Goal: Communication & Community: Answer question/provide support

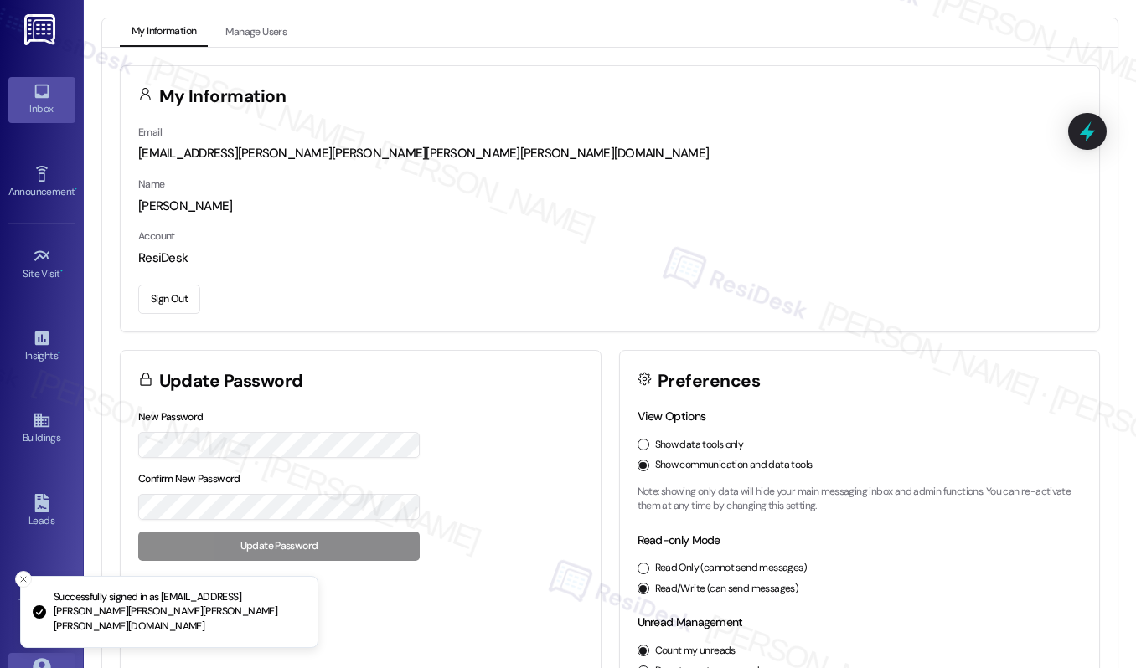
click at [48, 97] on link "Inbox" at bounding box center [41, 99] width 67 height 45
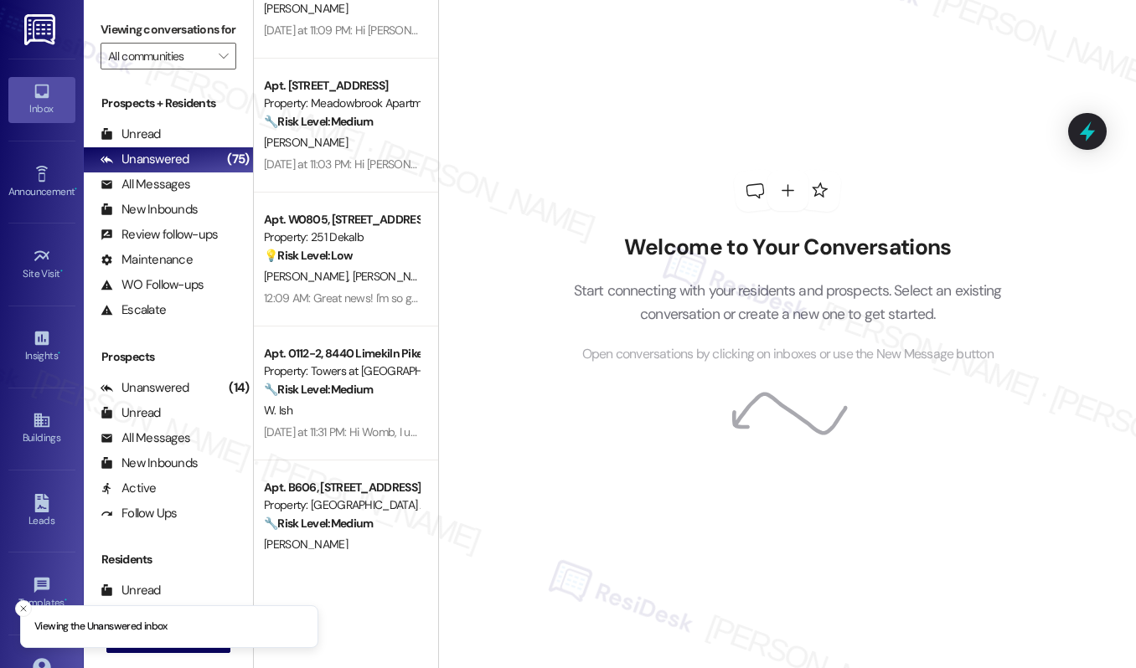
scroll to position [623, 0]
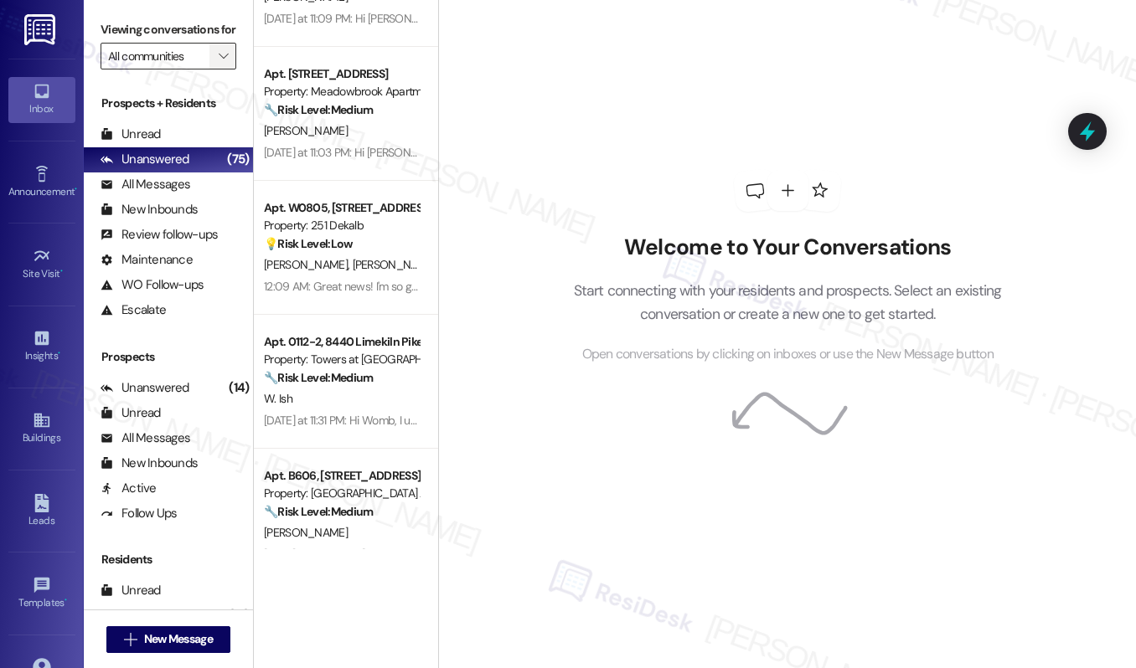
click at [219, 63] on icon "" at bounding box center [223, 55] width 9 height 13
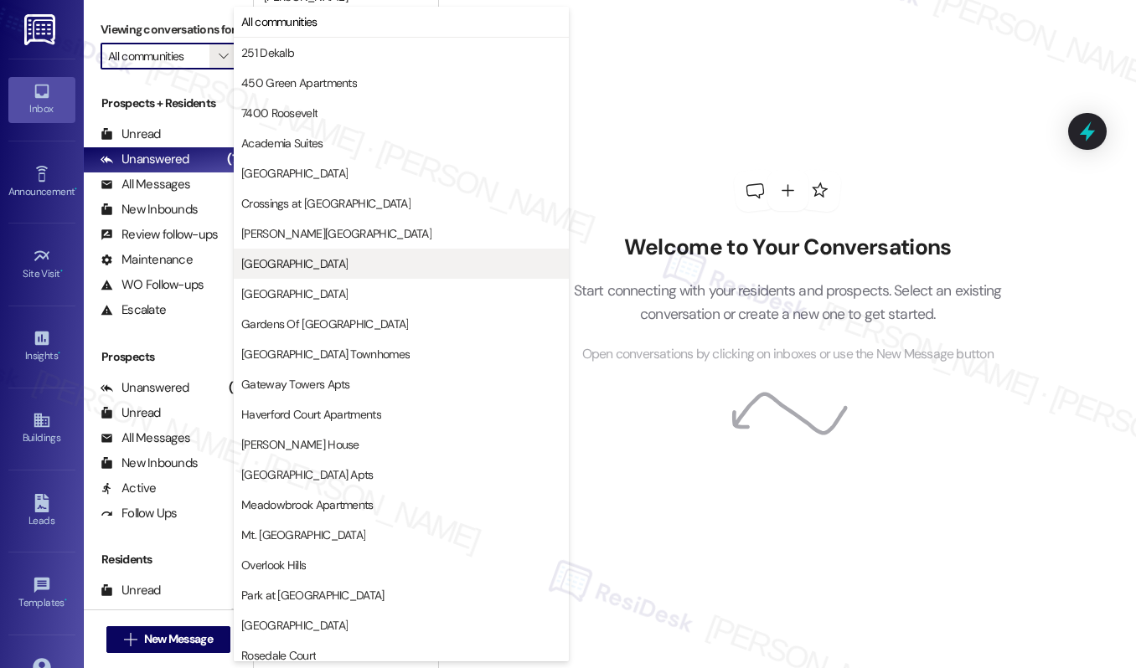
scroll to position [341, 0]
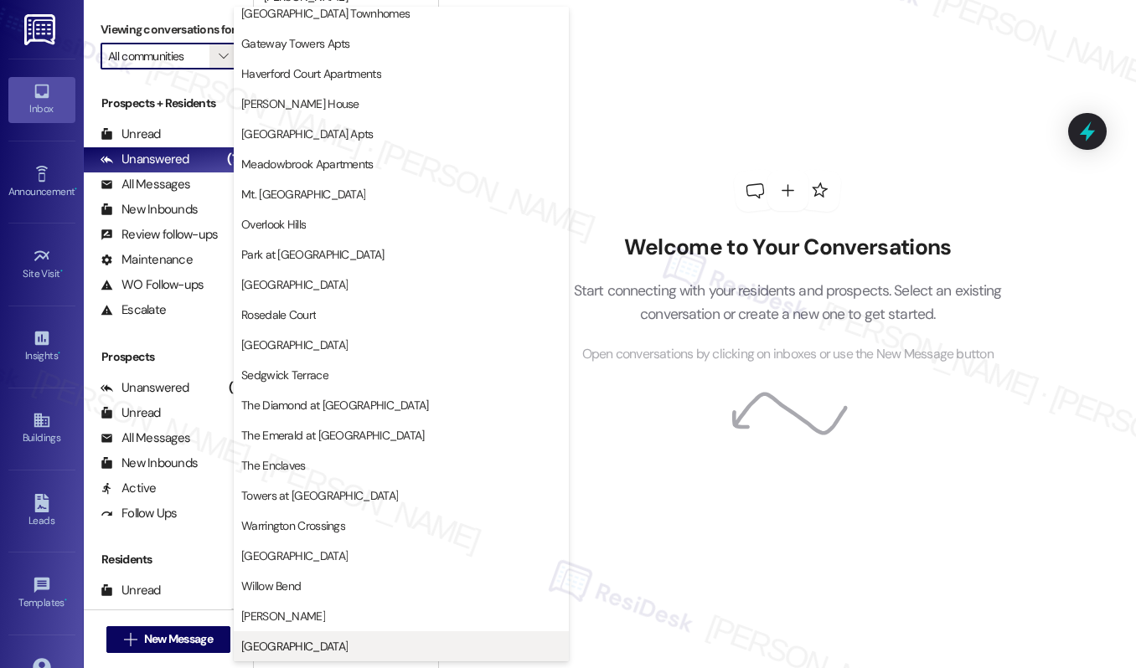
click at [272, 646] on span "[GEOGRAPHIC_DATA]" at bounding box center [294, 646] width 106 height 17
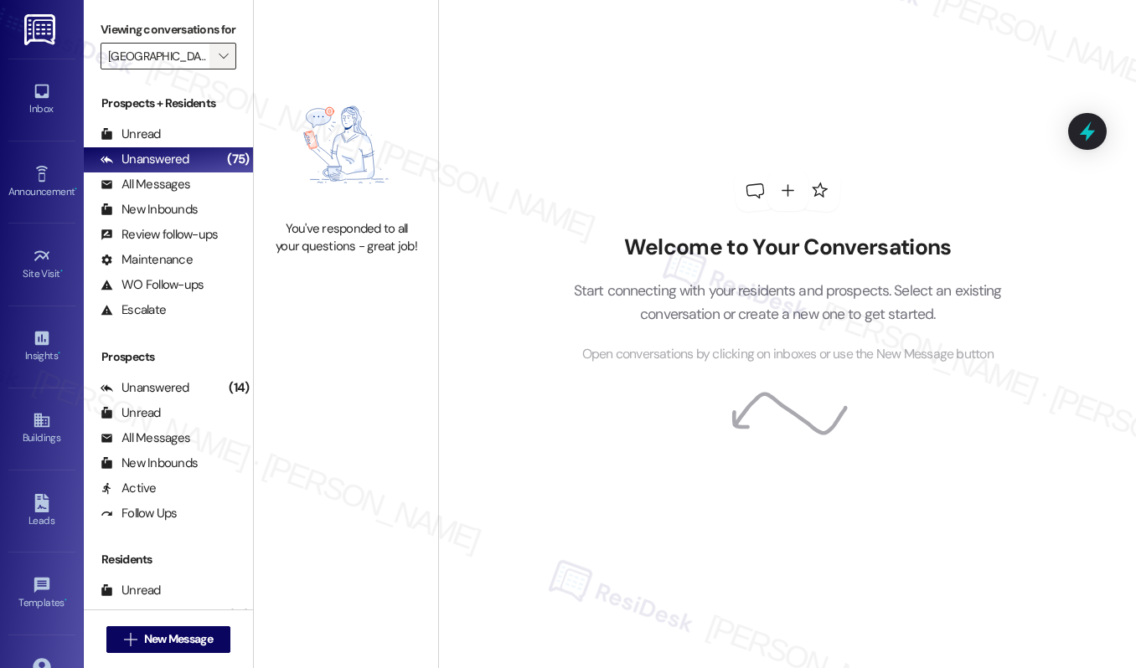
click at [219, 63] on icon "" at bounding box center [223, 55] width 9 height 13
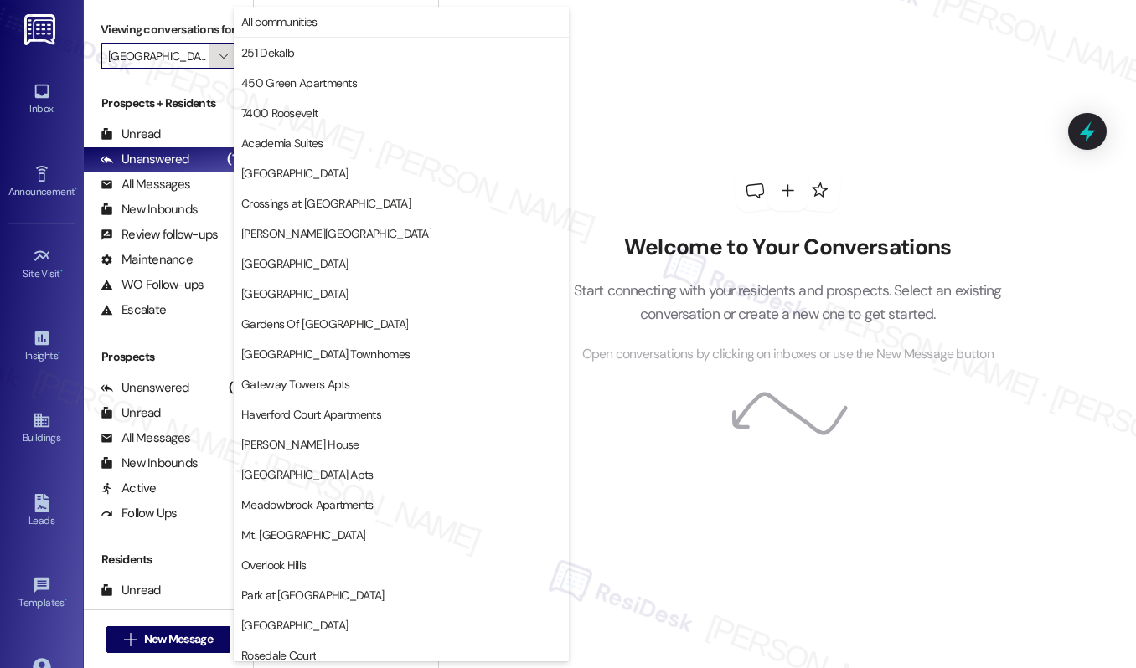
scroll to position [341, 0]
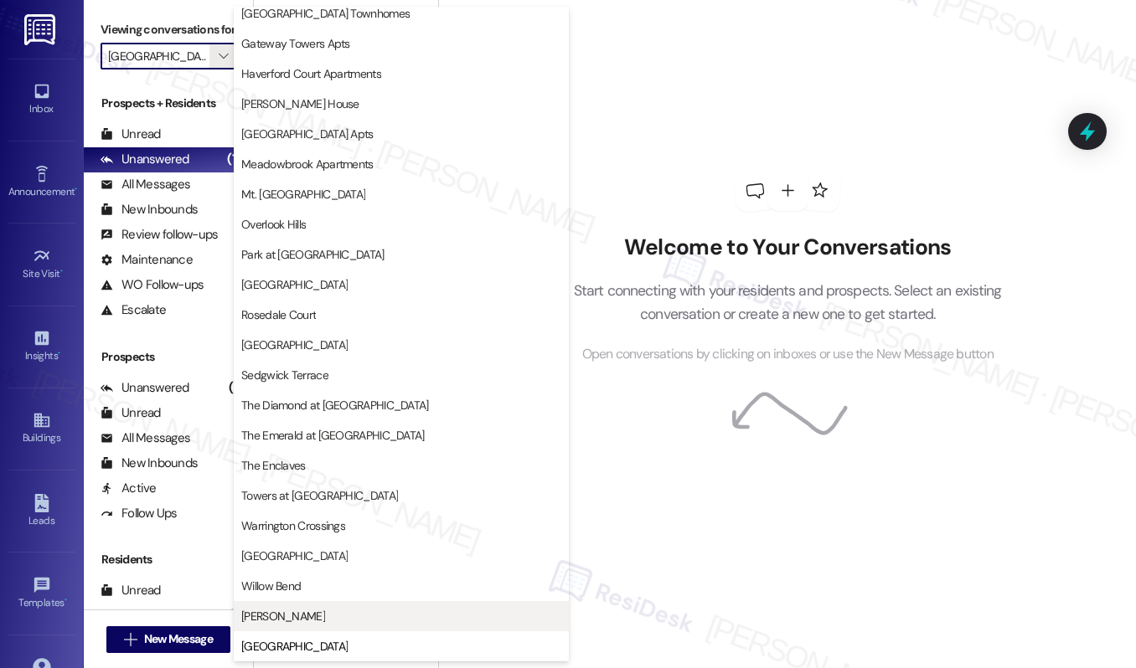
click at [276, 602] on button "[PERSON_NAME]" at bounding box center [401, 616] width 335 height 30
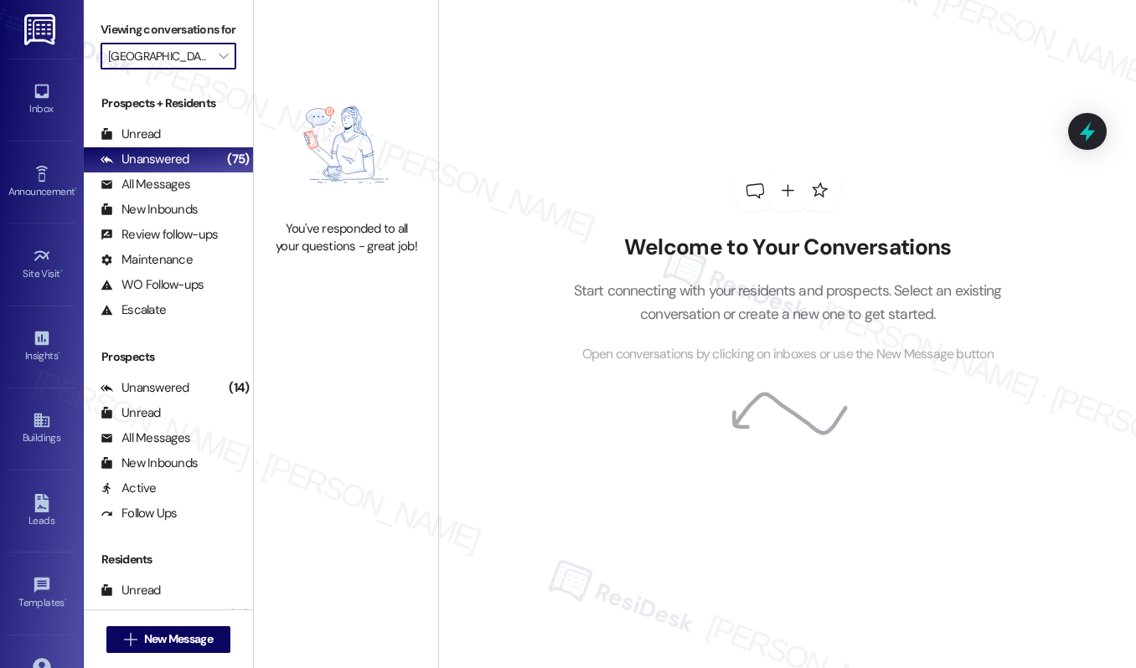
type input "[PERSON_NAME]"
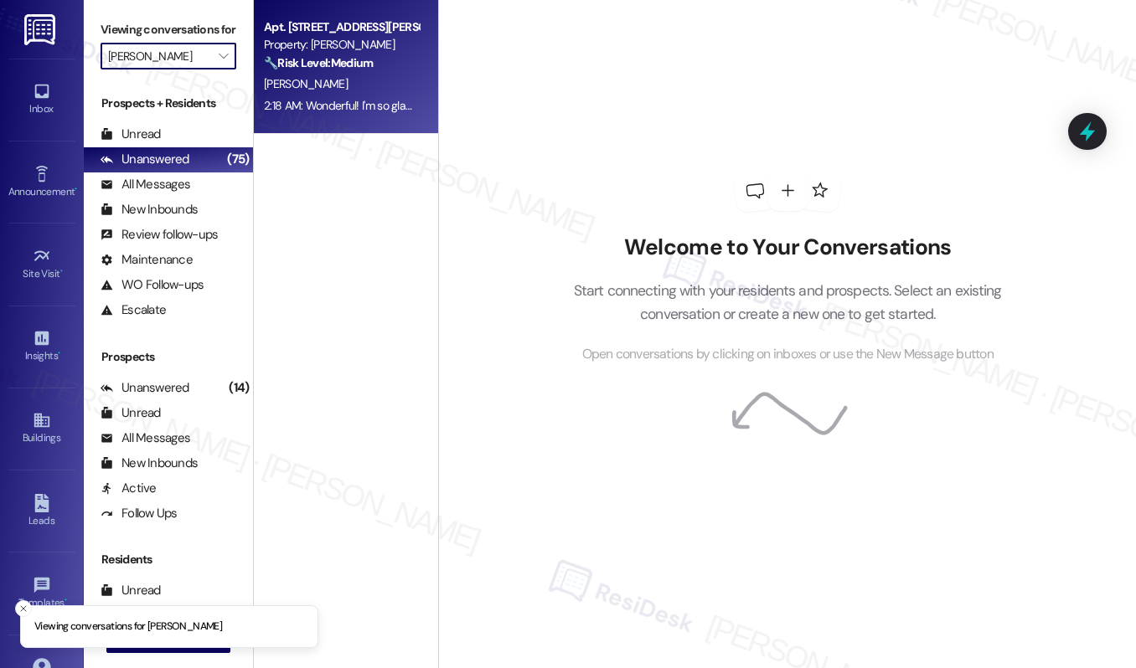
click at [315, 90] on div "[PERSON_NAME]" at bounding box center [341, 84] width 158 height 21
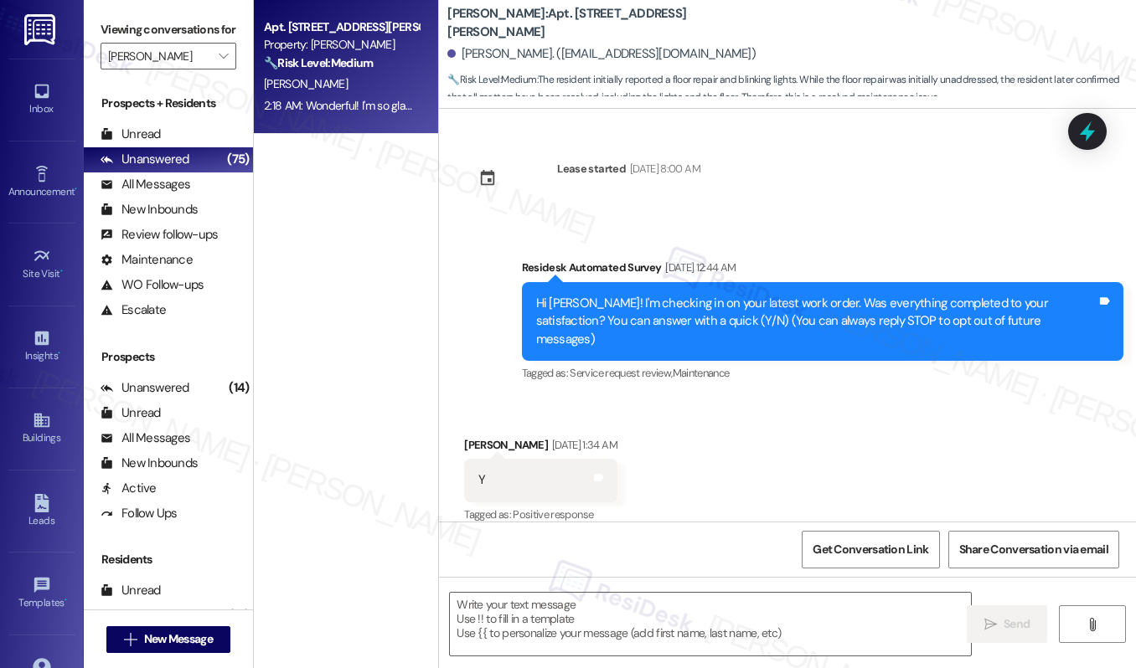
scroll to position [7280, 0]
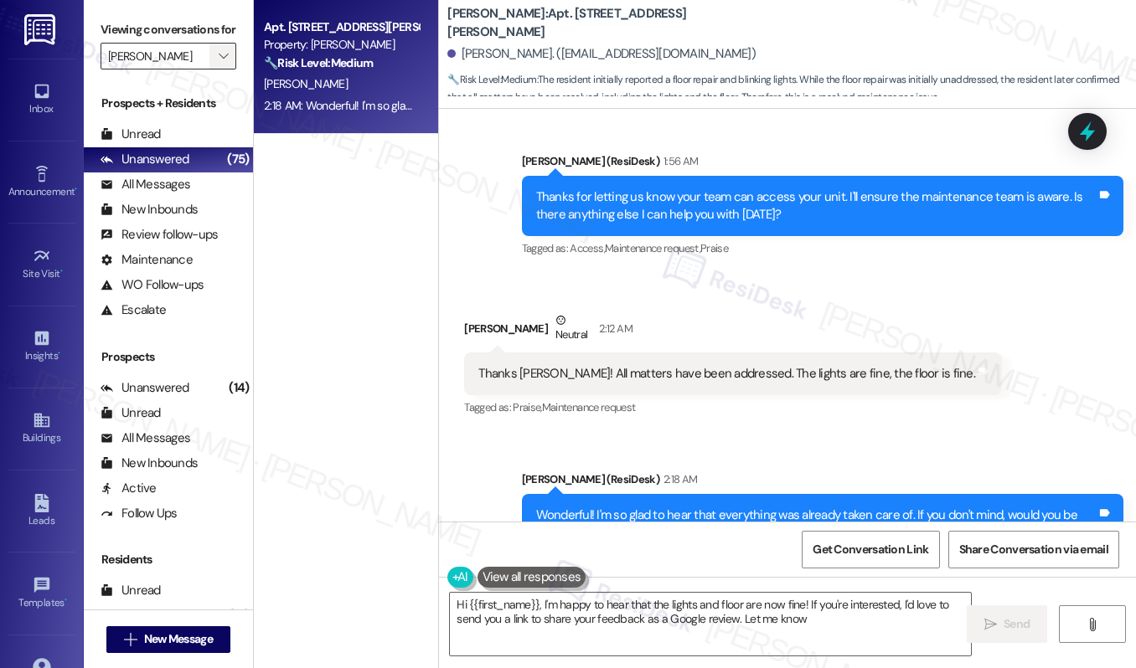
type textarea "Hi {{first_name}}, I'm happy to hear that the lights and floor are now fine! If…"
click at [223, 63] on icon "" at bounding box center [223, 55] width 9 height 13
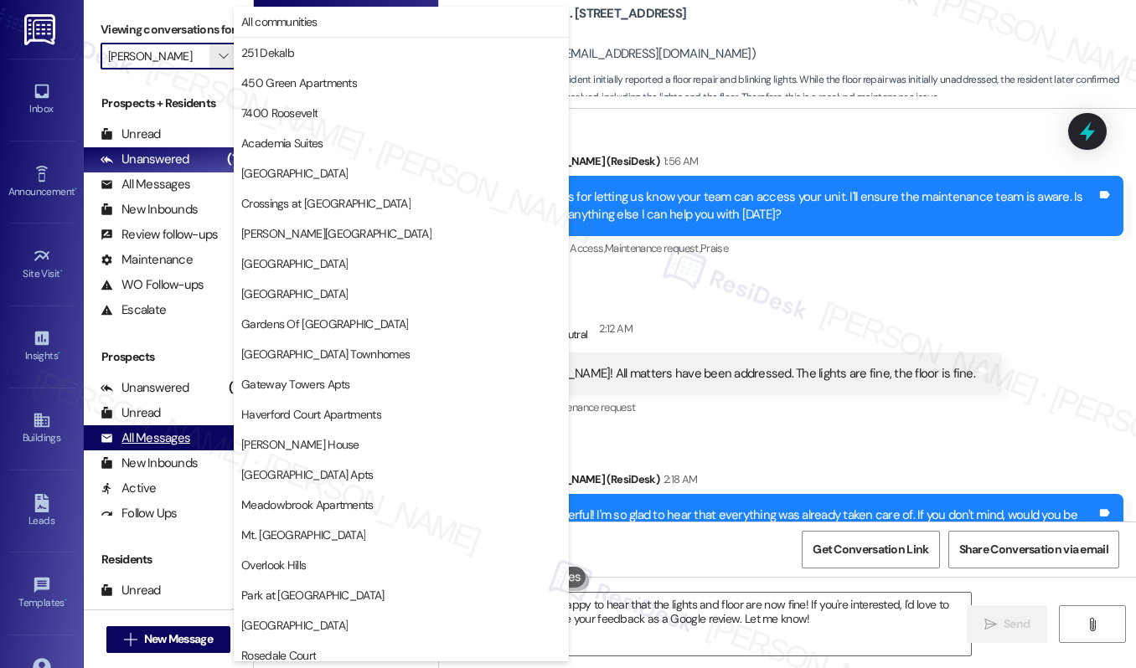
scroll to position [341, 0]
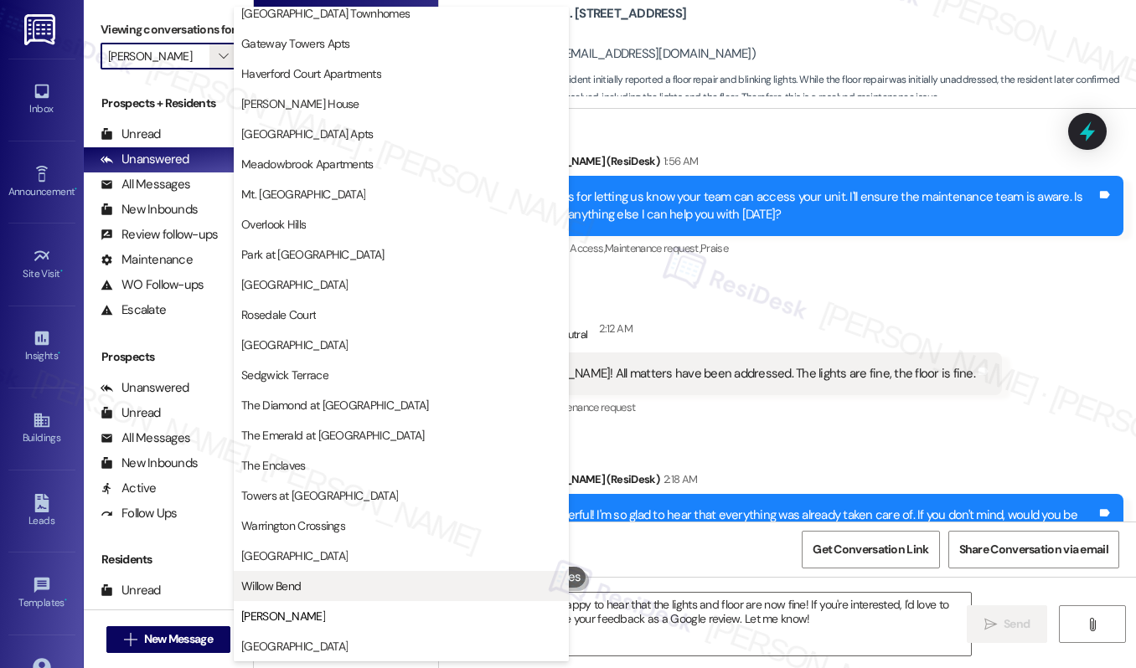
click at [276, 588] on span "Willow Bend" at bounding box center [270, 586] width 59 height 17
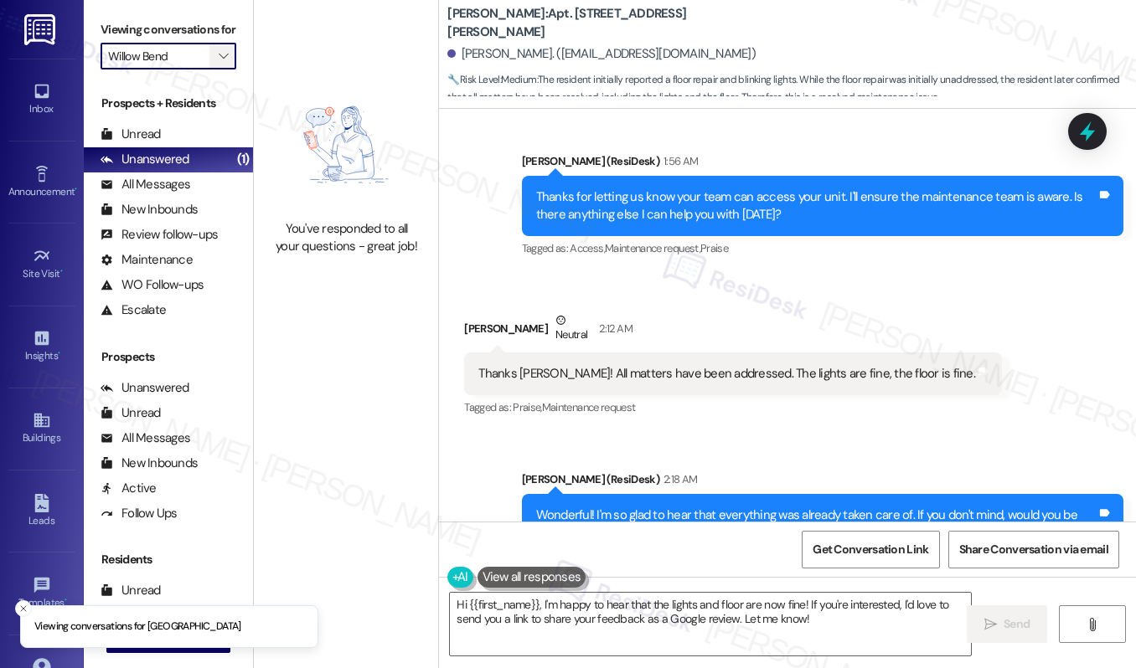
click at [224, 63] on icon "" at bounding box center [223, 55] width 9 height 13
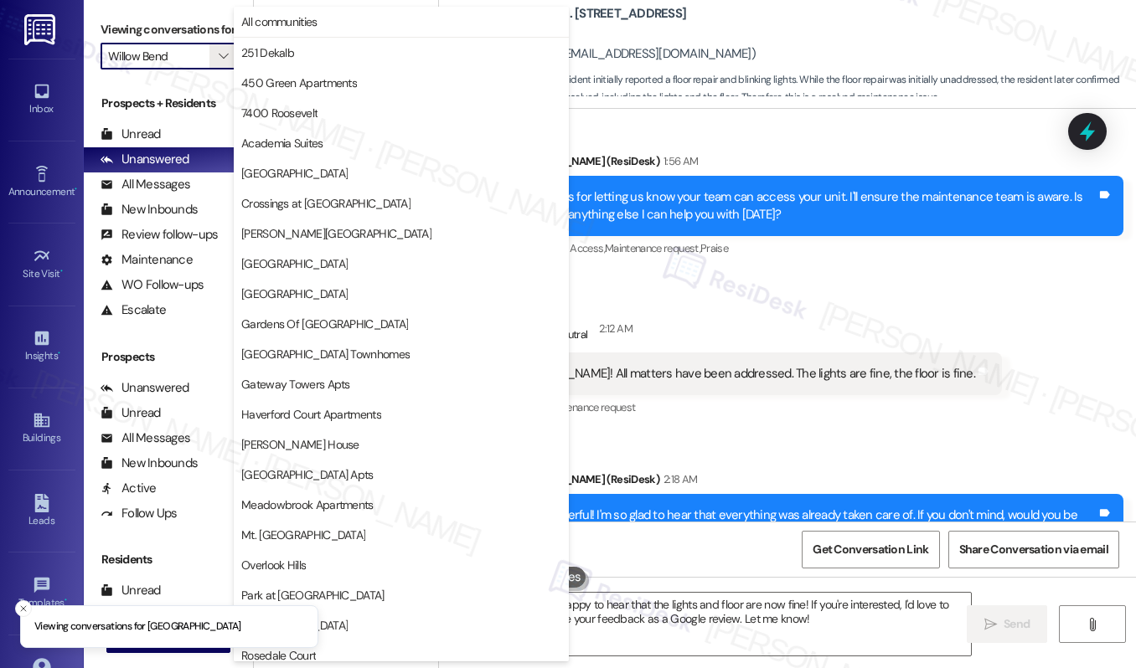
scroll to position [341, 0]
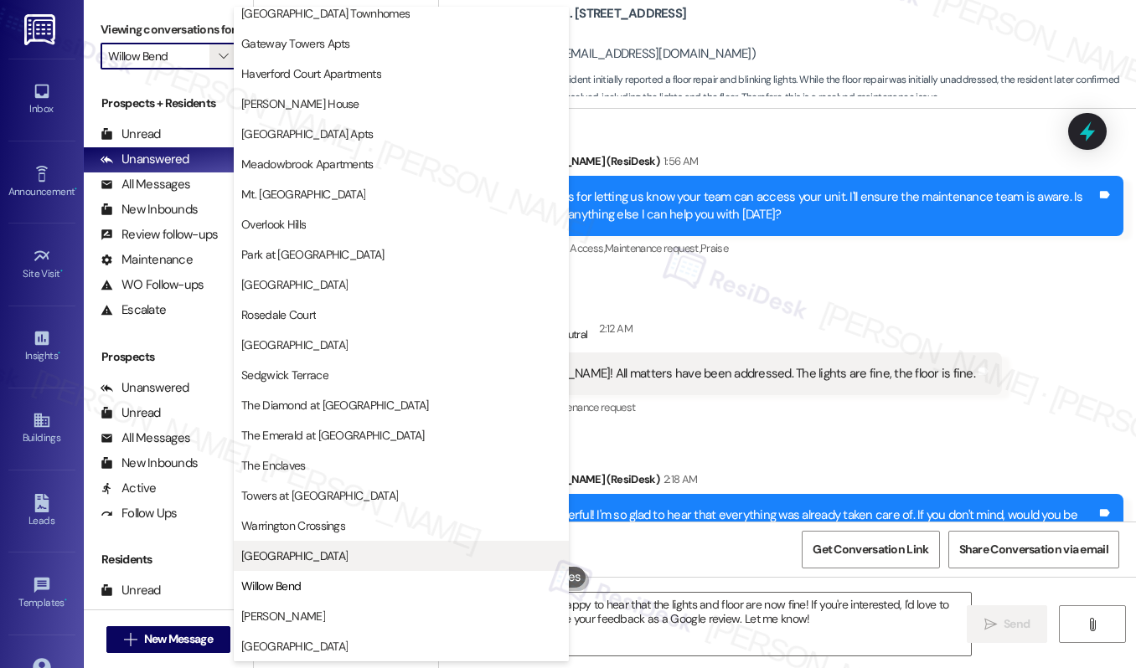
click at [298, 558] on span "[GEOGRAPHIC_DATA]" at bounding box center [294, 556] width 106 height 17
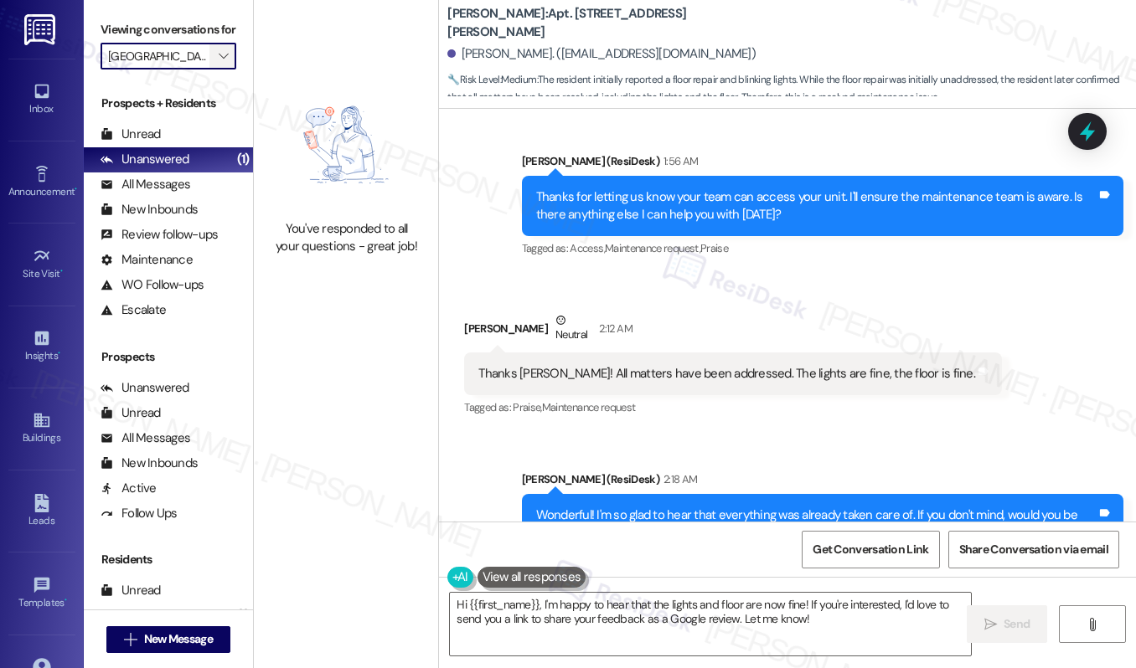
click at [215, 70] on span "" at bounding box center [223, 56] width 16 height 27
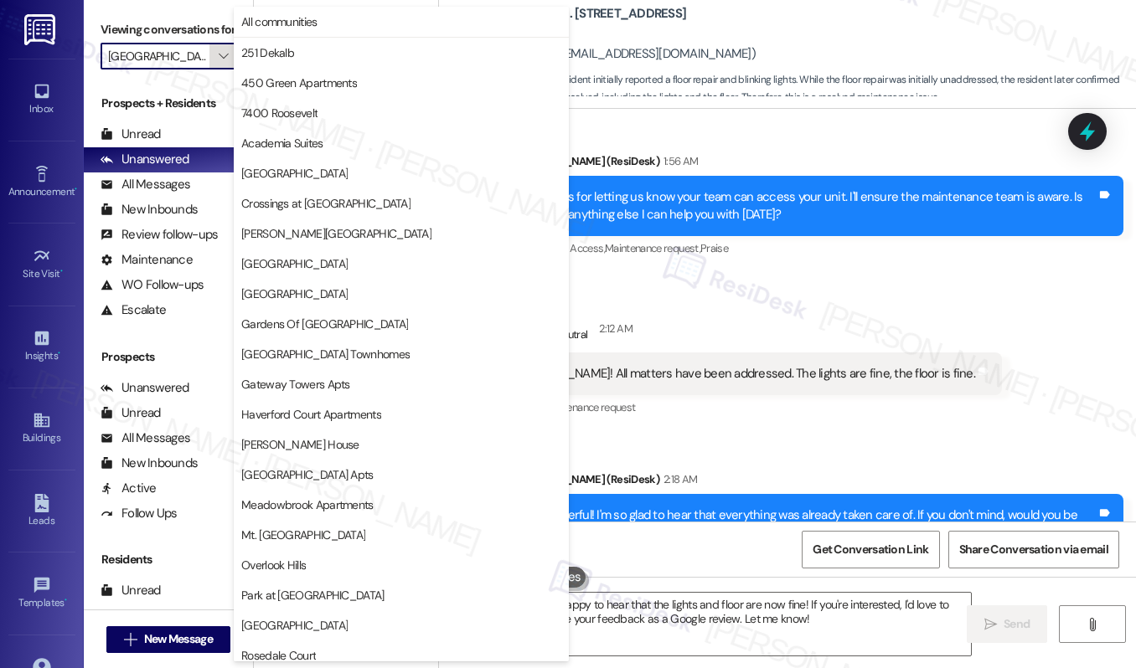
scroll to position [341, 0]
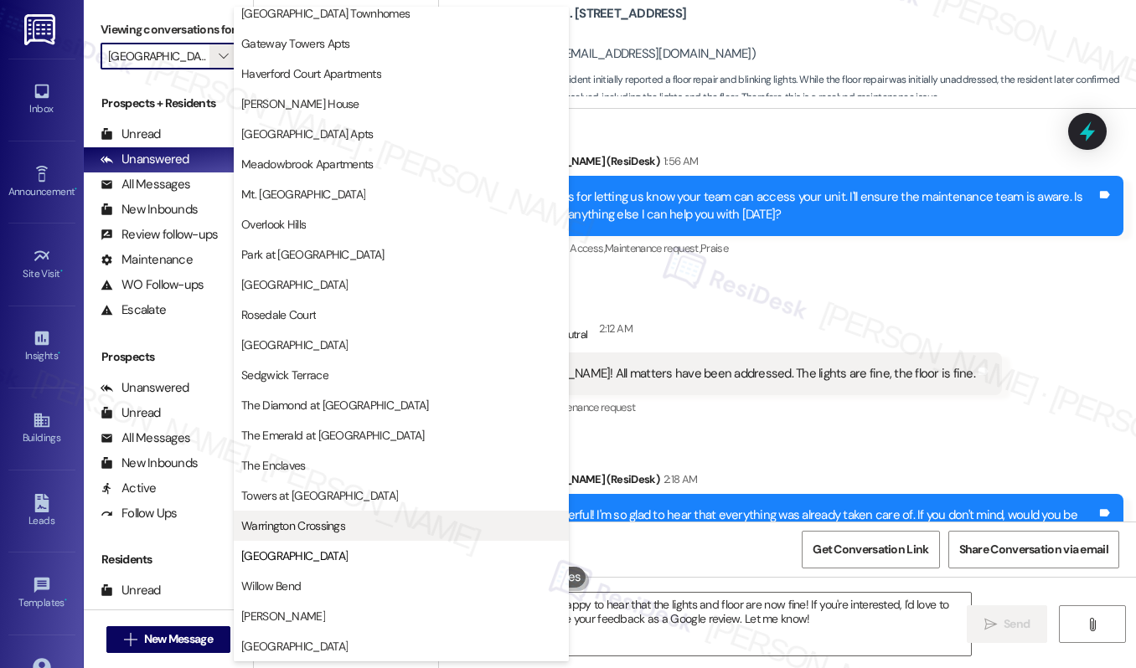
click at [346, 536] on button "Warrington Crossings" at bounding box center [401, 526] width 335 height 30
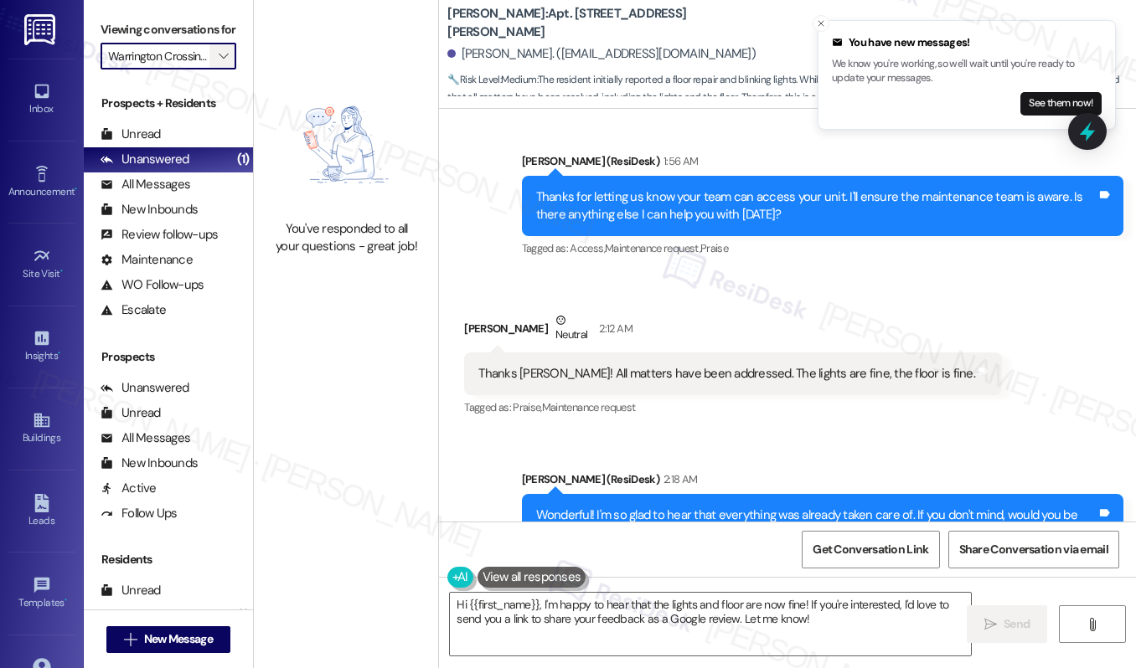
click at [232, 67] on button "" at bounding box center [222, 56] width 27 height 27
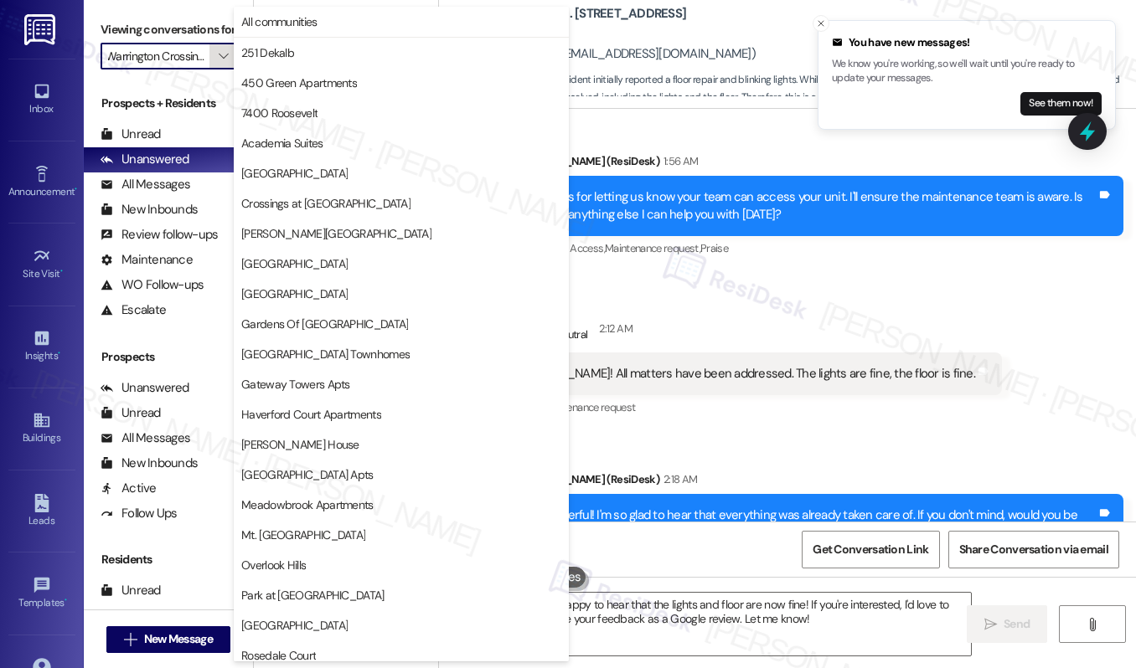
scroll to position [341, 0]
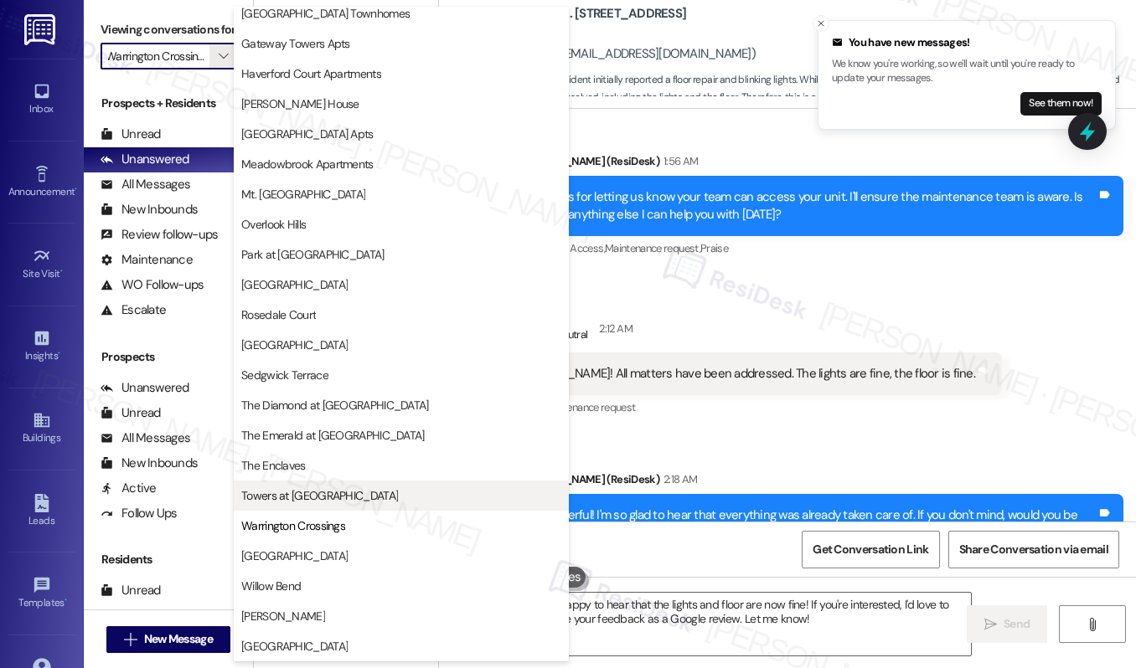
click at [353, 506] on button "Towers at [GEOGRAPHIC_DATA]" at bounding box center [401, 496] width 335 height 30
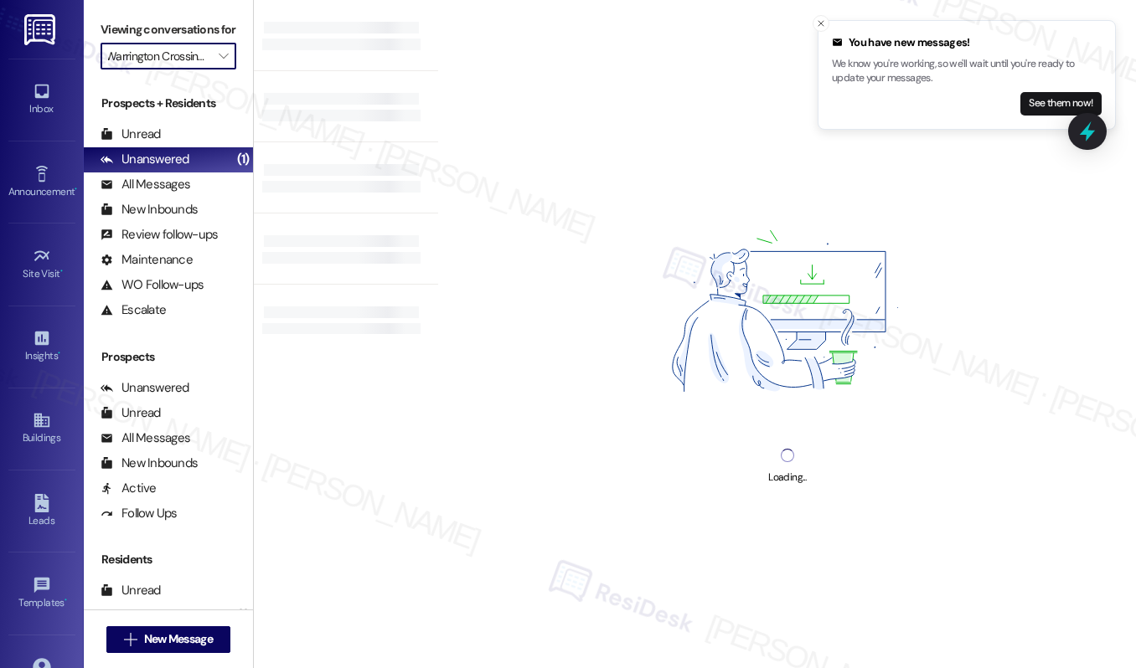
type input "Towers at [GEOGRAPHIC_DATA]"
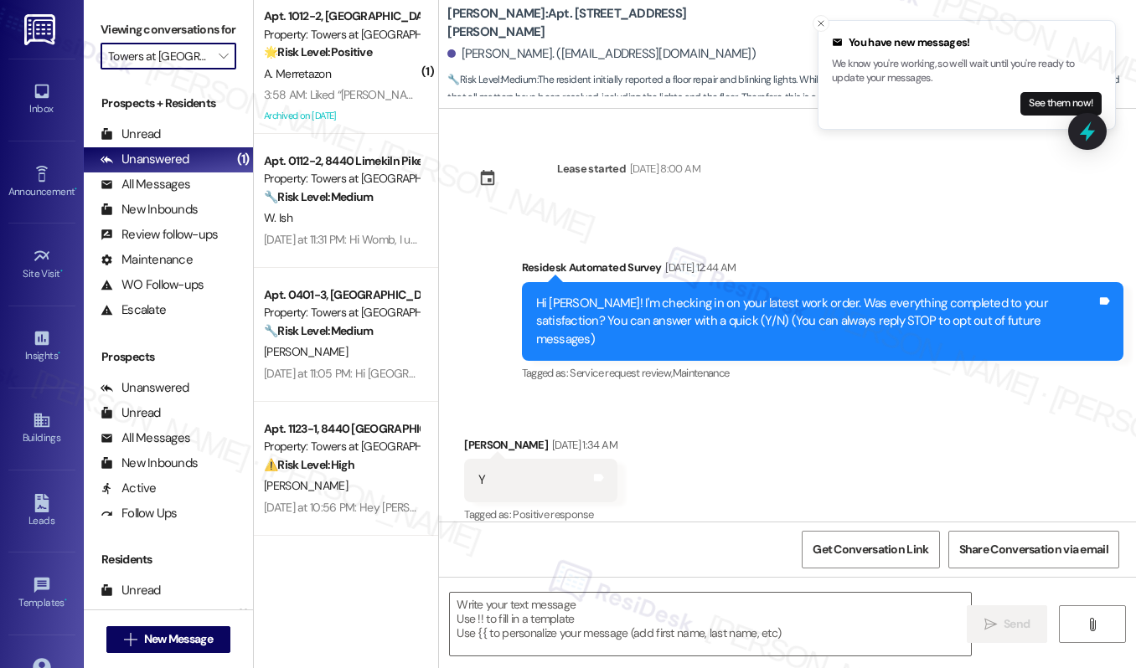
scroll to position [7101, 0]
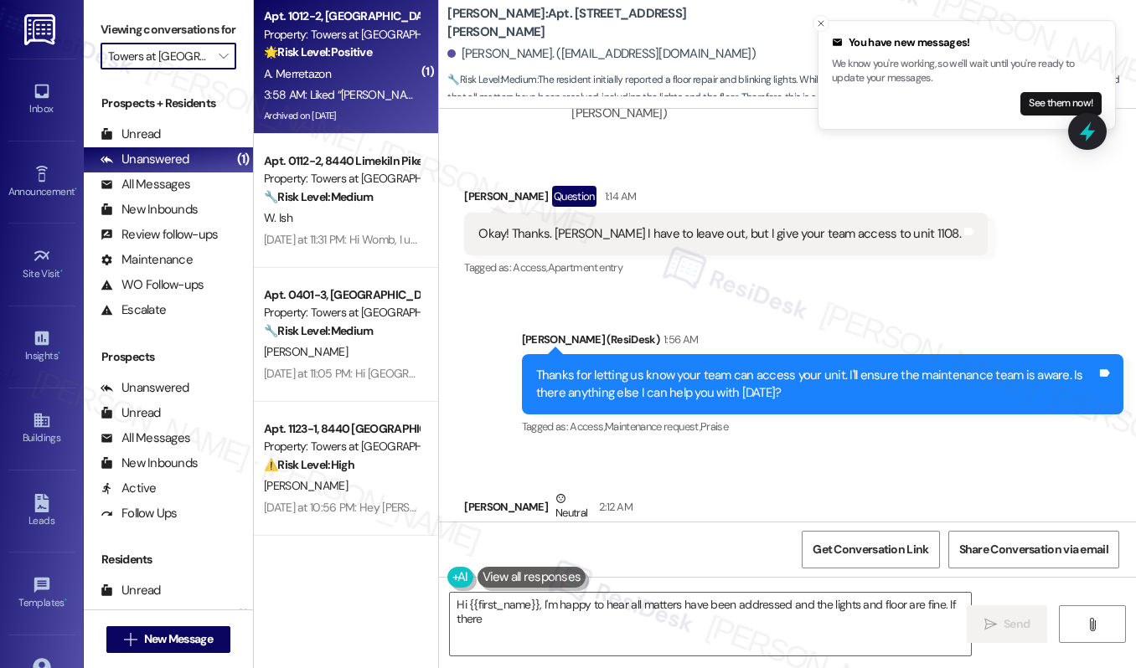
type textarea "Hi {{first_name}}, I'm happy to hear all matters have been addressed and the li…"
click at [374, 70] on div "A. Merretazon" at bounding box center [341, 74] width 158 height 21
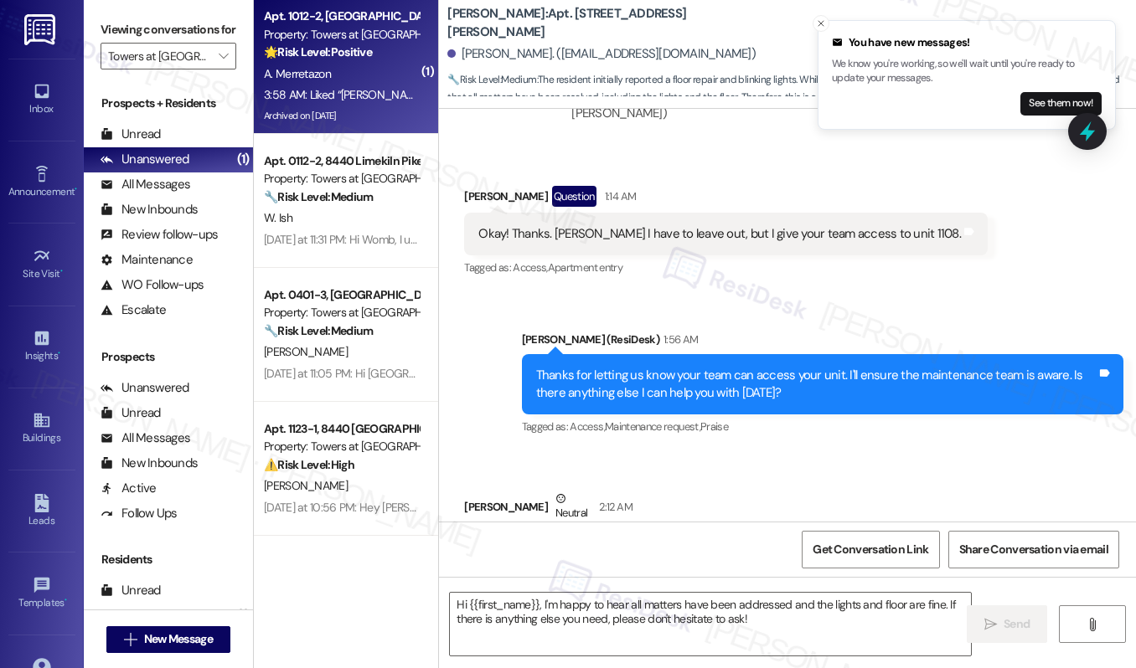
type textarea "Fetching suggested responses. Please feel free to read through the conversation…"
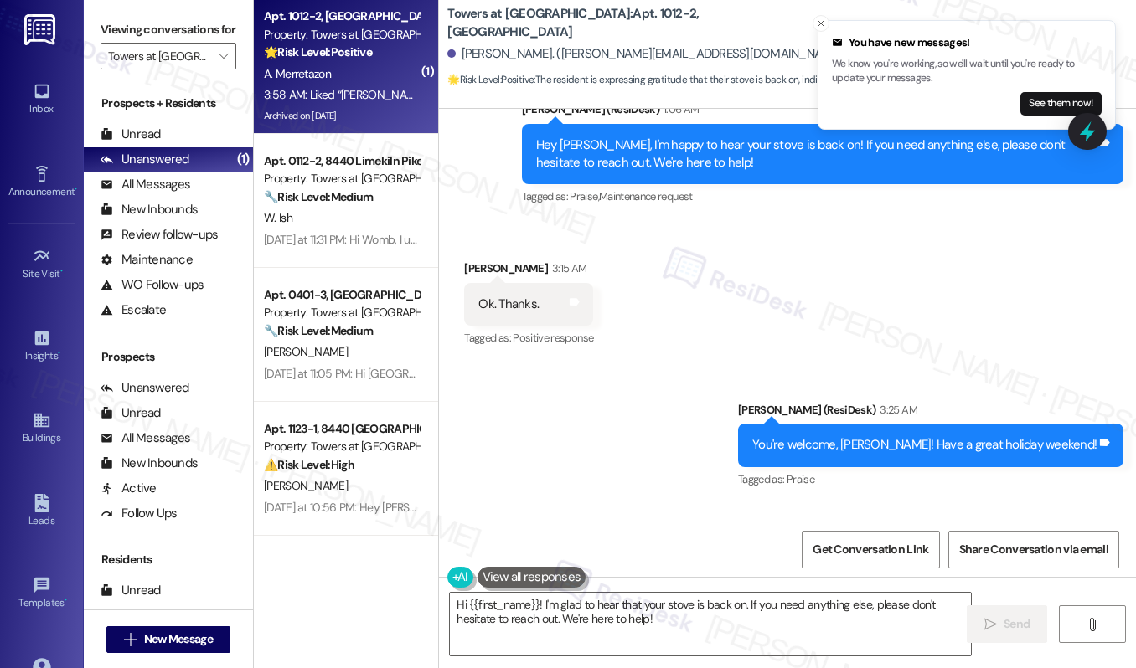
scroll to position [12953, 0]
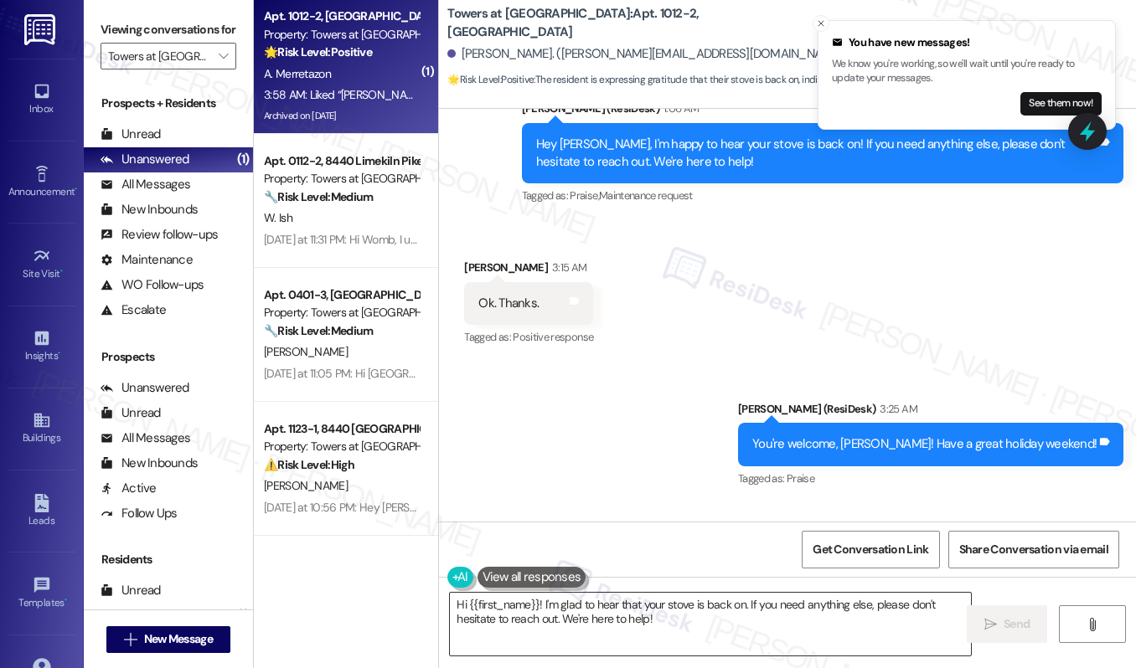
click at [604, 605] on textarea "Hi {{first_name}}! I'm glad to hear that your stove is back on. If you need any…" at bounding box center [710, 624] width 521 height 63
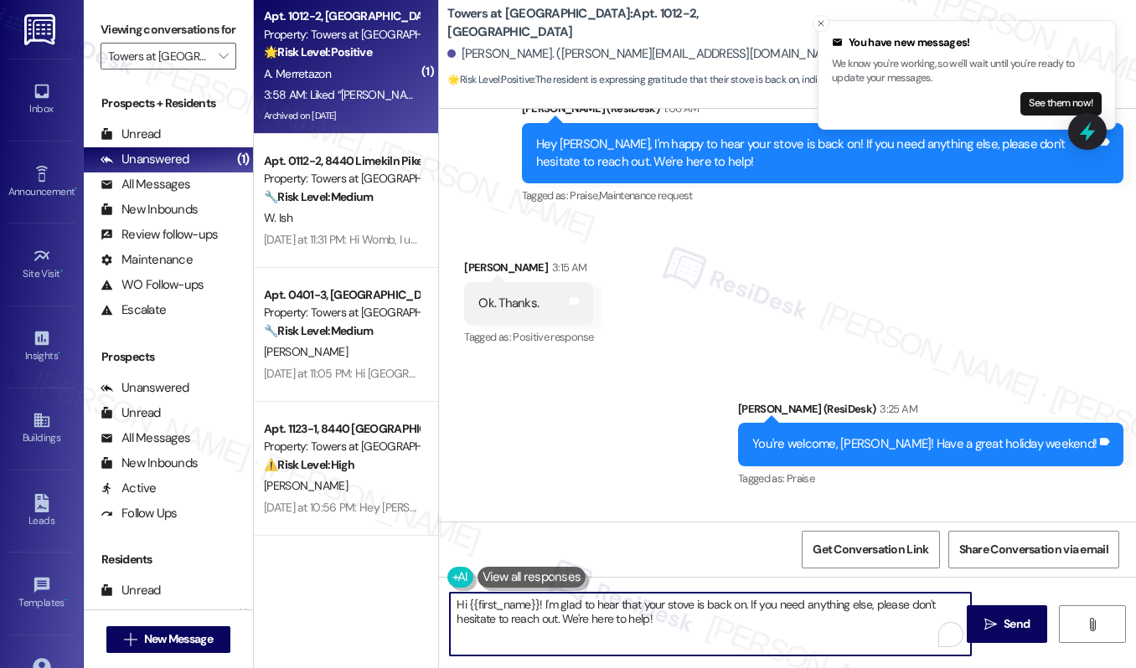
click at [604, 605] on textarea "Hi {{first_name}}! I'm glad to hear that your stove is back on. If you need any…" at bounding box center [710, 624] width 521 height 63
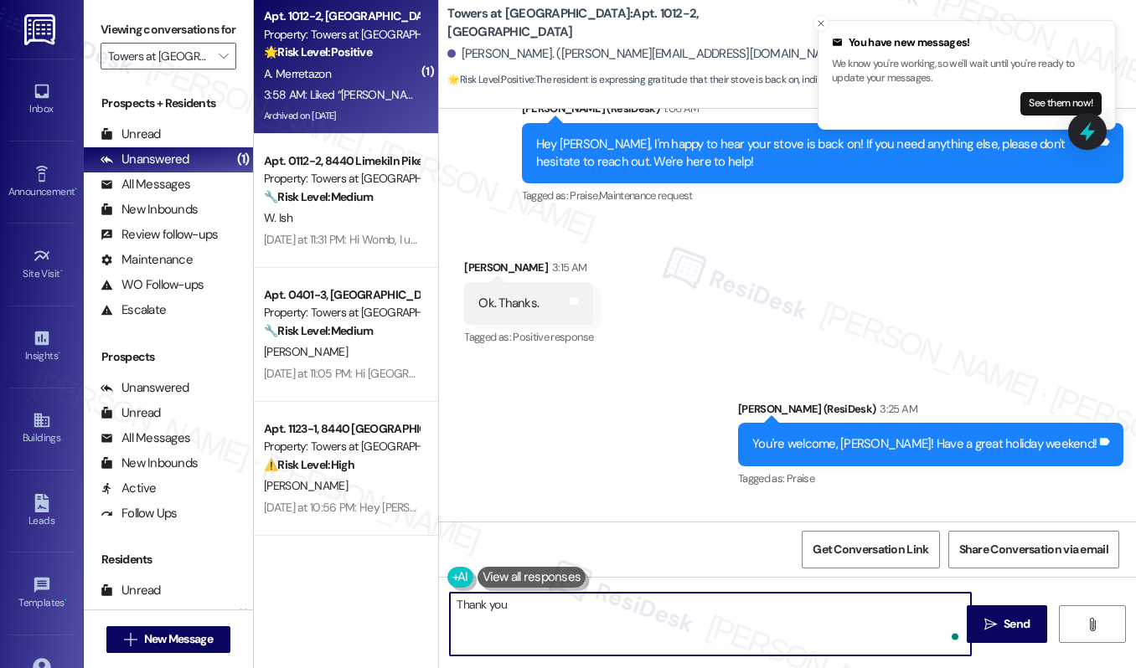
type textarea "Thank you!"
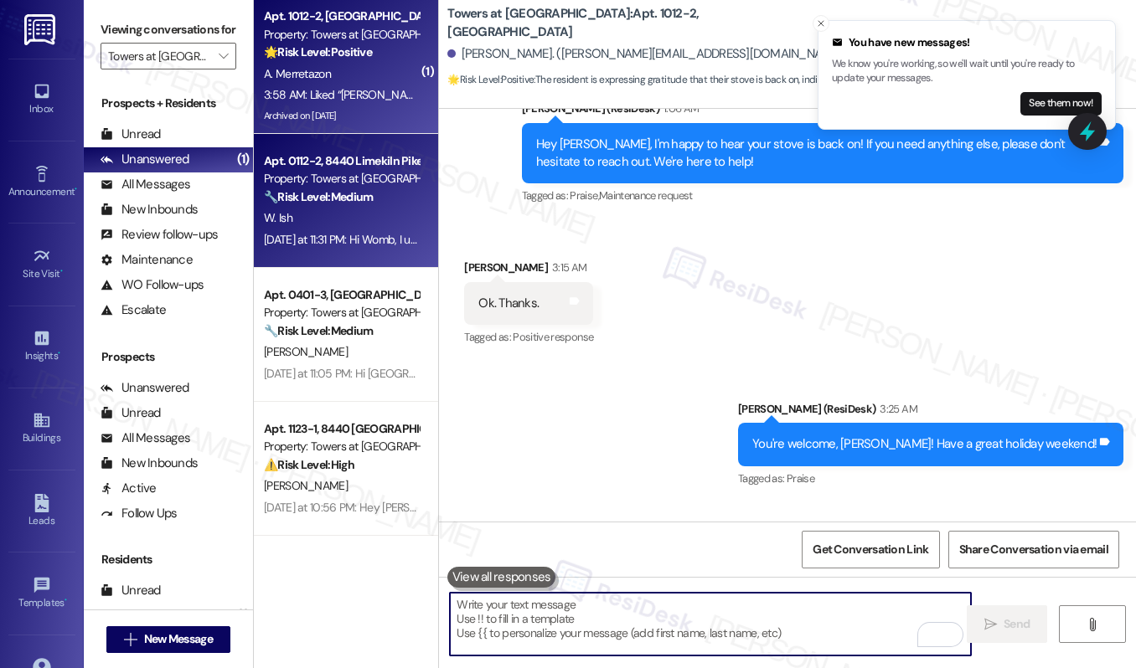
scroll to position [12952, 0]
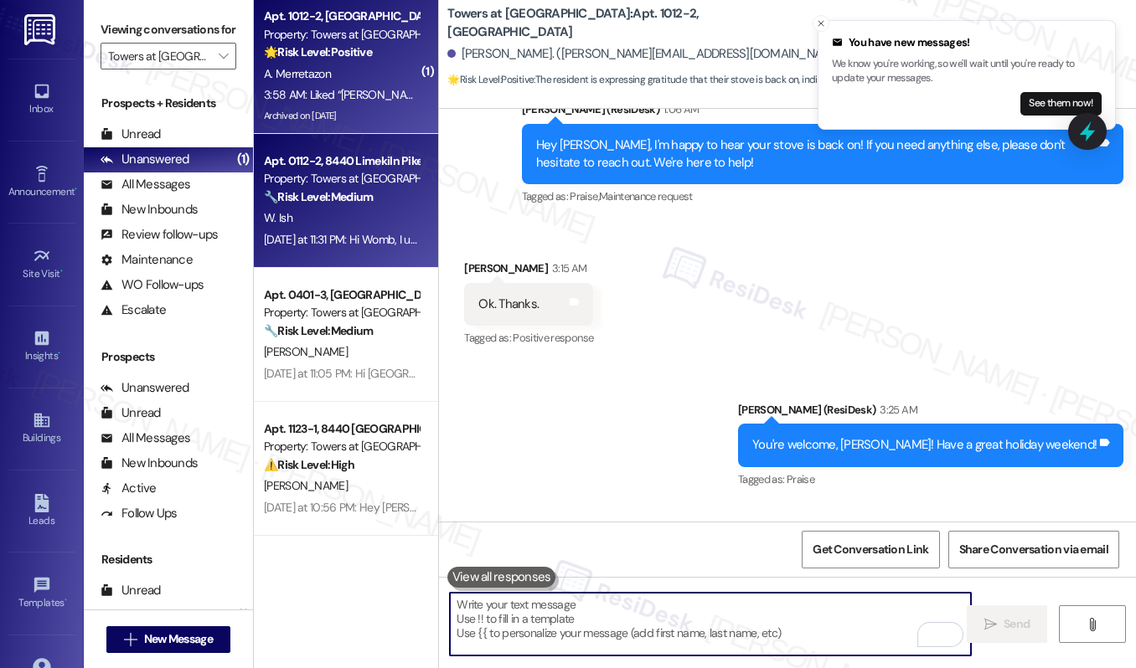
click at [323, 216] on div "W. Ish" at bounding box center [341, 218] width 158 height 21
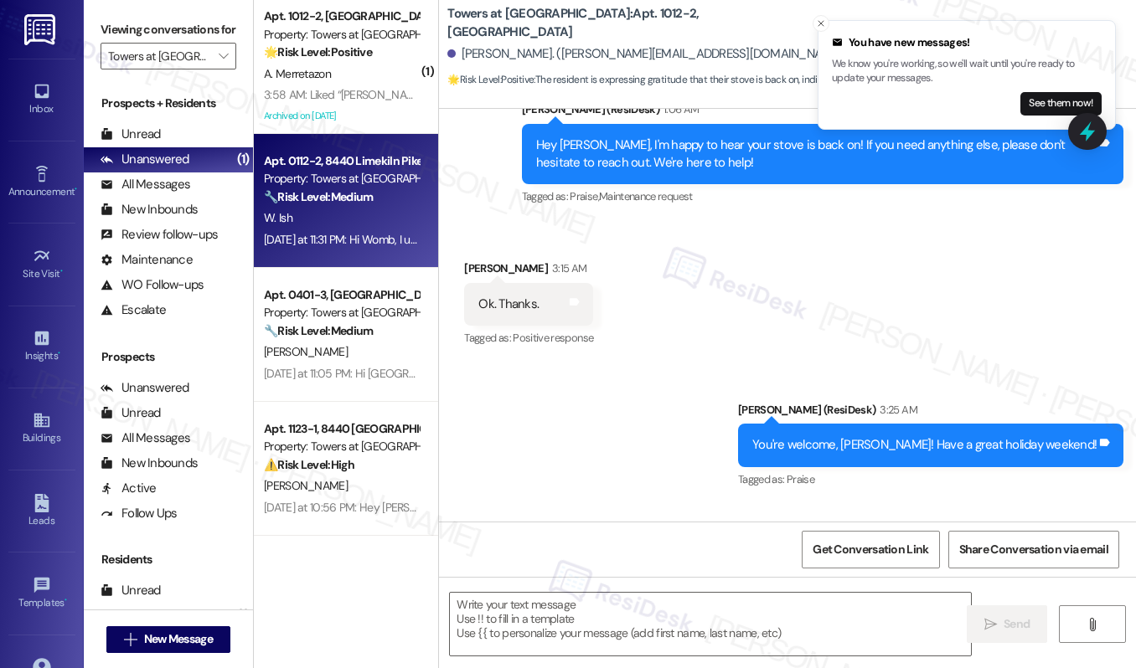
type textarea "Fetching suggested responses. Please feel free to read through the conversation…"
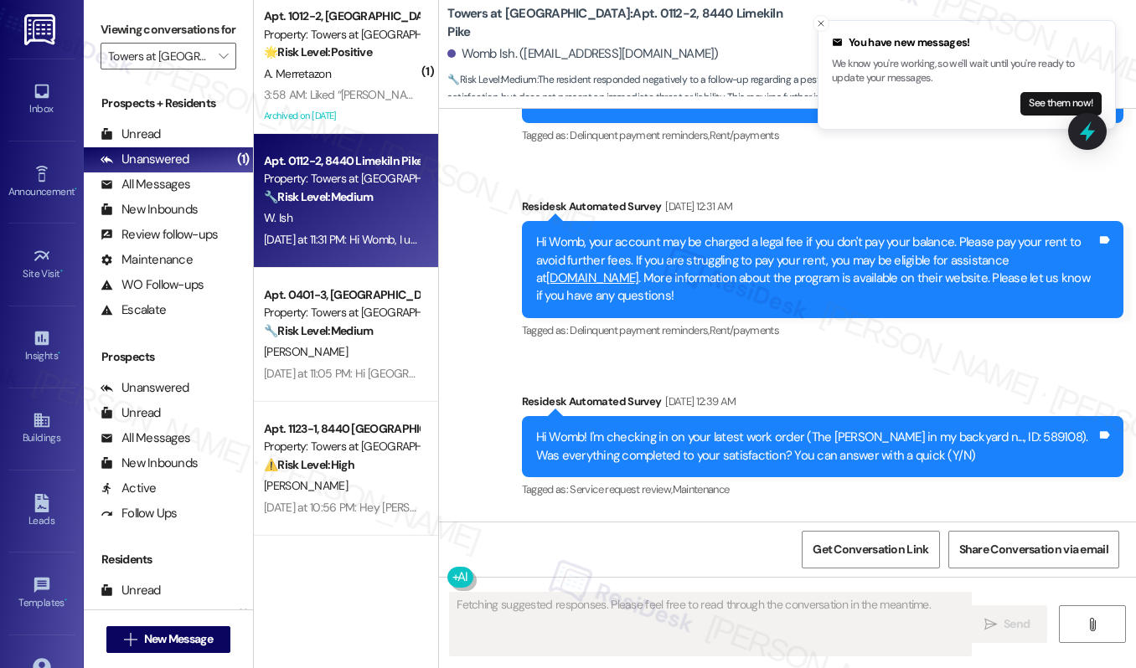
scroll to position [4630, 0]
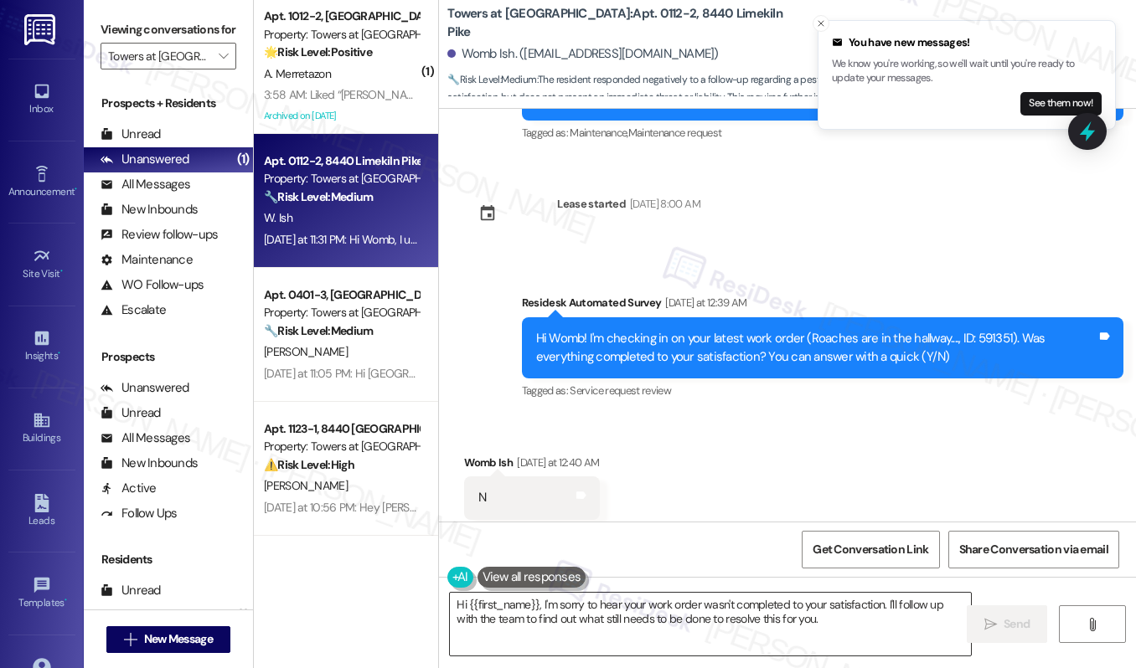
click at [526, 619] on textarea "Hi {{first_name}}, I'm sorry to hear your work order wasn't completed to your s…" at bounding box center [710, 624] width 521 height 63
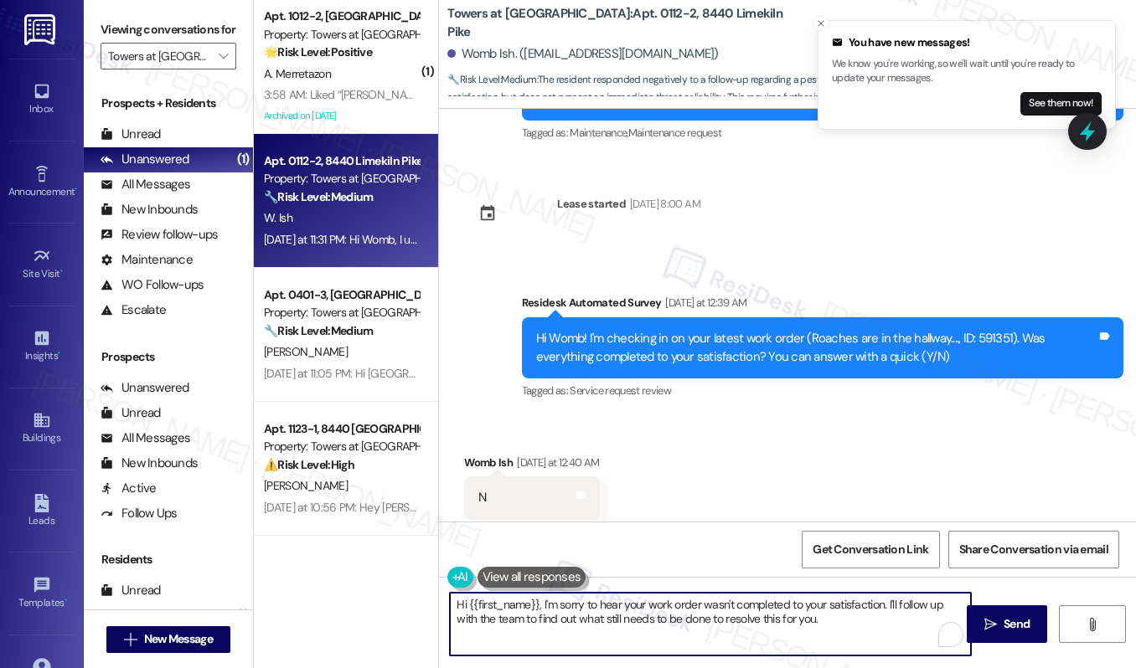
click at [526, 619] on textarea "Hi {{first_name}}, I'm sorry to hear your work order wasn't completed to your s…" at bounding box center [710, 624] width 521 height 63
paste textarea "understand the work order wasn't completed to your satisfaction. I'm happy to h…"
type textarea "Hi {{first_name}}, I understand the work order wasn't completed to your satisfa…"
click at [988, 610] on button " Send" at bounding box center [1007, 625] width 81 height 38
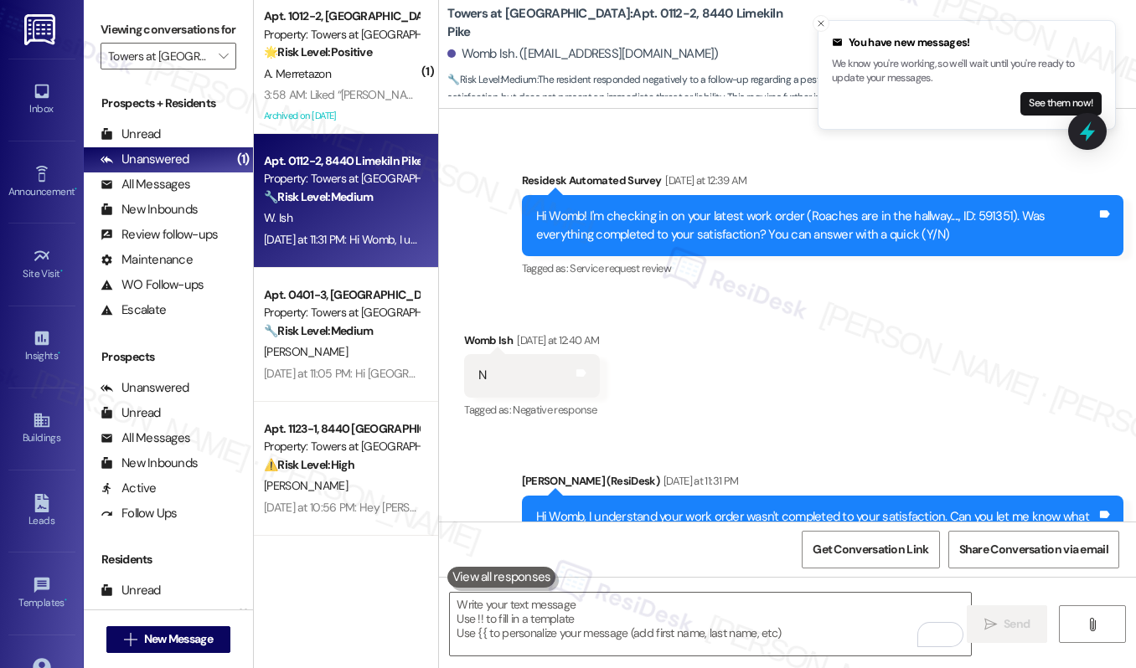
scroll to position [4925, 0]
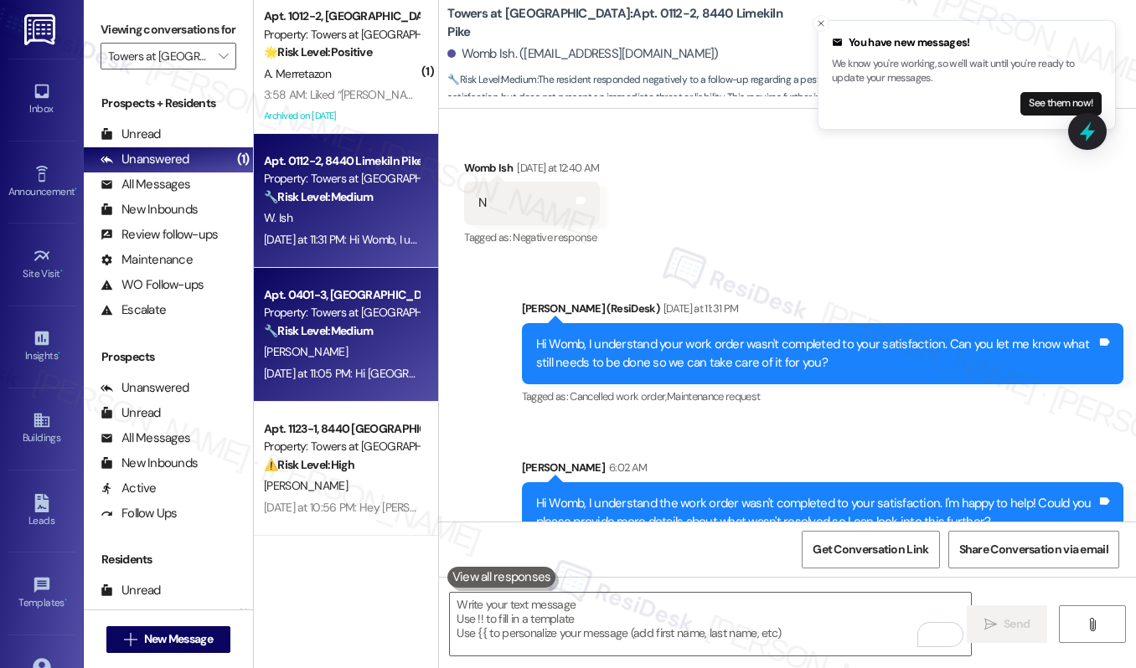
click at [320, 303] on div "Apt. 0401-3, [GEOGRAPHIC_DATA]" at bounding box center [341, 295] width 155 height 18
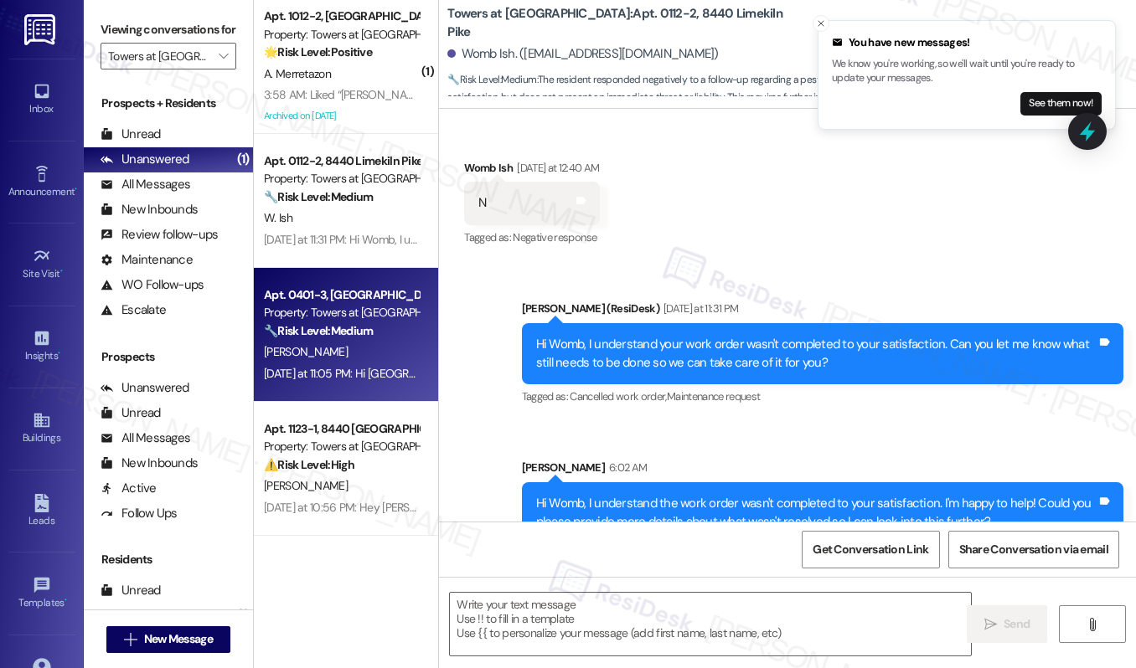
type textarea "Fetching suggested responses. Please feel free to read through the conversation…"
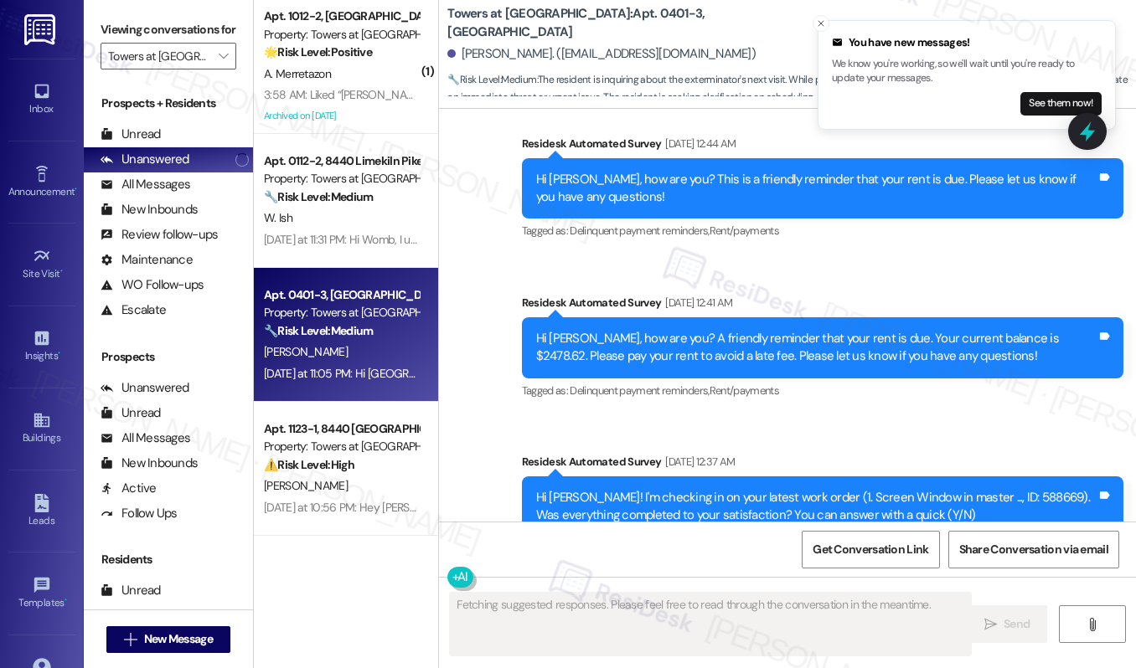
scroll to position [9999, 0]
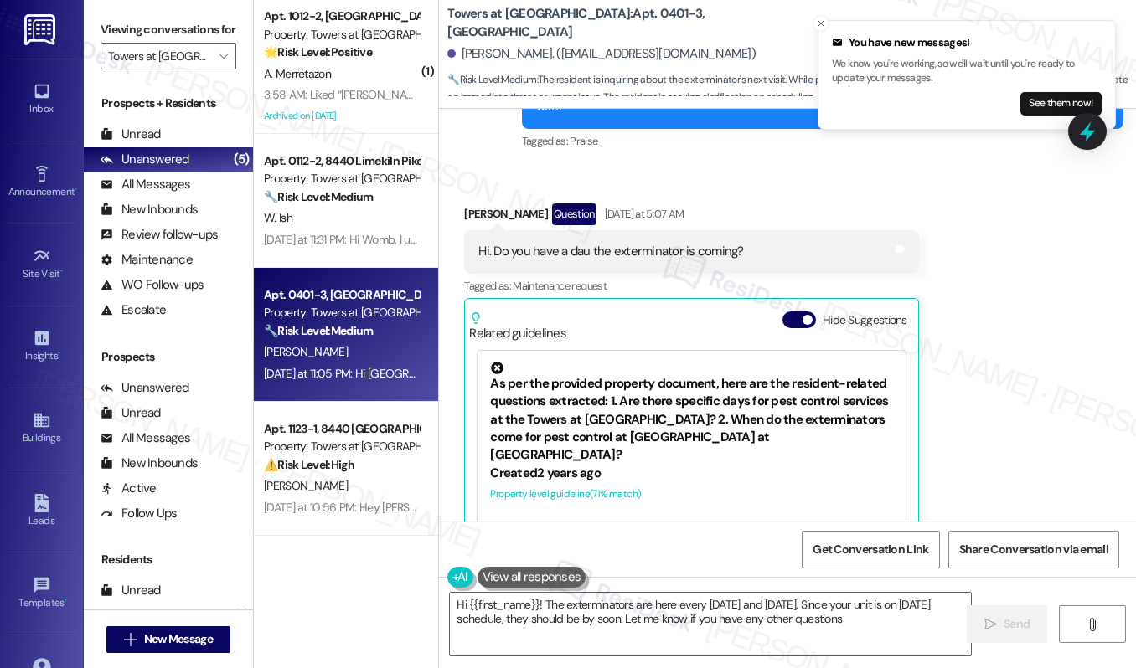
type textarea "Hi {{first_name}}! The exterminators are here every [DATE] and [DATE]. Since yo…"
drag, startPoint x: 584, startPoint y: 23, endPoint x: 622, endPoint y: 24, distance: 38.6
click at [622, 24] on b "Towers at [GEOGRAPHIC_DATA]: Apt. 0401-3, [GEOGRAPHIC_DATA]" at bounding box center [614, 23] width 335 height 36
copy b "0401-3"
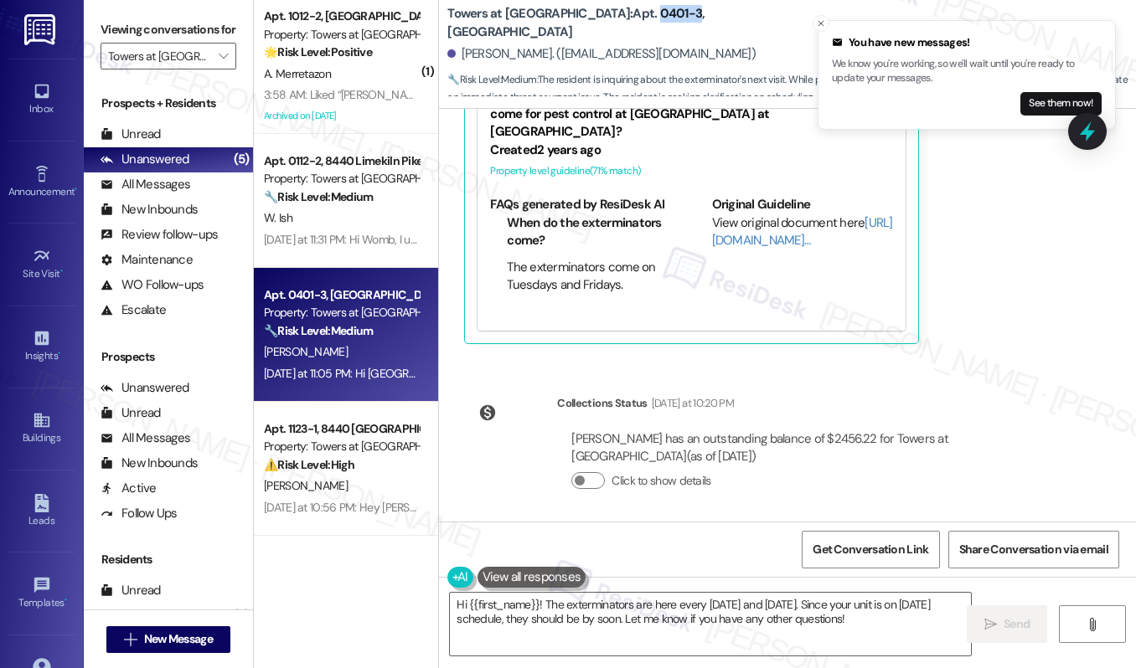
scroll to position [10331, 0]
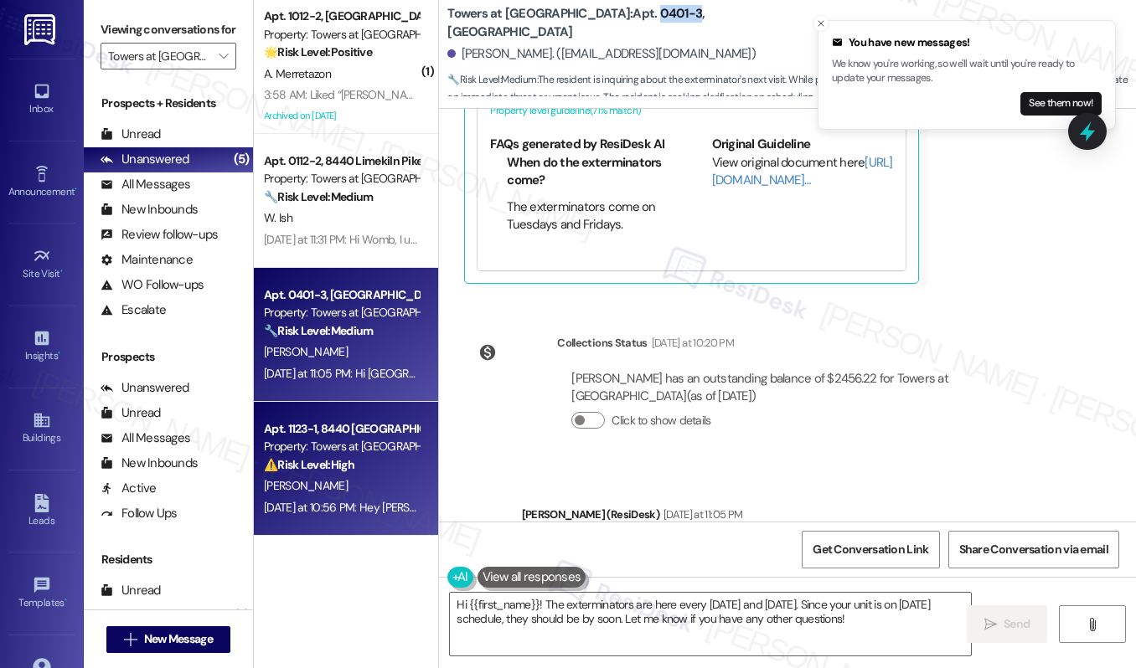
click at [317, 518] on div "Apt. 1123-1, [GEOGRAPHIC_DATA] Property: Towers at [GEOGRAPHIC_DATA] ⚠️ Risk Le…" at bounding box center [346, 469] width 184 height 134
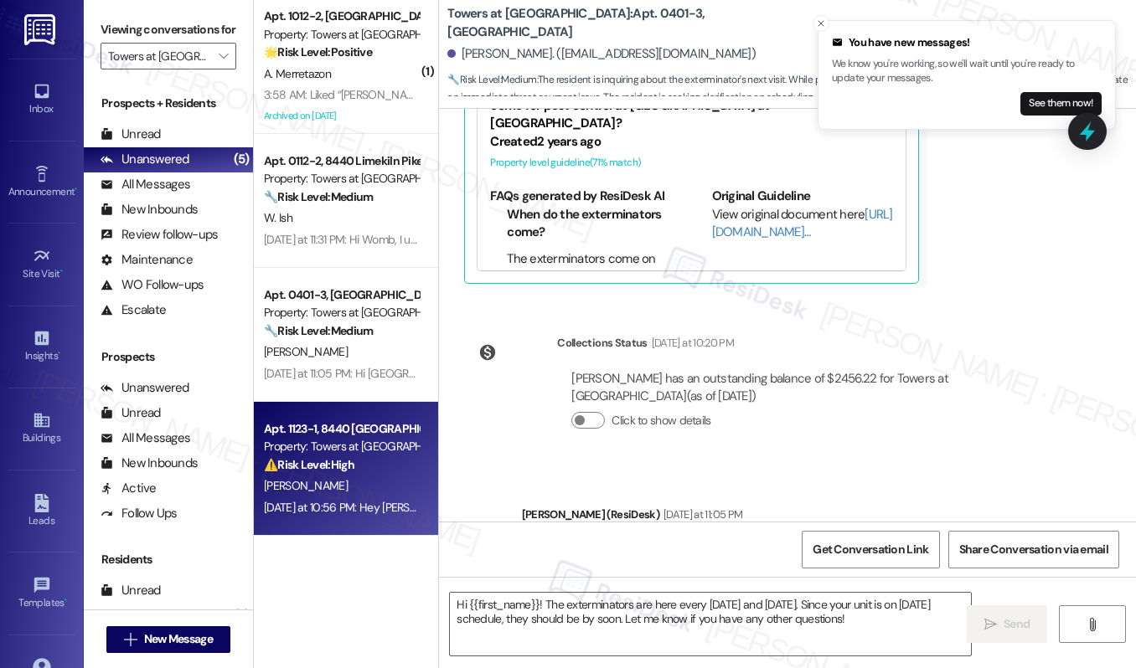
click at [326, 500] on div "[DATE] at 10:56 PM: Hey [PERSON_NAME], thanks for the details! I'm on it and wi…" at bounding box center [711, 507] width 895 height 15
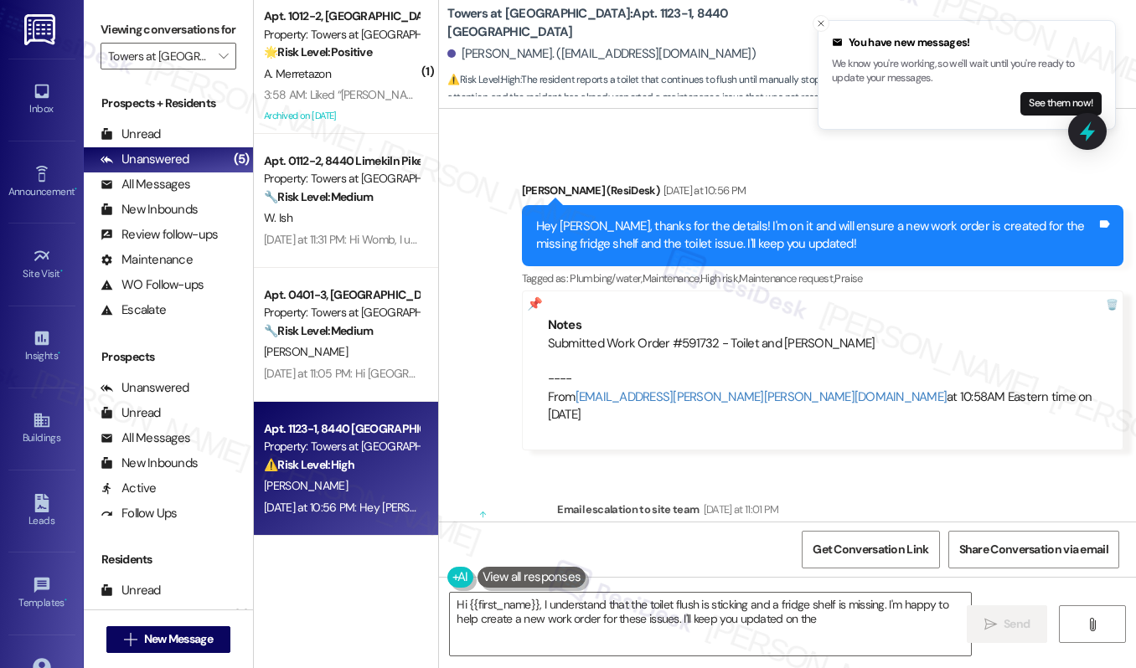
scroll to position [1854, 0]
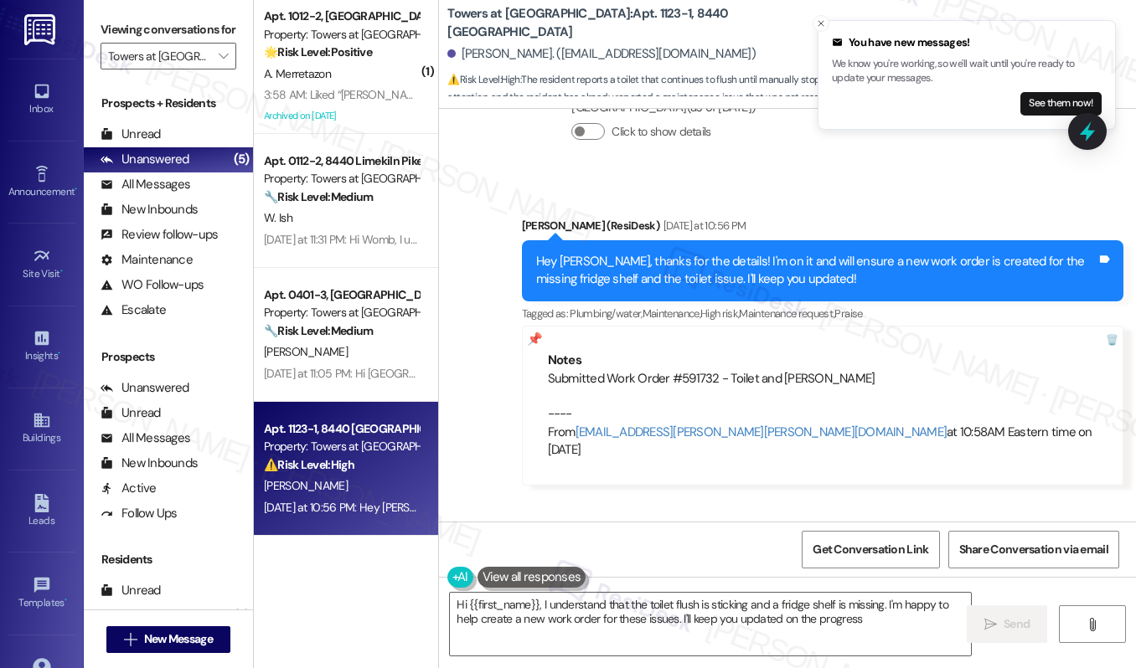
type textarea "Hi {{first_name}}, I understand that the toilet flush is sticking and a fridge …"
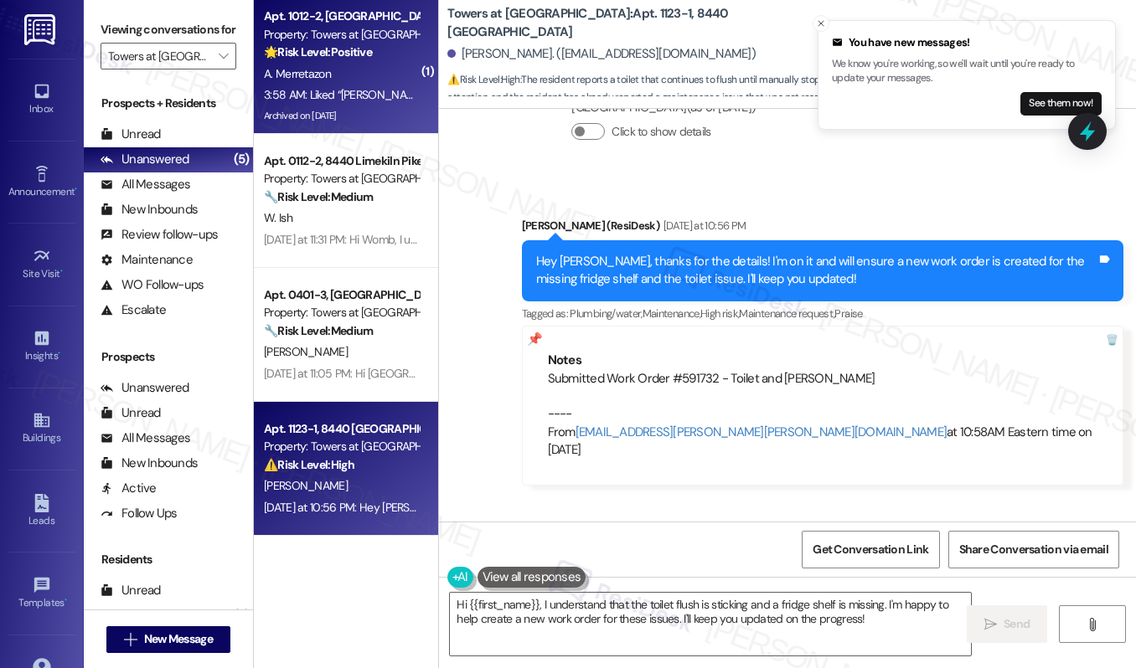
click at [358, 90] on div "3:58 AM: Liked “[PERSON_NAME] ([PERSON_NAME] at [GEOGRAPHIC_DATA]): You're welc…" at bounding box center [551, 94] width 574 height 15
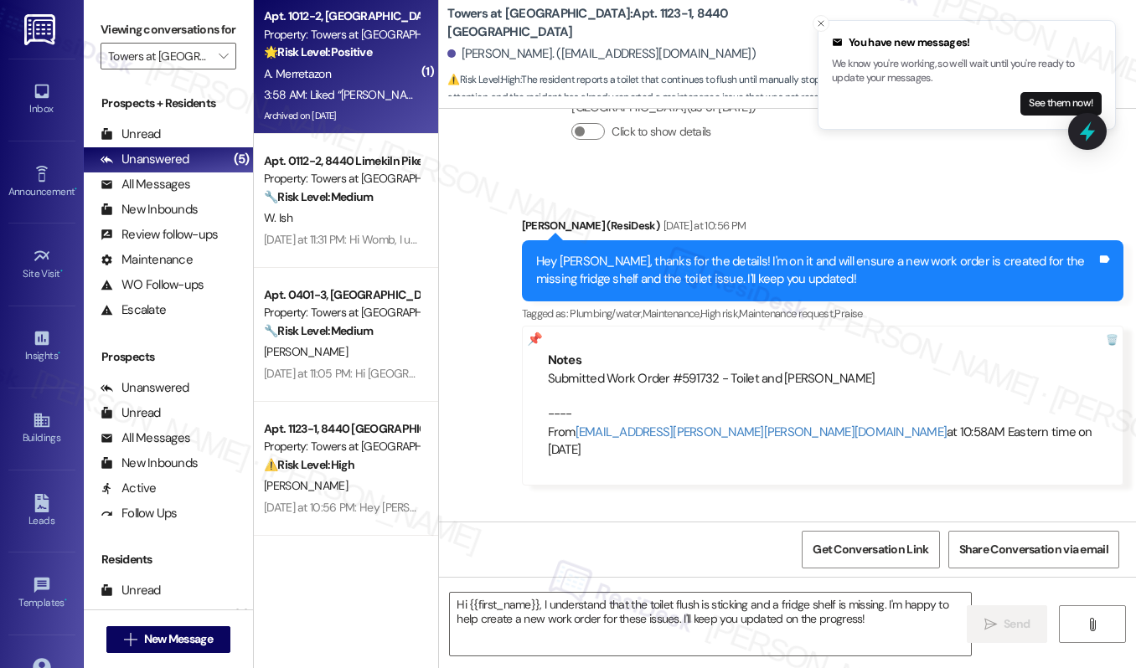
type textarea "Fetching suggested responses. Please feel free to read through the conversation…"
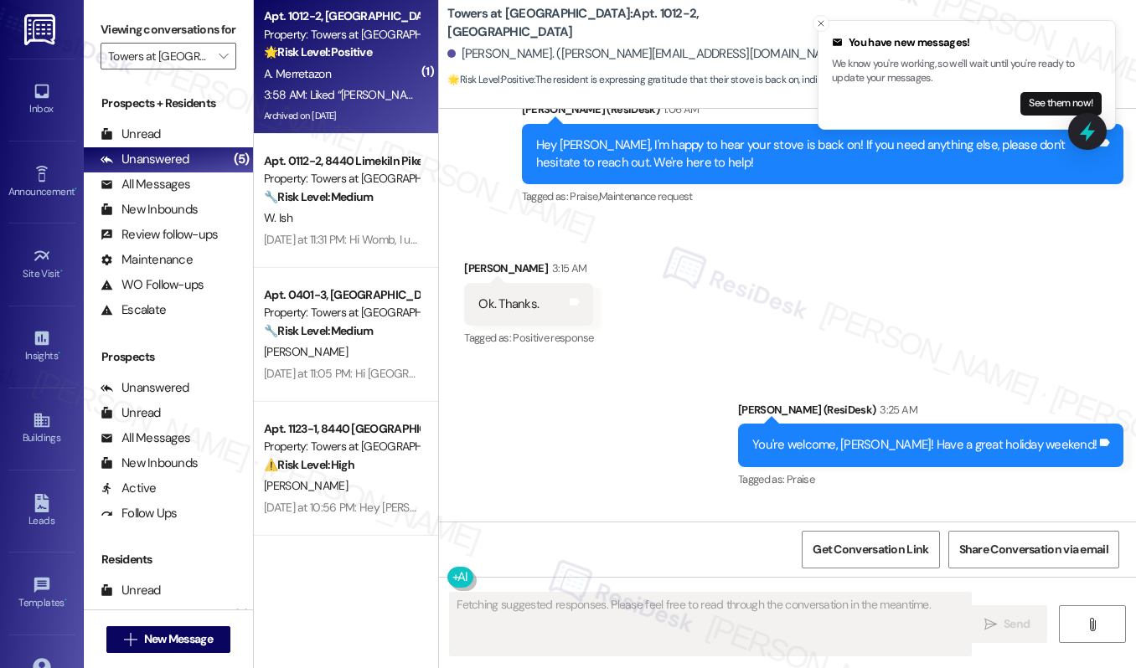
scroll to position [13094, 0]
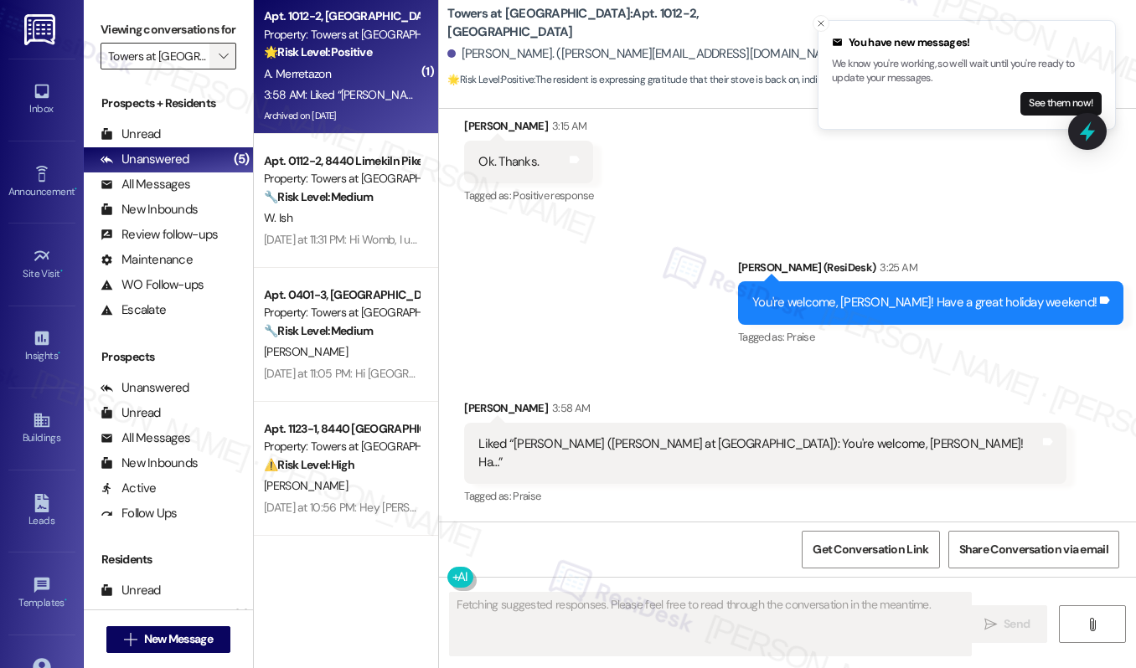
click at [222, 63] on icon "" at bounding box center [223, 55] width 9 height 13
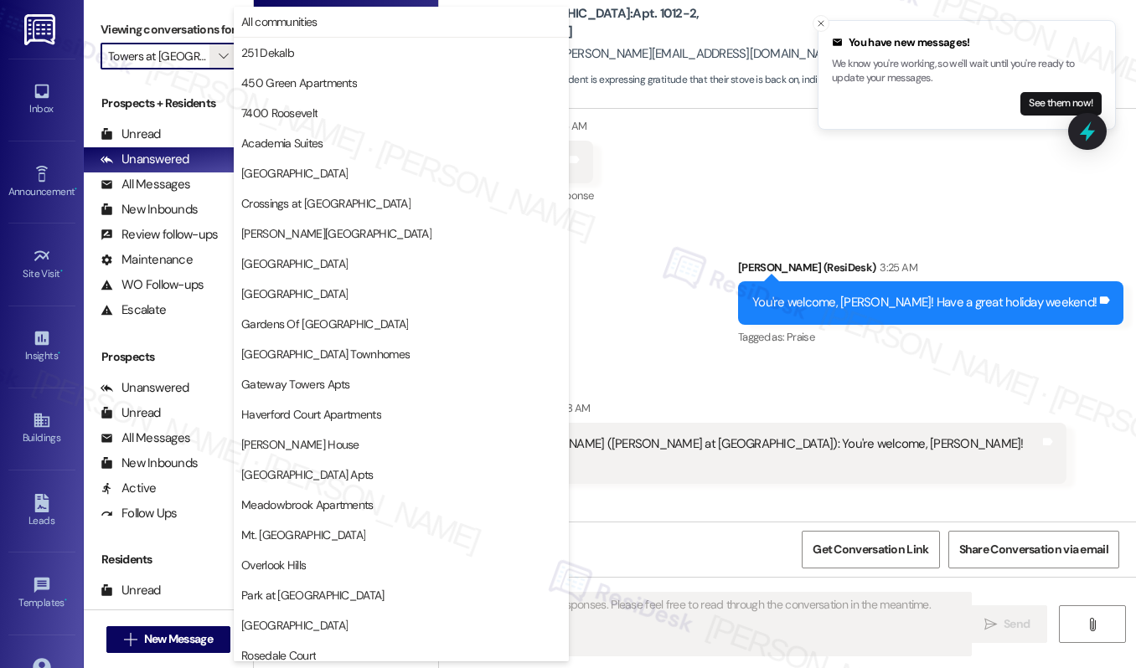
scroll to position [341, 0]
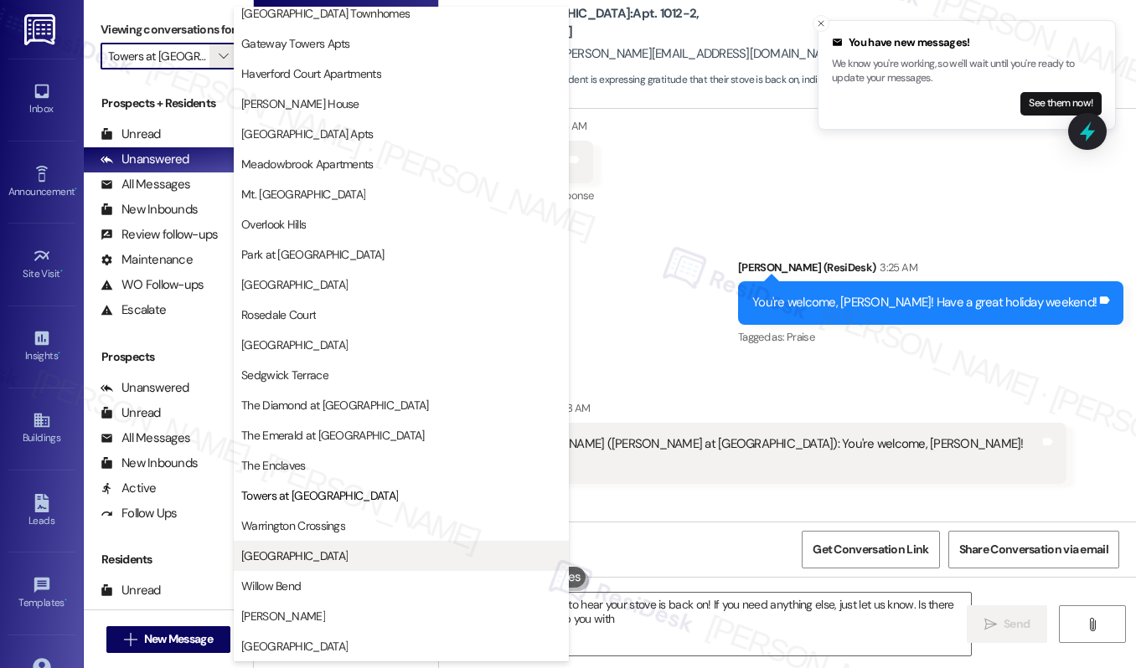
type textarea "Hi {{first_name}}, glad to hear your stove is back on! If you need anything els…"
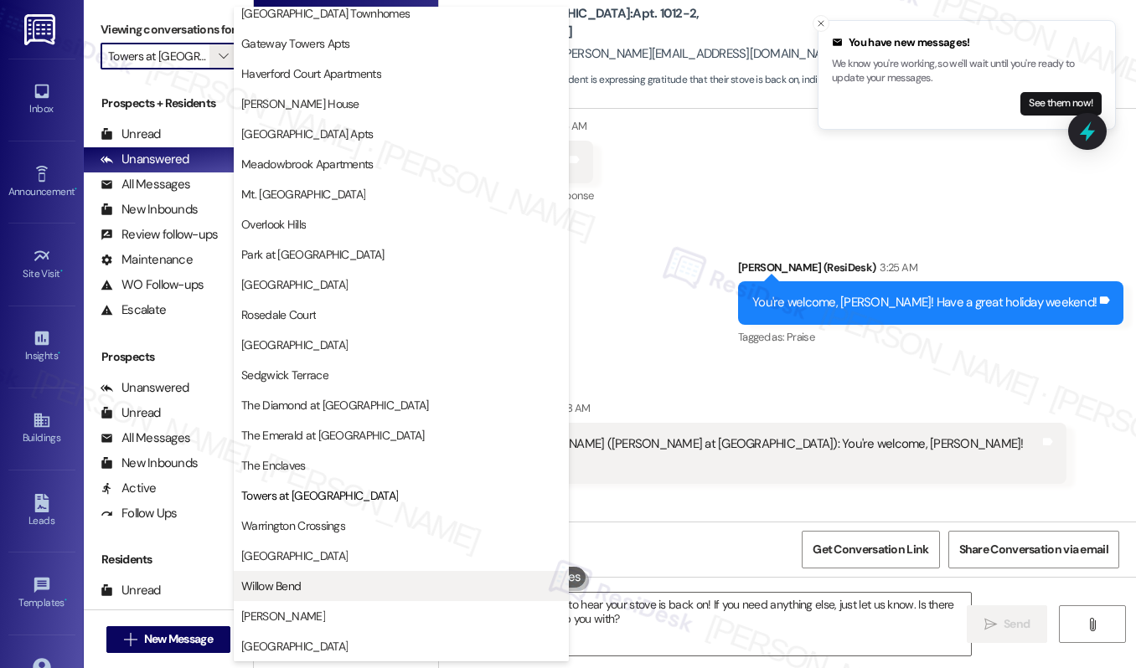
click at [291, 585] on span "Willow Bend" at bounding box center [270, 586] width 59 height 17
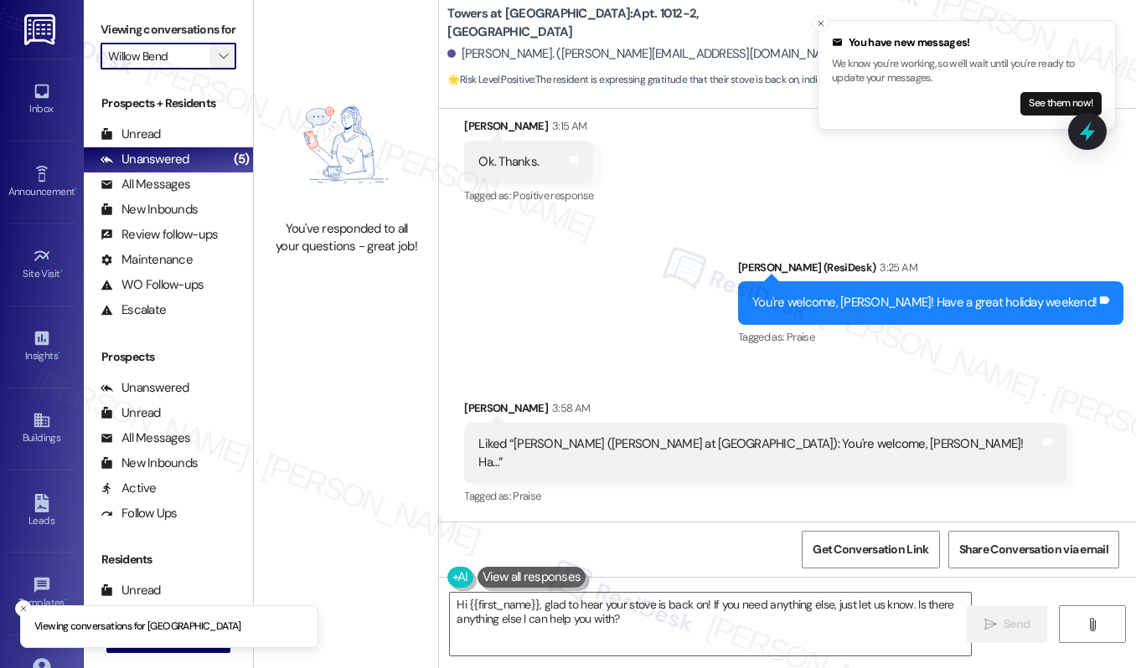
click at [223, 63] on icon "" at bounding box center [223, 55] width 9 height 13
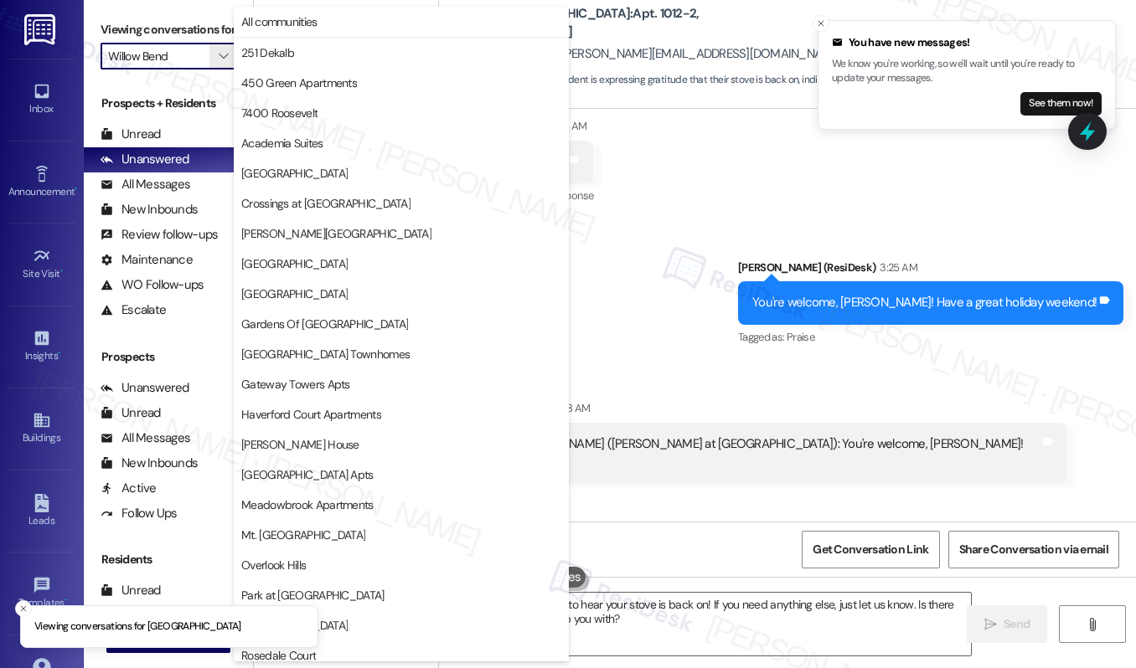
scroll to position [341, 0]
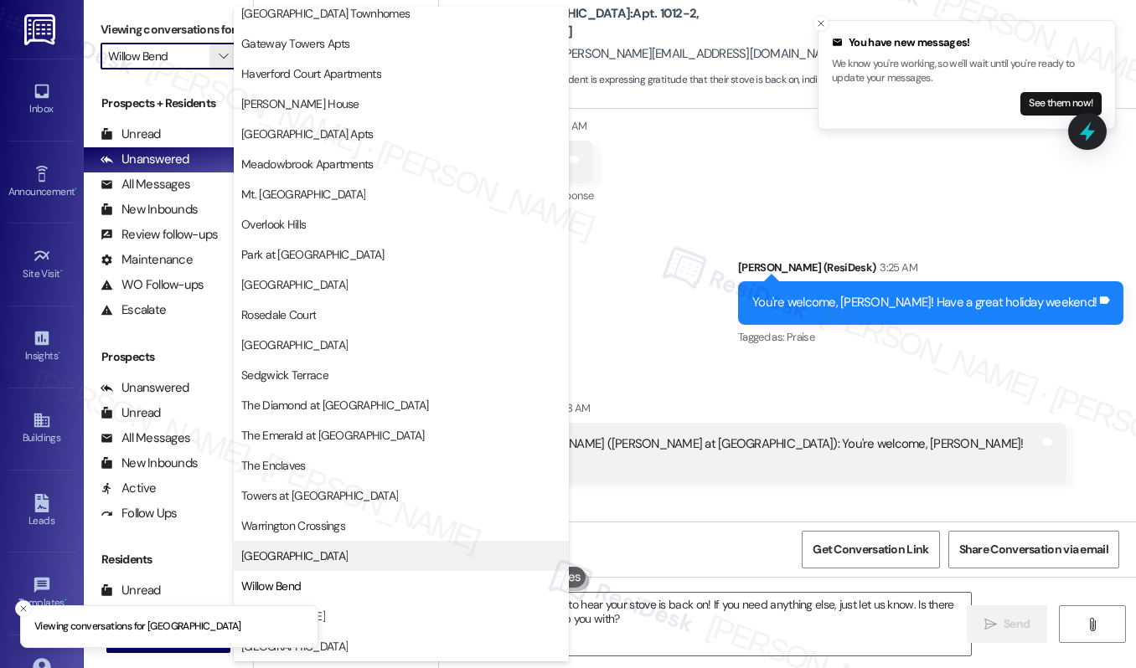
click at [306, 555] on span "[GEOGRAPHIC_DATA]" at bounding box center [294, 556] width 106 height 17
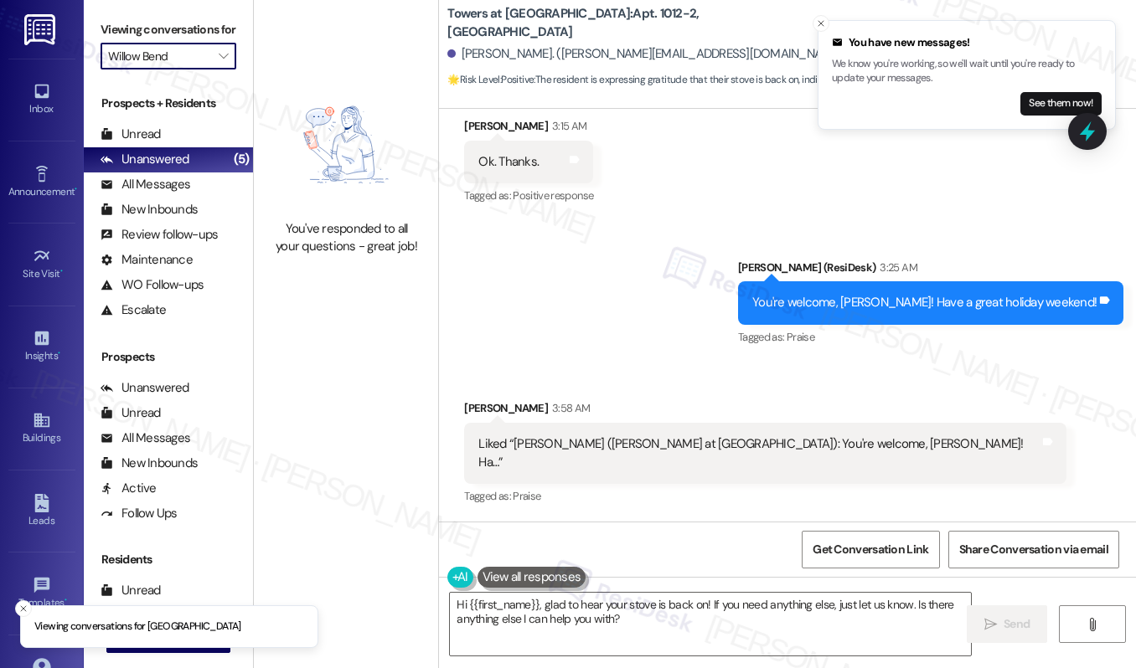
type input "[GEOGRAPHIC_DATA]"
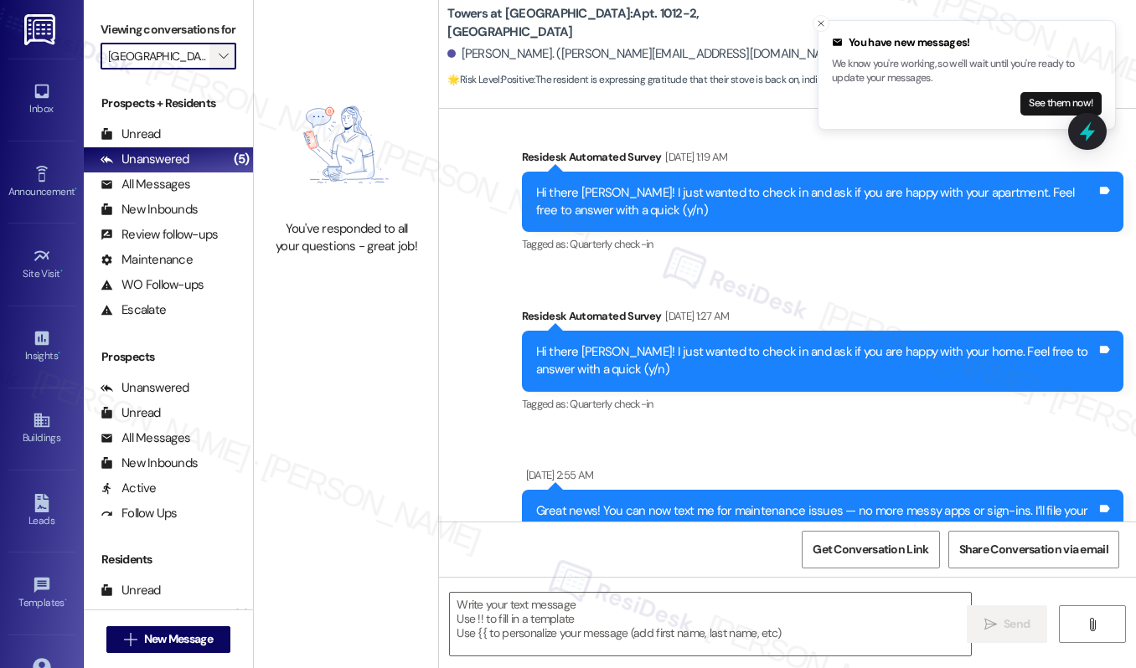
type textarea "Fetching suggested responses. Please feel free to read through the conversation…"
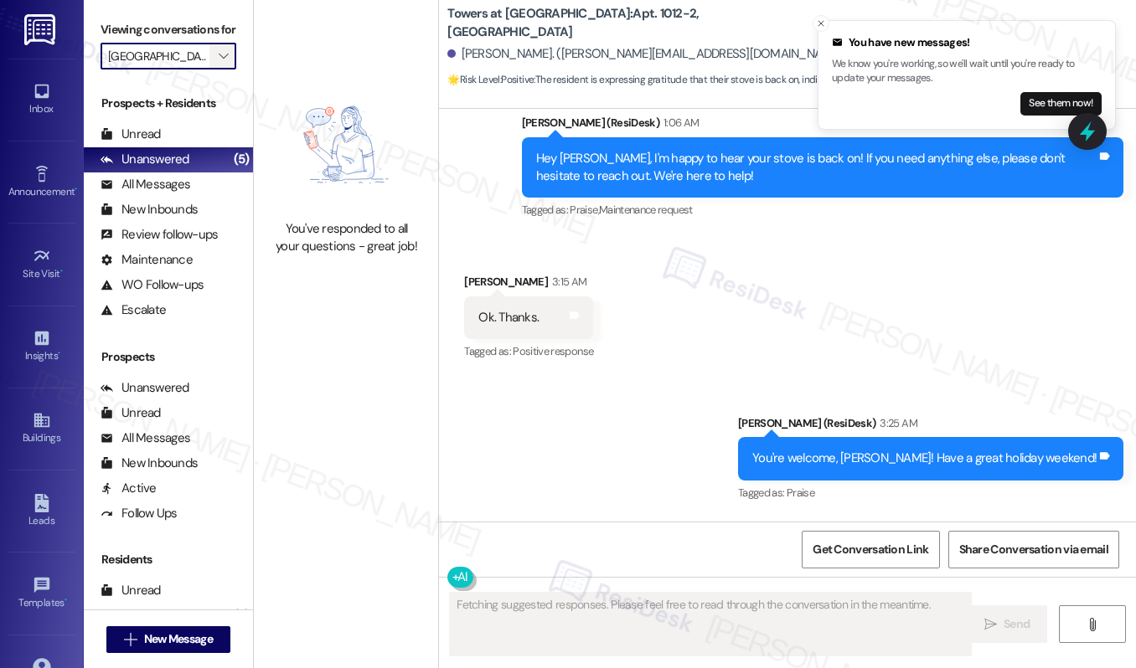
scroll to position [12952, 0]
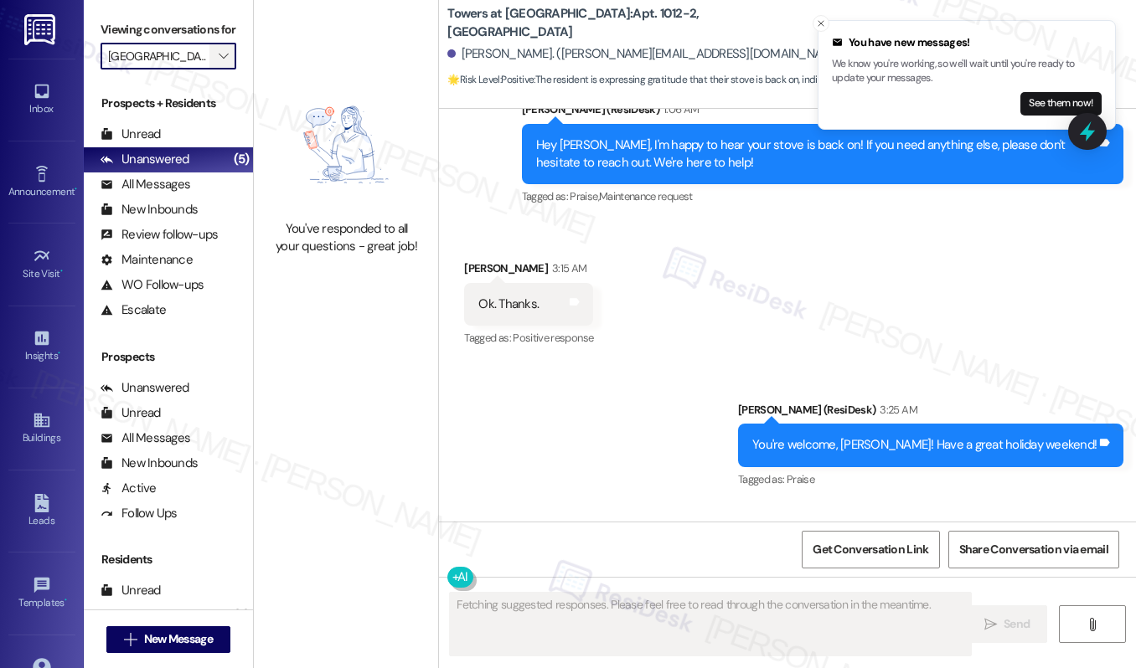
click at [233, 70] on button "" at bounding box center [222, 56] width 27 height 27
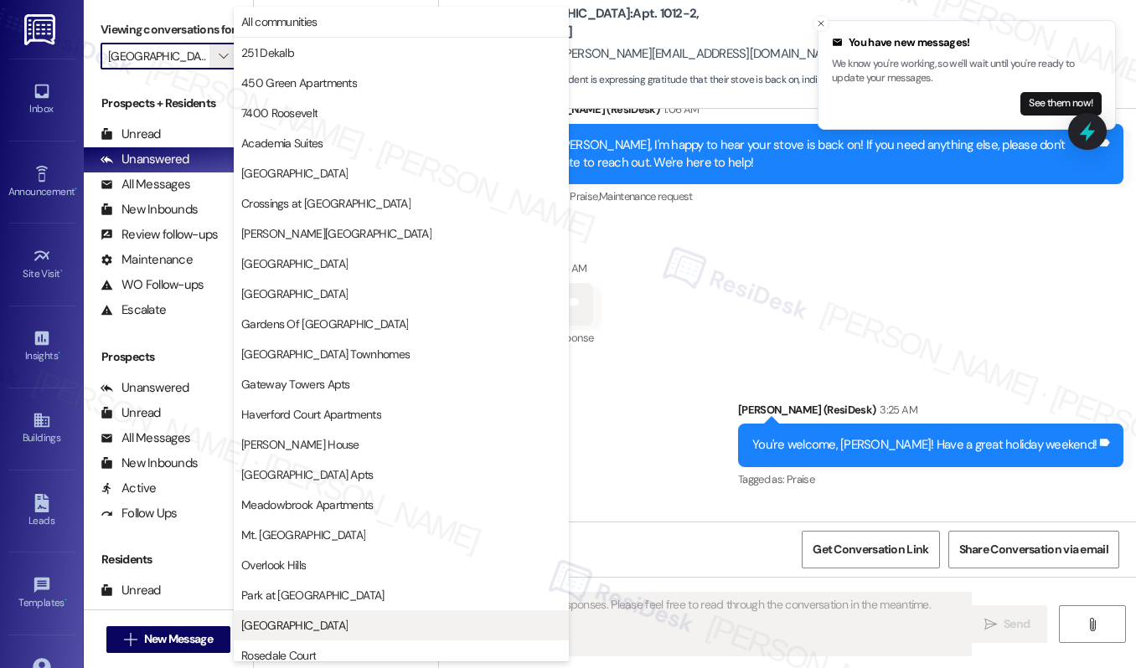
scroll to position [341, 0]
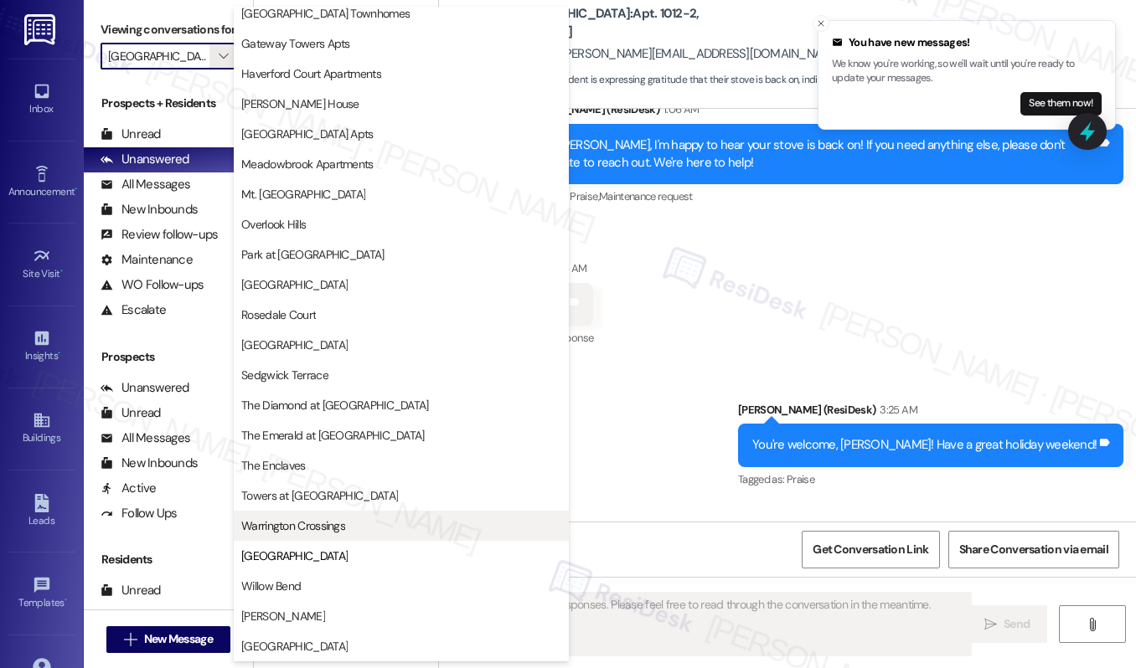
click at [311, 525] on span "Warrington Crossings" at bounding box center [293, 526] width 104 height 17
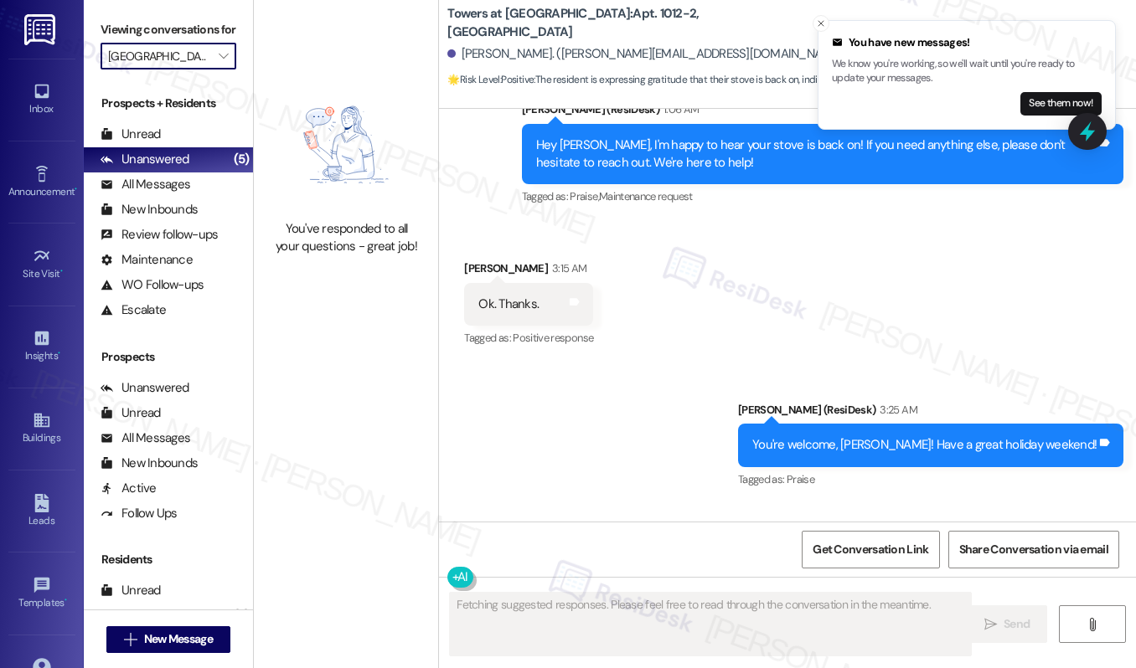
type input "Warrington Crossings"
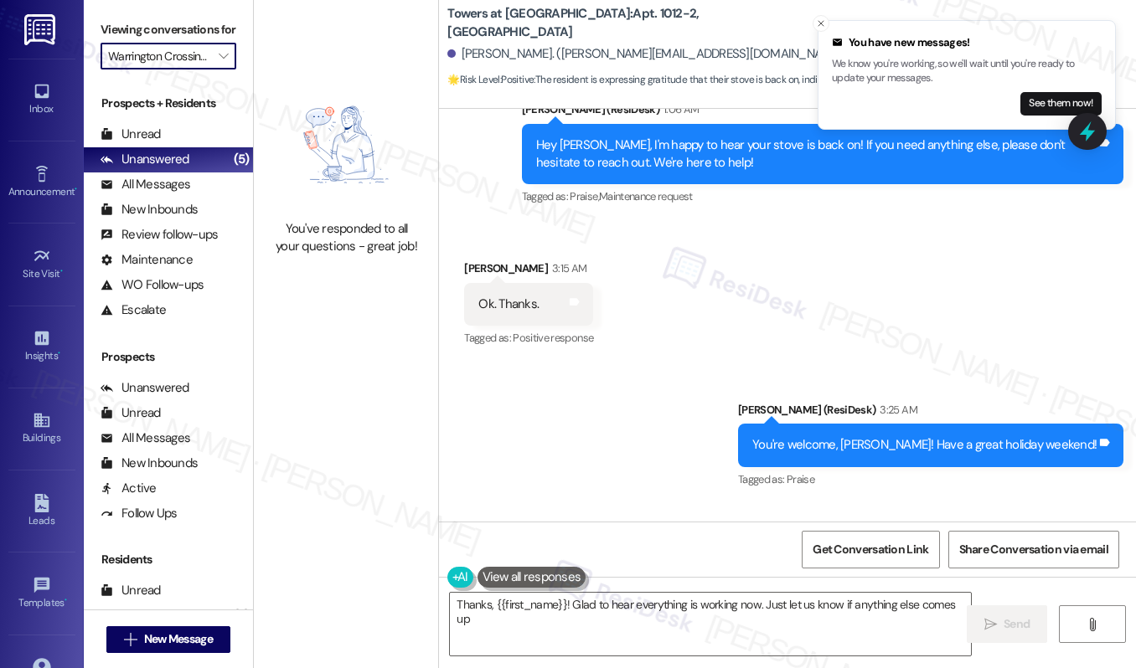
type textarea "Thanks, {{first_name}}! Glad to hear everything is working now. Just let us kno…"
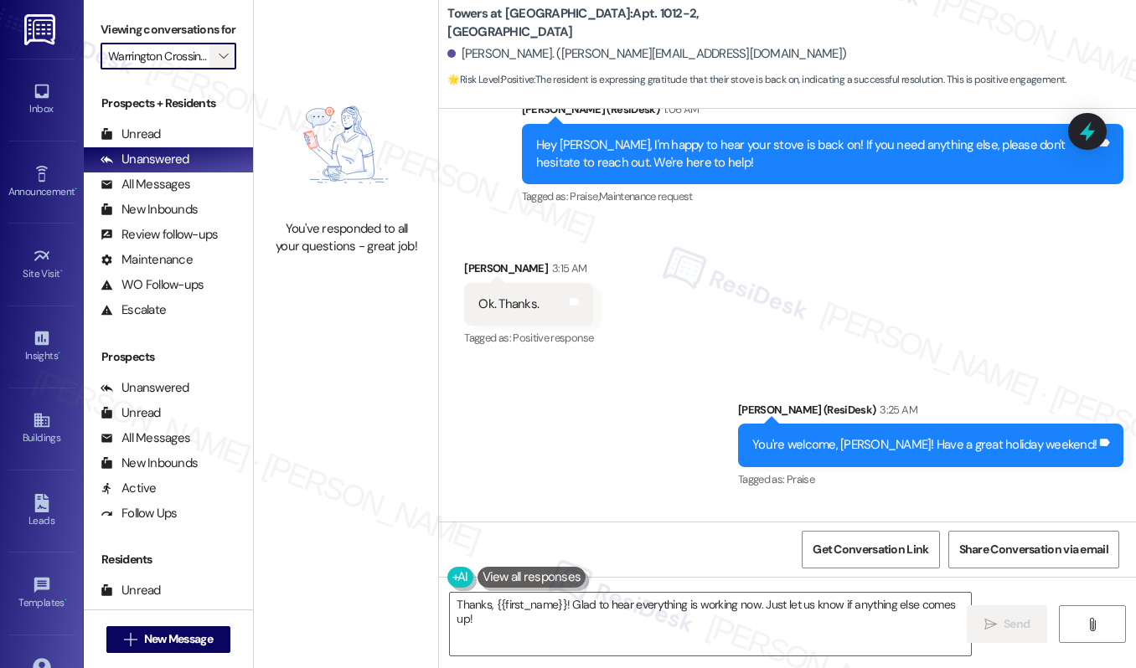
click at [223, 63] on icon "" at bounding box center [223, 55] width 9 height 13
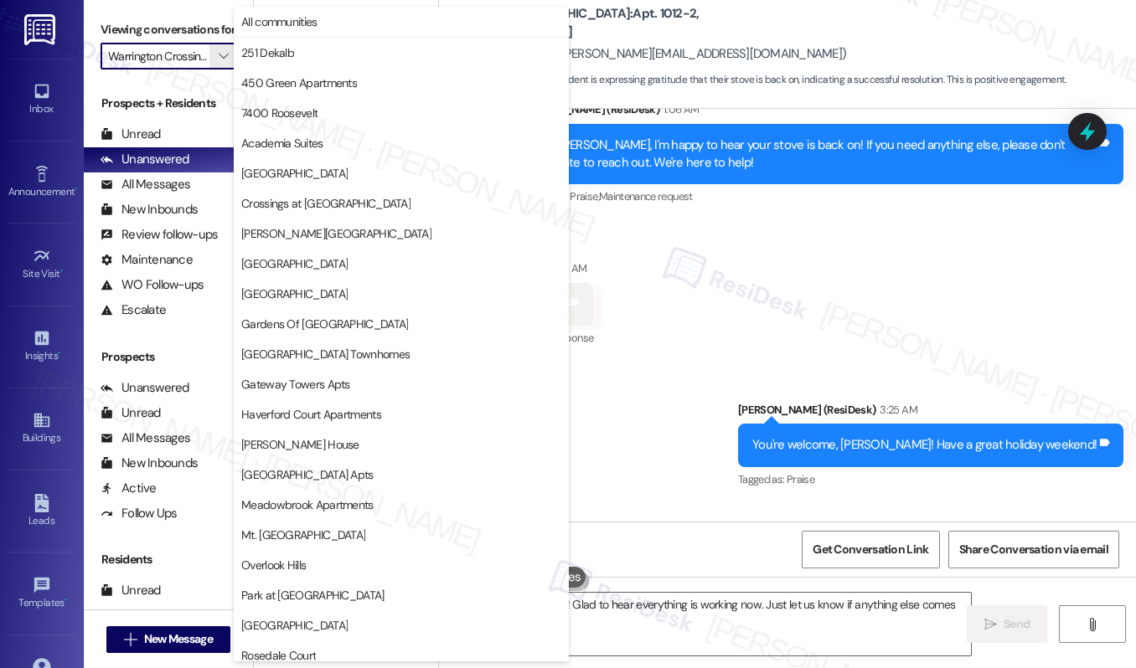
scroll to position [341, 0]
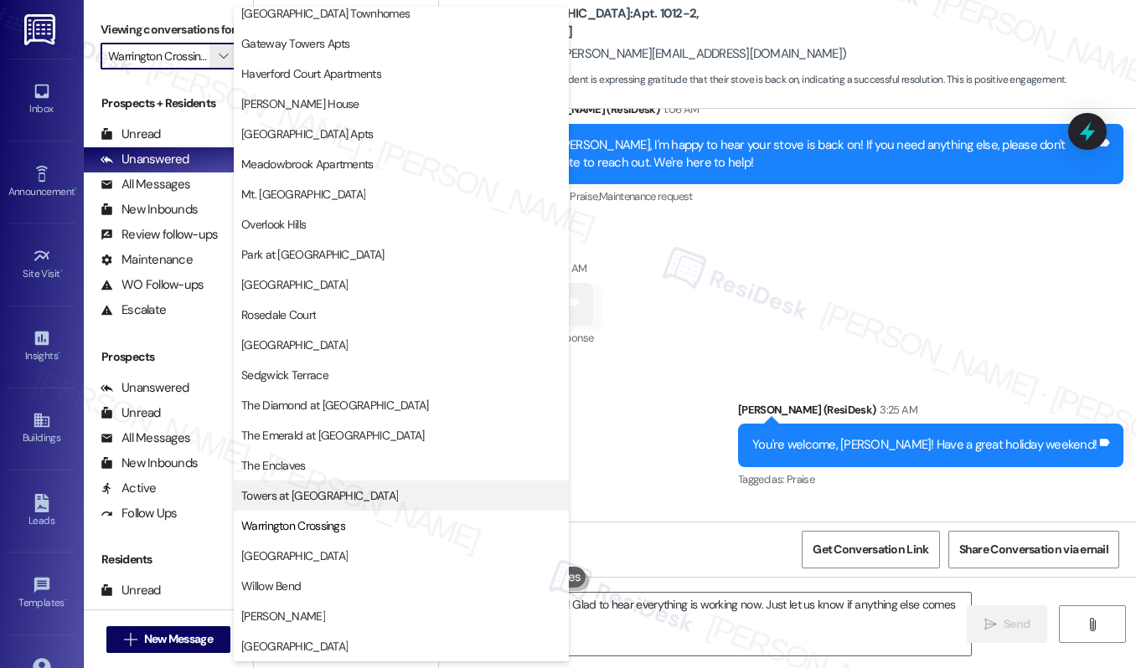
click at [307, 494] on span "Towers at [GEOGRAPHIC_DATA]" at bounding box center [319, 495] width 157 height 17
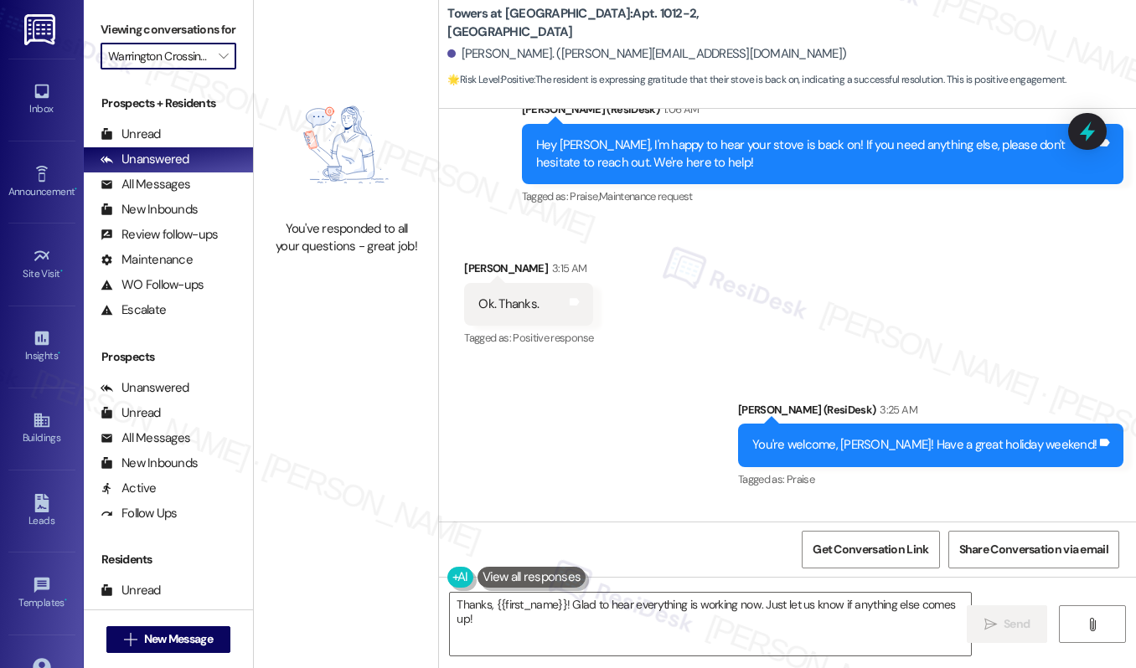
type input "Towers at [GEOGRAPHIC_DATA]"
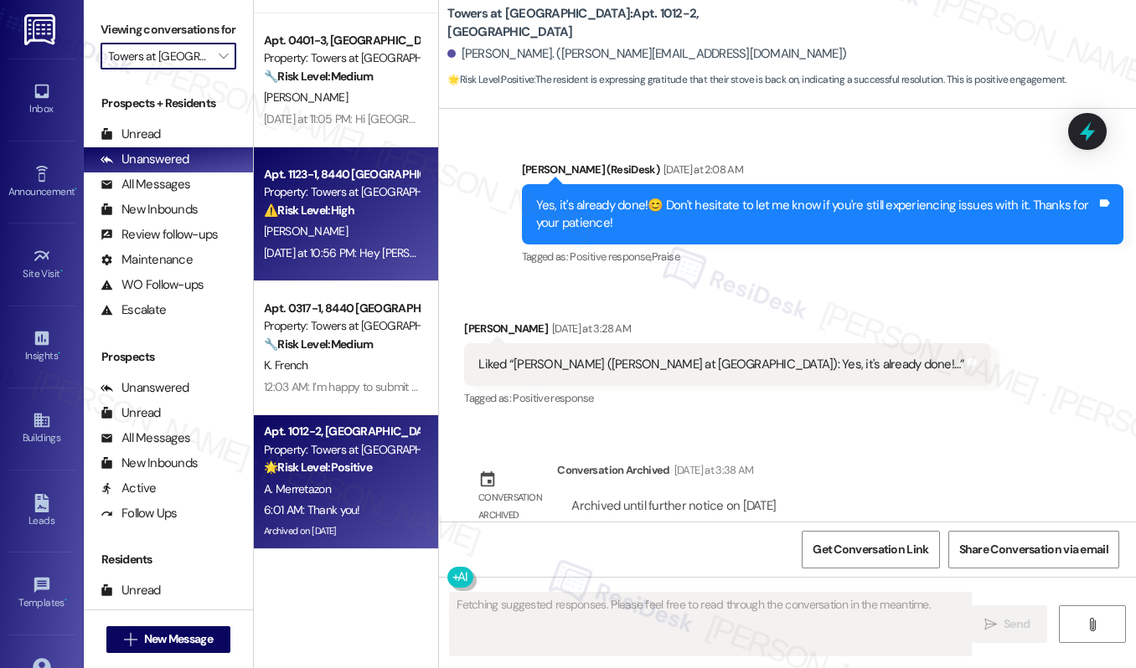
scroll to position [12952, 0]
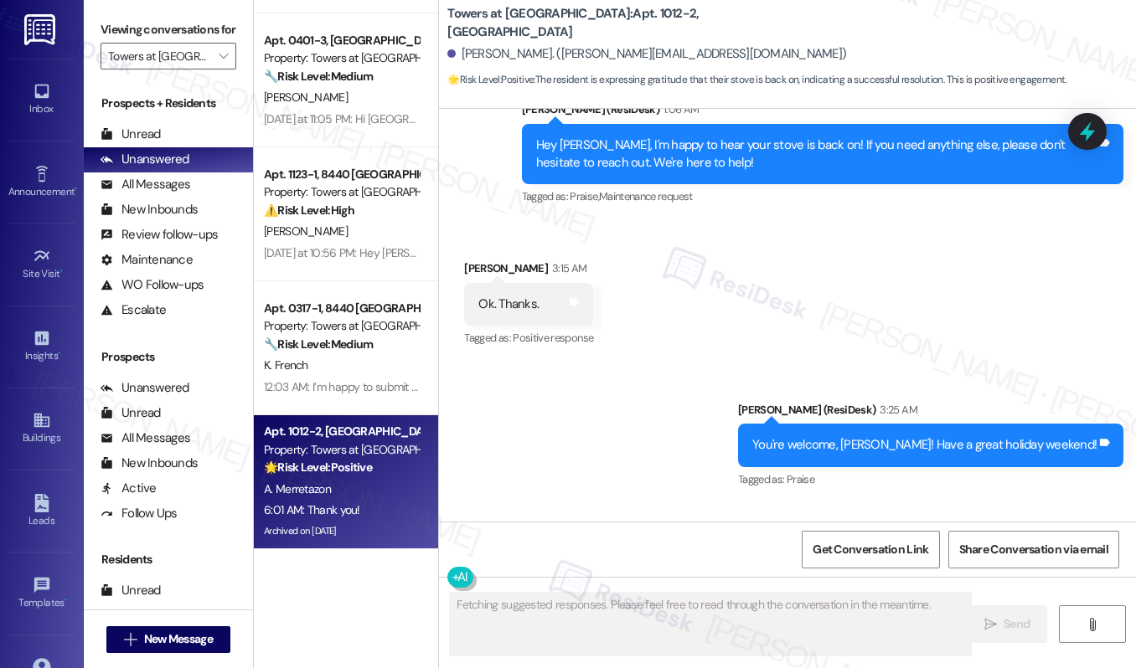
click at [366, 491] on div "A. Merretazon" at bounding box center [341, 489] width 158 height 21
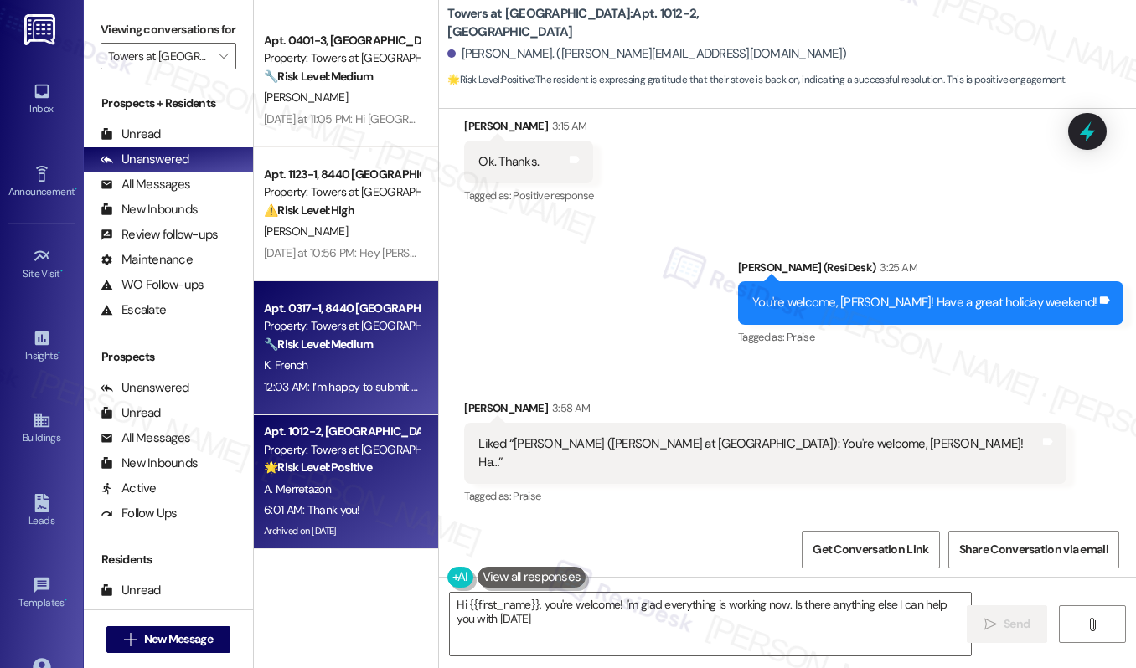
type textarea "Hi {{first_name}}, you're welcome! I'm glad everything is working now. Is there…"
click at [302, 353] on div "Apt. 0317-1, [GEOGRAPHIC_DATA] Property: Towers at [GEOGRAPHIC_DATA] 🔧 Risk Lev…" at bounding box center [341, 326] width 158 height 57
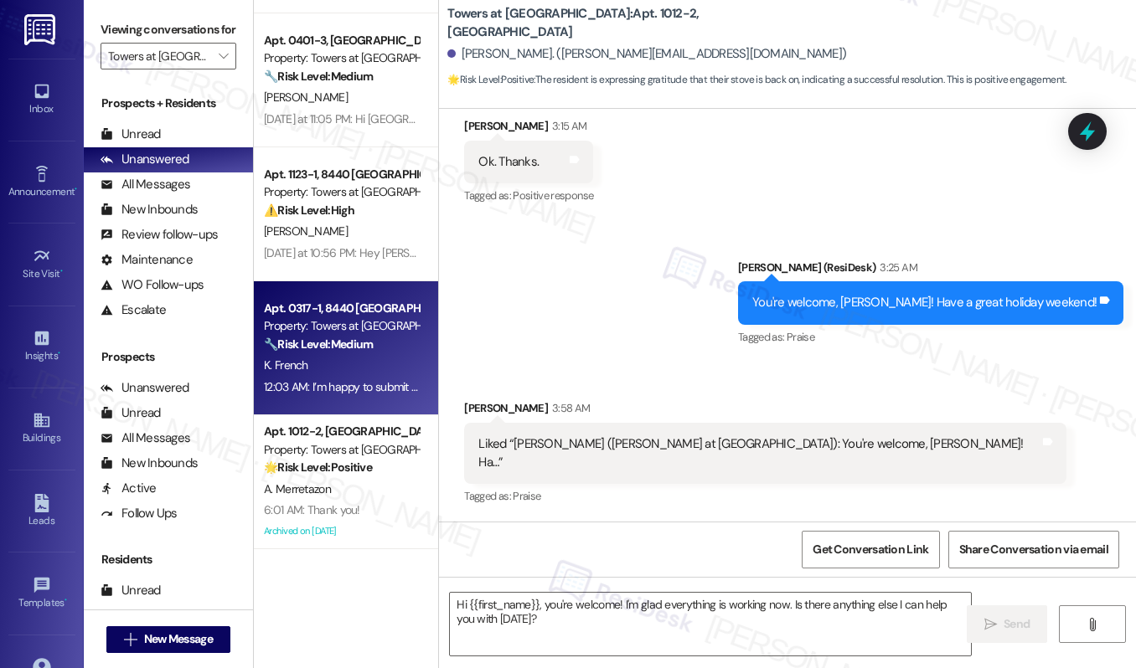
type textarea "Fetching suggested responses. Please feel free to read through the conversation…"
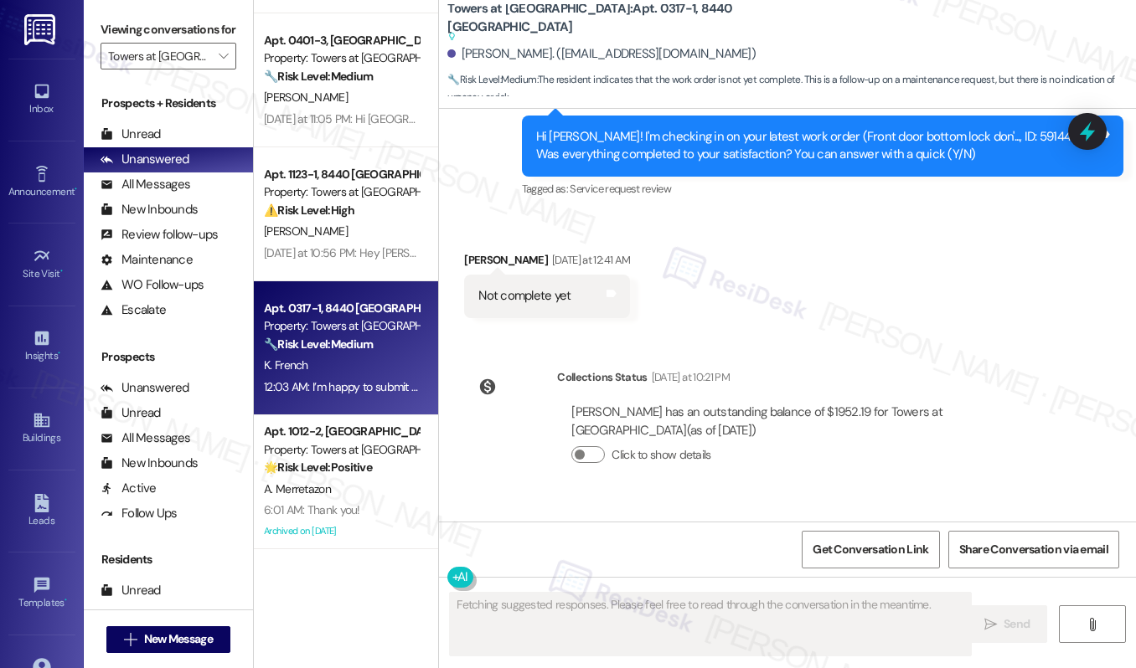
scroll to position [10197, 0]
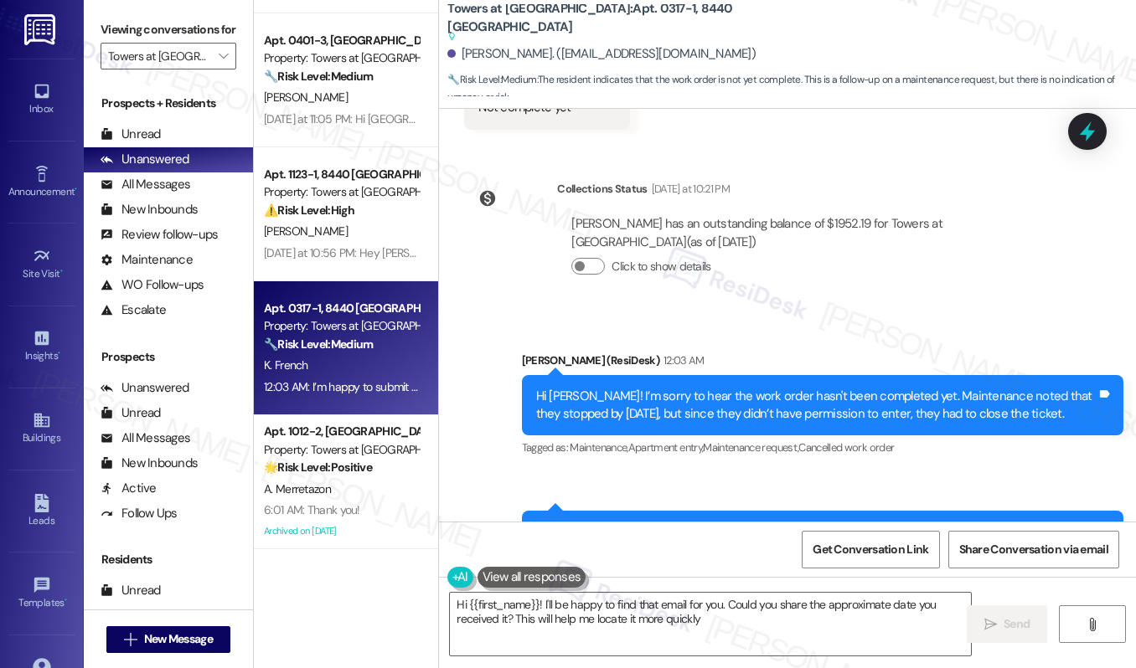
type textarea "Hi {{first_name}}! I'll be happy to find that email for you. Could you share th…"
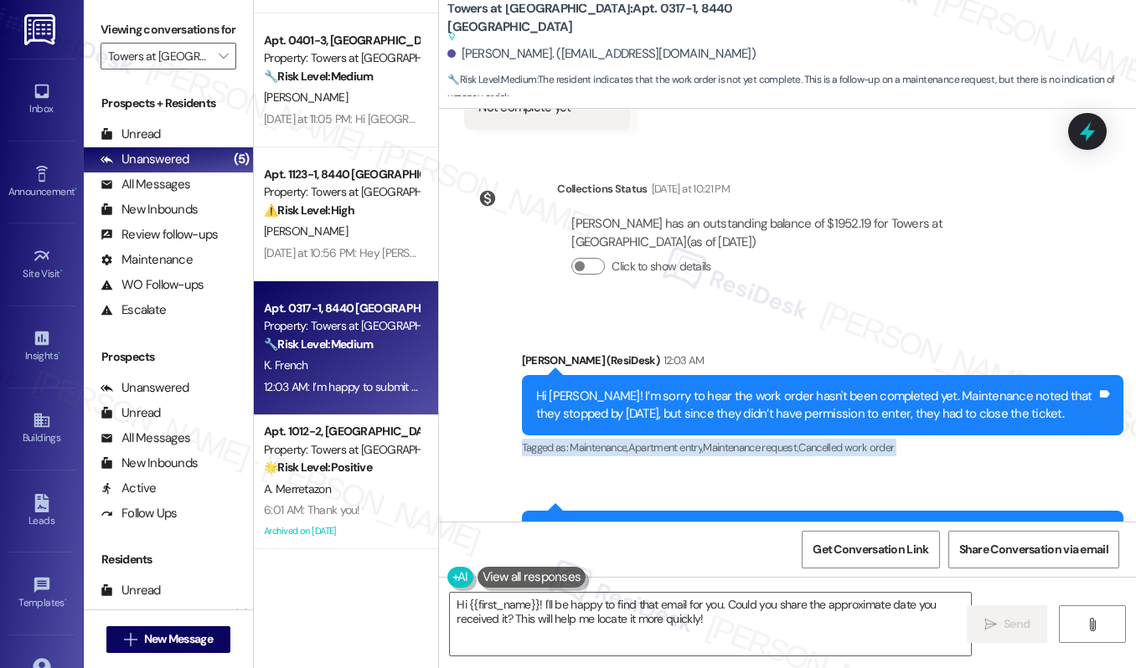
drag, startPoint x: 668, startPoint y: 422, endPoint x: 472, endPoint y: 317, distance: 221.9
click at [475, 324] on div "Sent via SMS [PERSON_NAME] (ResiDesk) 12:03 AM Hi [PERSON_NAME]! I’m sorry to h…" at bounding box center [787, 461] width 697 height 295
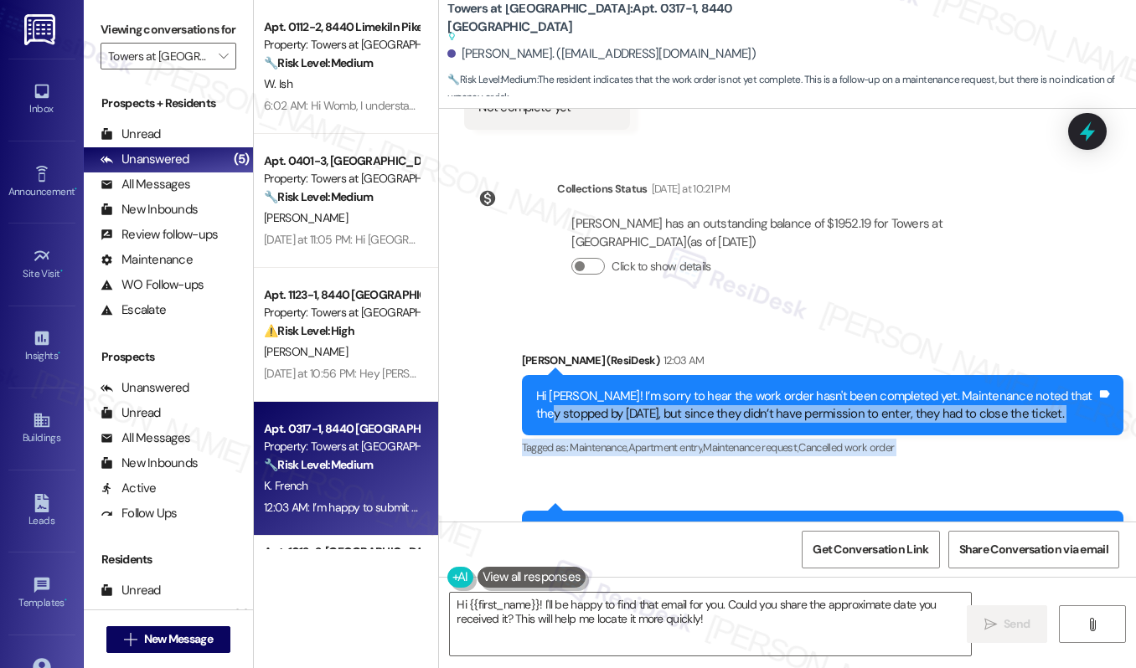
scroll to position [121, 0]
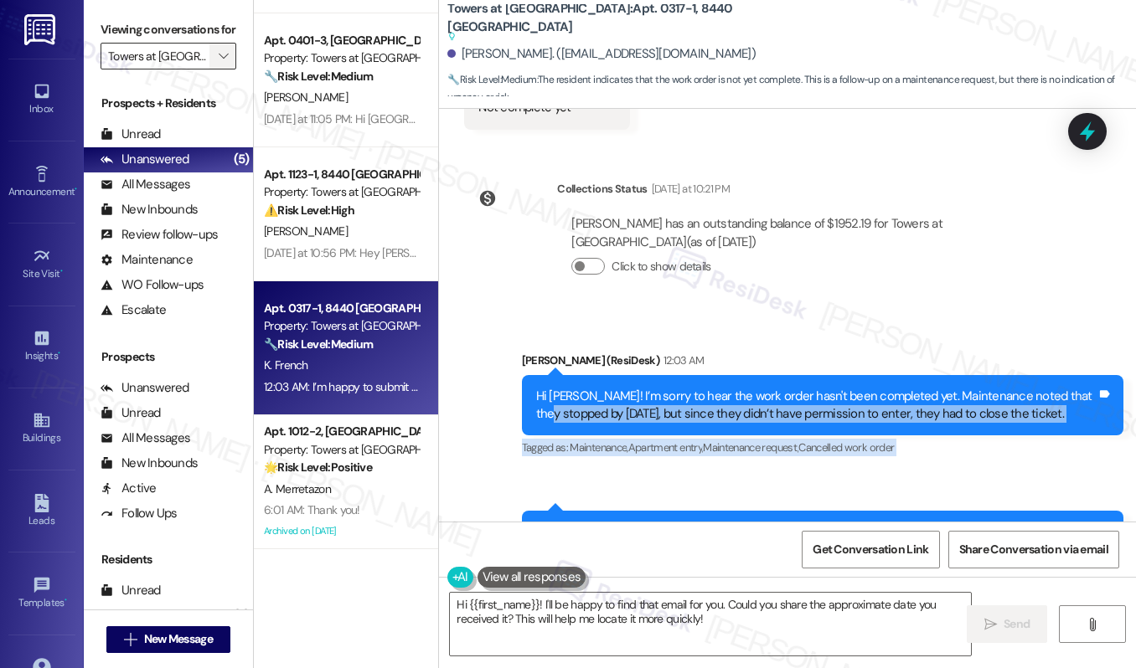
click at [219, 63] on icon "" at bounding box center [223, 55] width 9 height 13
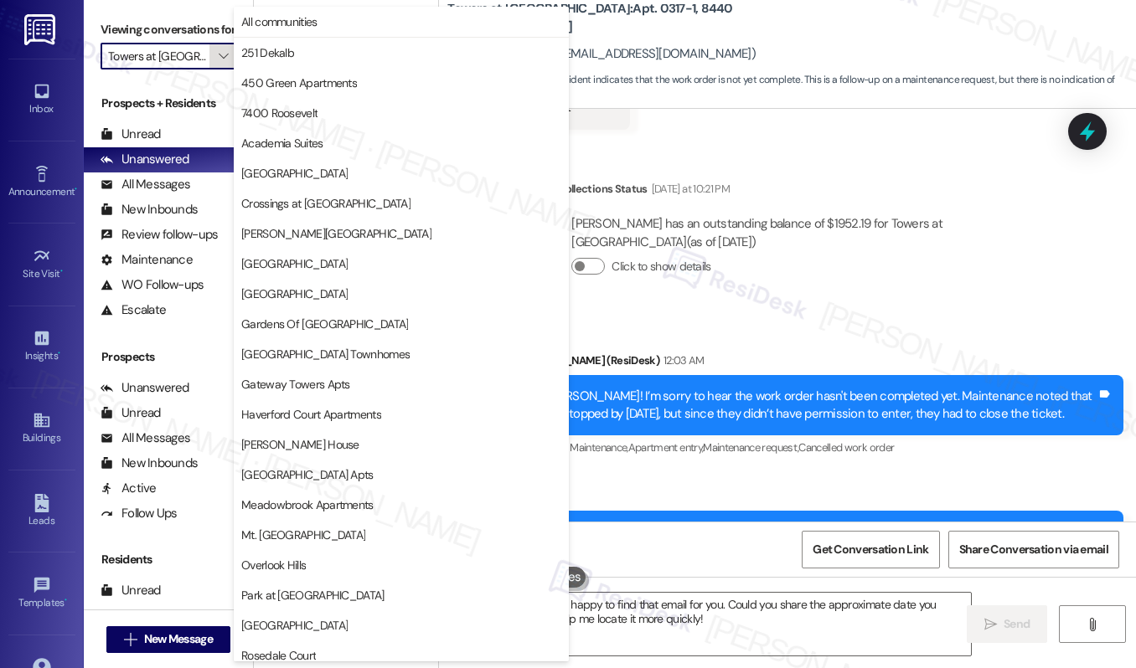
scroll to position [341, 0]
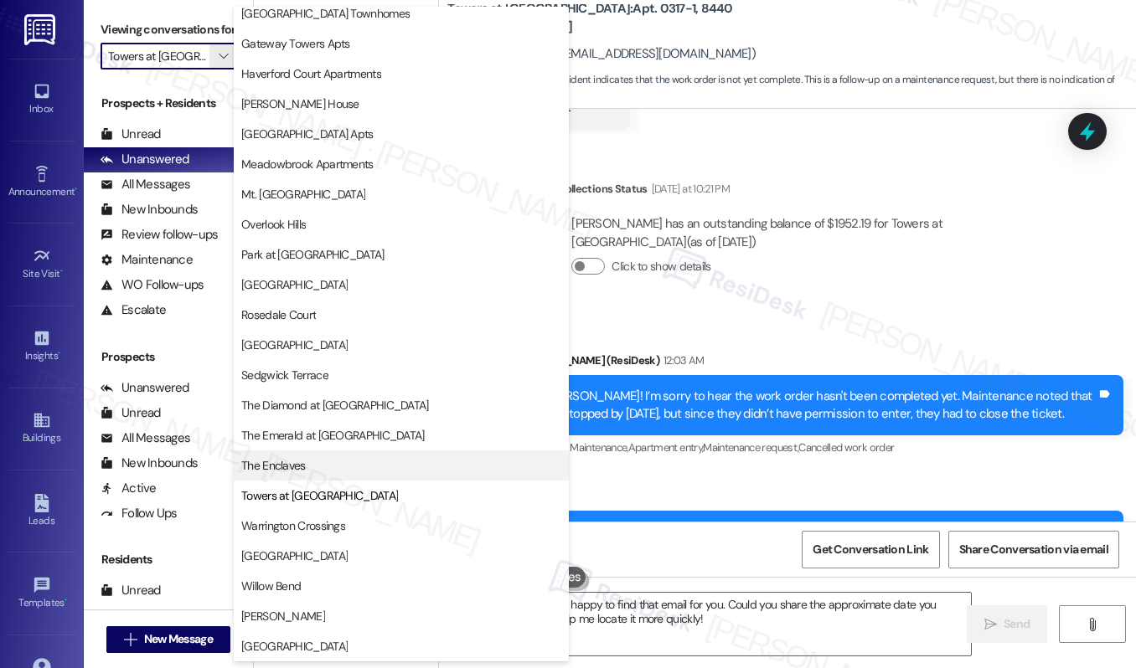
click at [296, 465] on span "The Enclaves" at bounding box center [273, 465] width 64 height 17
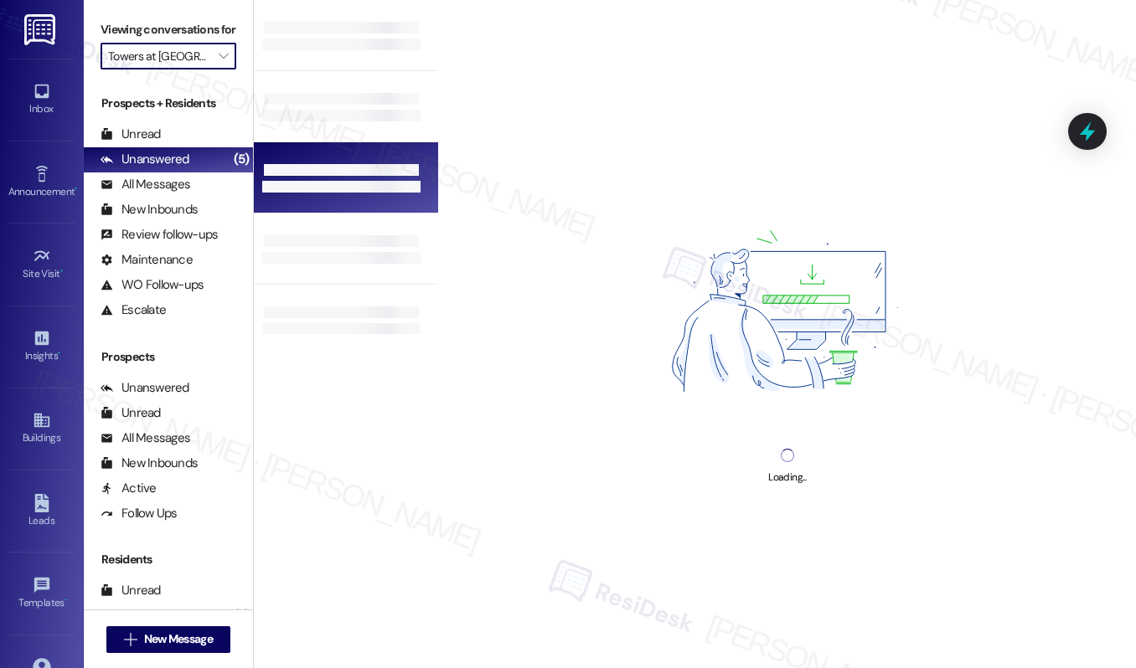
type input "The Enclaves"
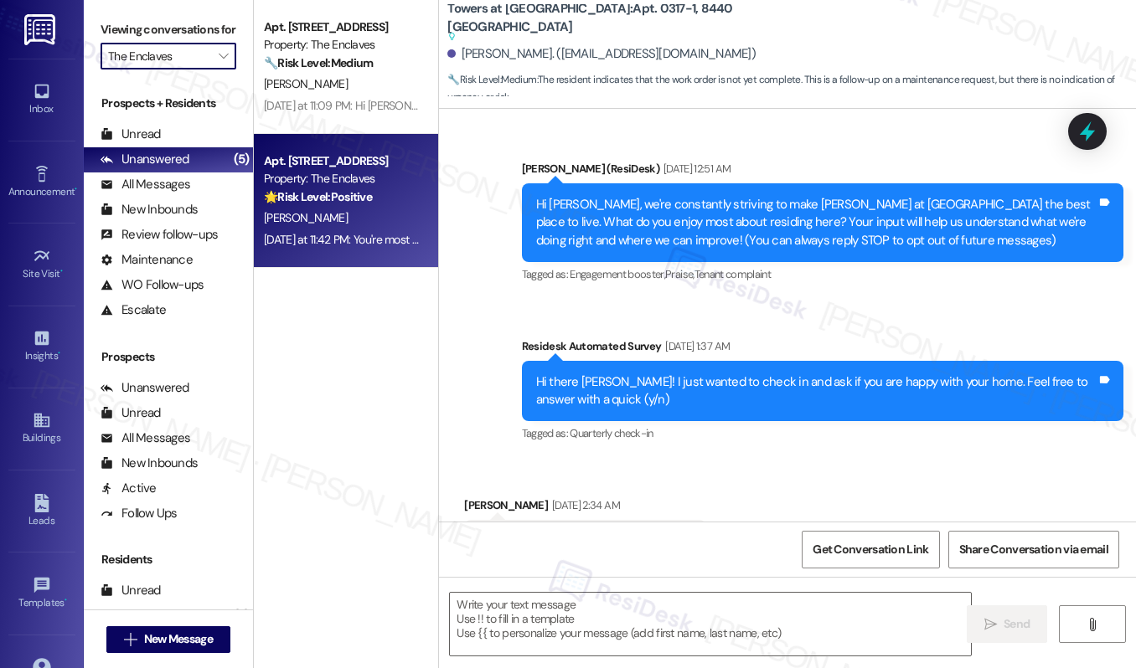
click at [333, 185] on div "Property: The Enclaves" at bounding box center [341, 179] width 155 height 18
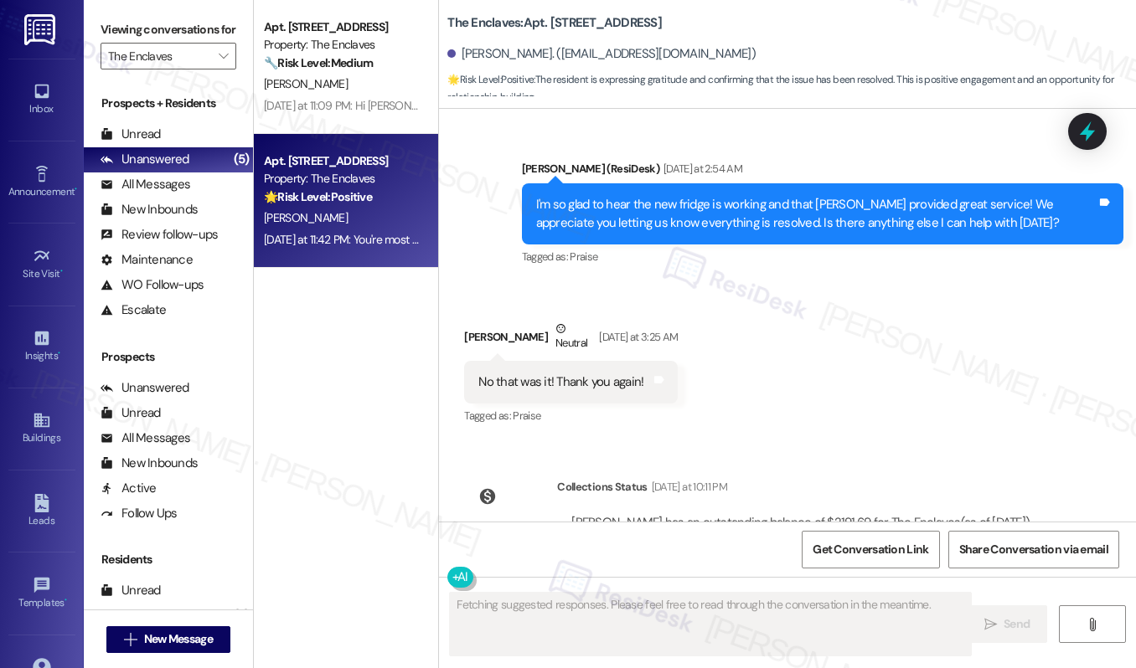
scroll to position [4144, 0]
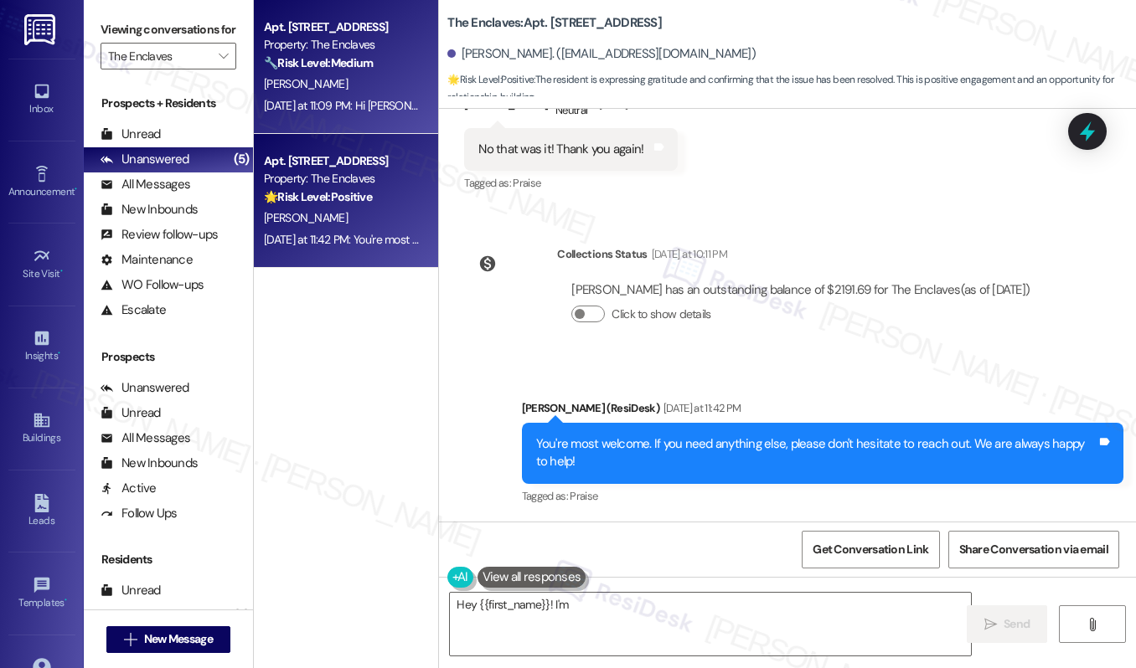
type textarea "Hey {{first_name}}! I'm"
click at [325, 85] on div "[PERSON_NAME]" at bounding box center [341, 84] width 158 height 21
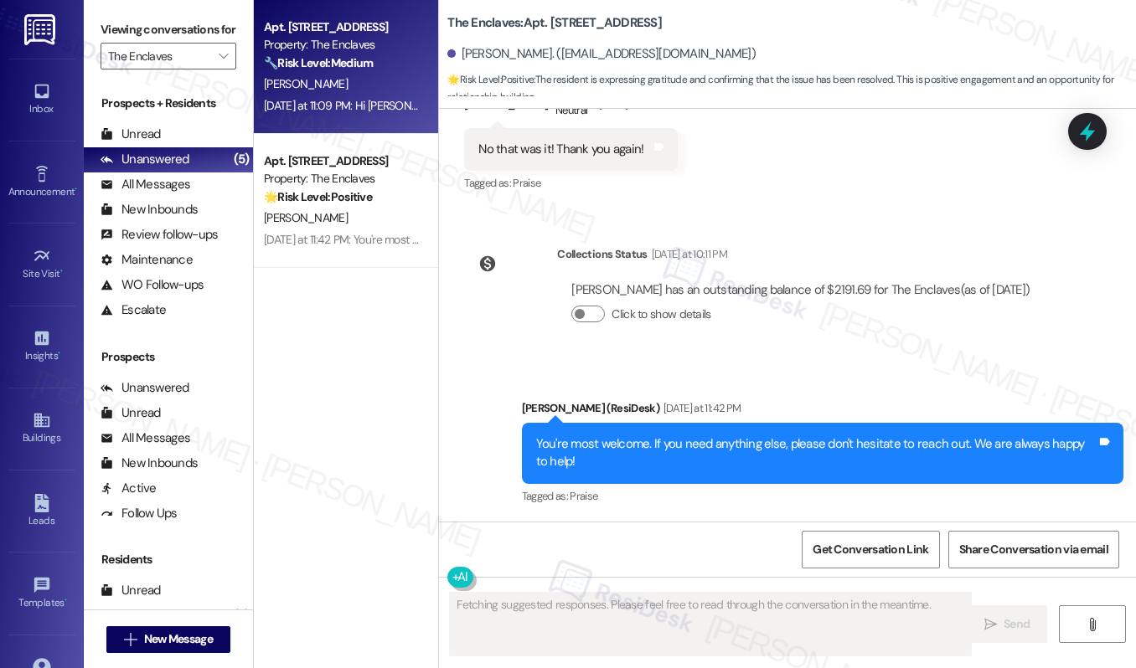
scroll to position [2937, 0]
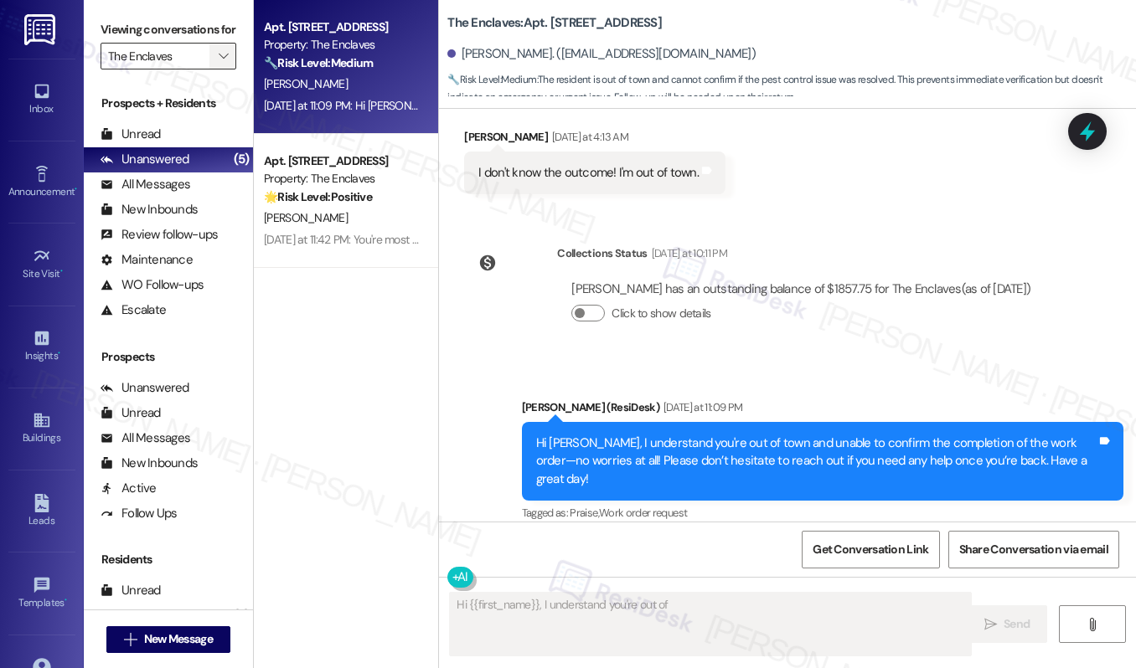
click at [224, 63] on icon "" at bounding box center [223, 55] width 9 height 13
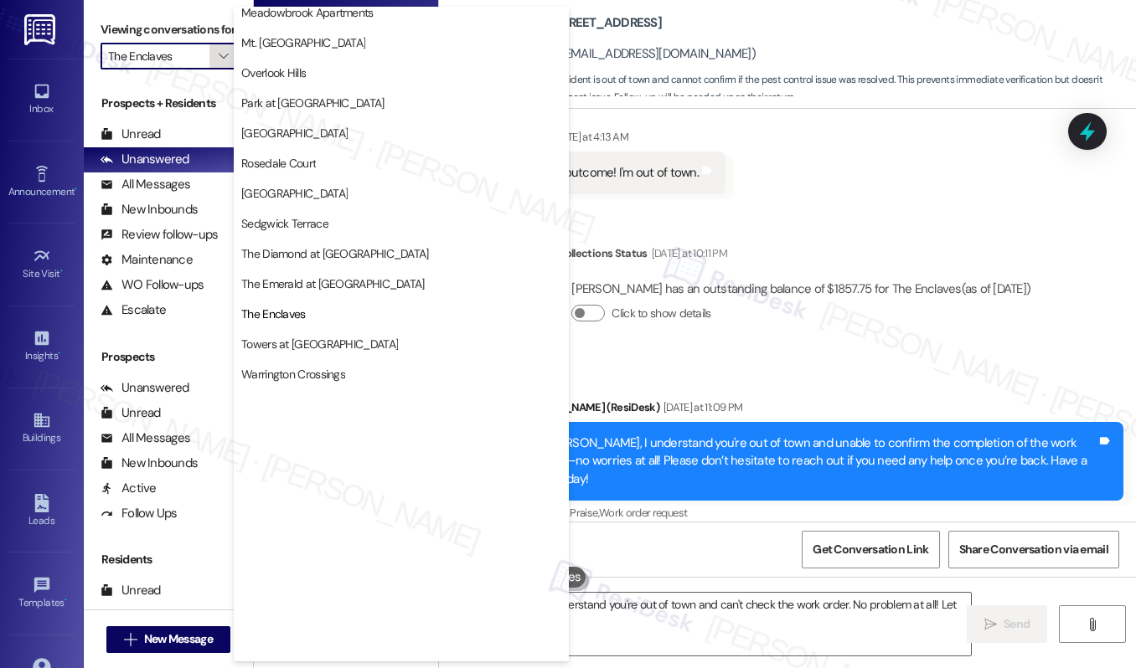
scroll to position [341, 0]
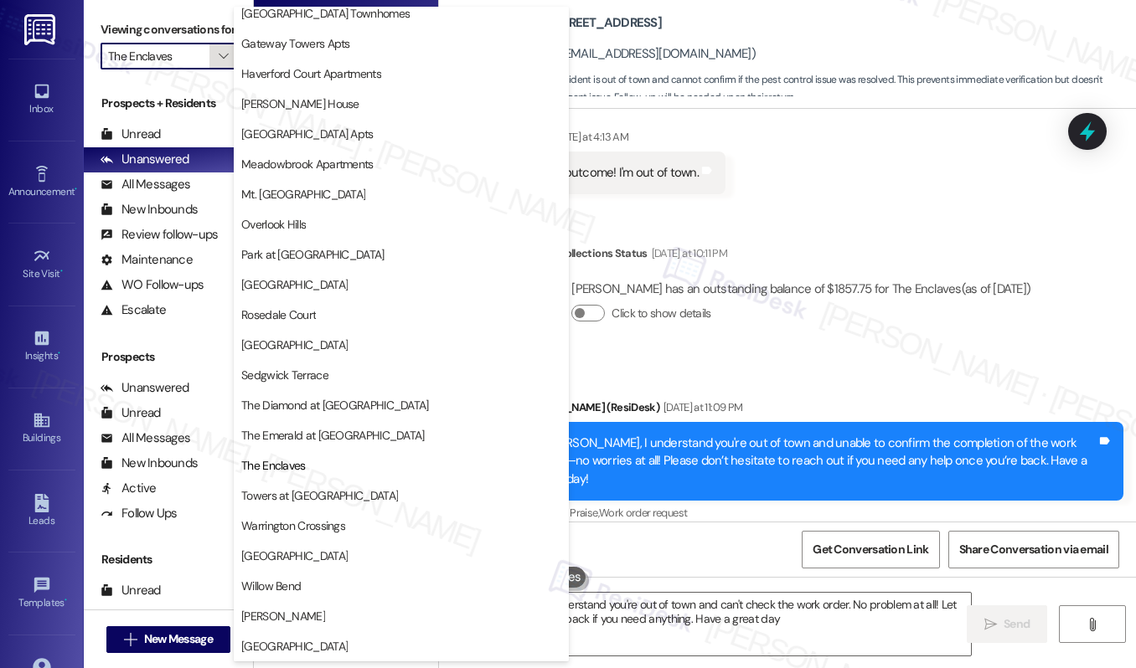
type textarea "Hi {{first_name}}, I understand you're out of town and can't check the work ord…"
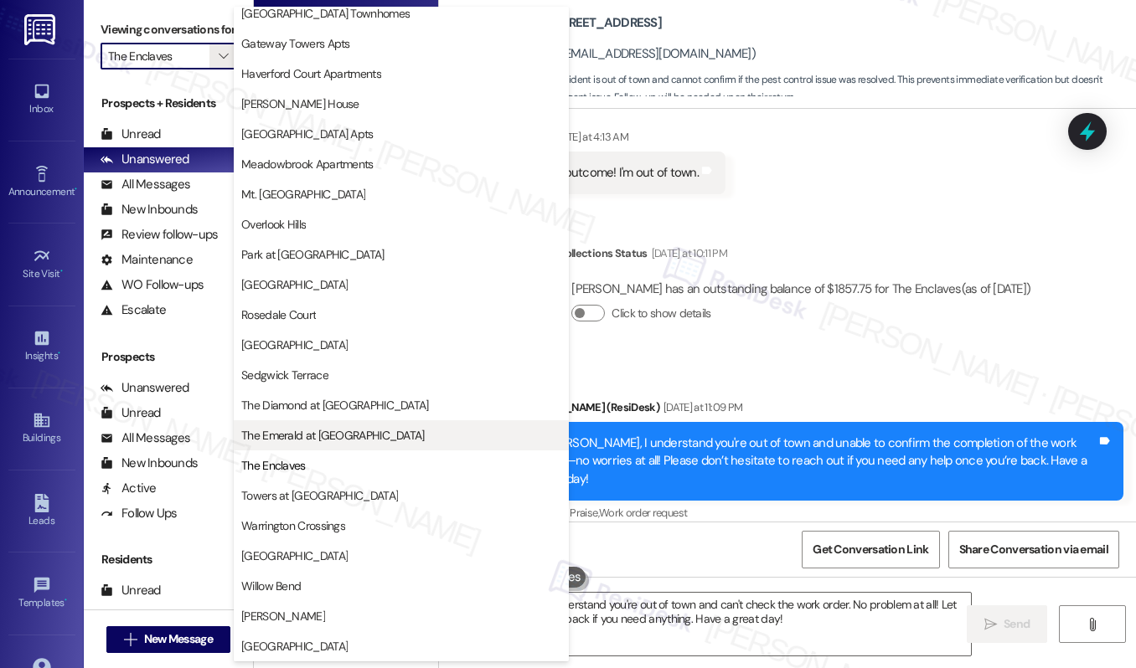
click at [312, 434] on span "The Emerald at [GEOGRAPHIC_DATA]" at bounding box center [332, 435] width 183 height 17
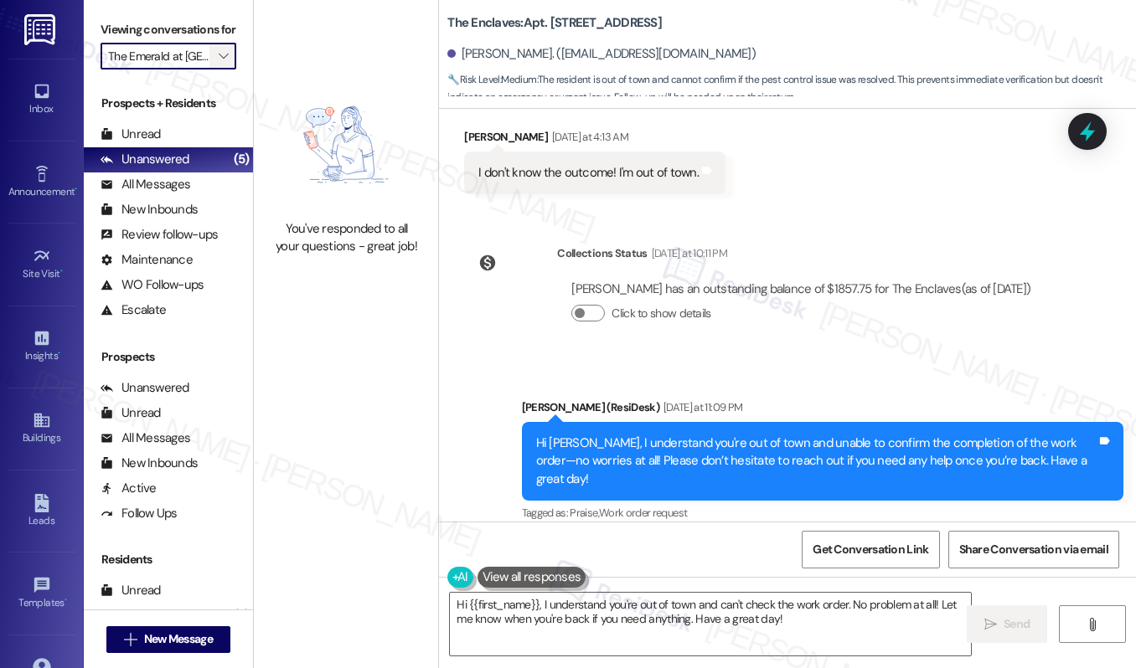
click at [226, 70] on span "" at bounding box center [223, 56] width 16 height 27
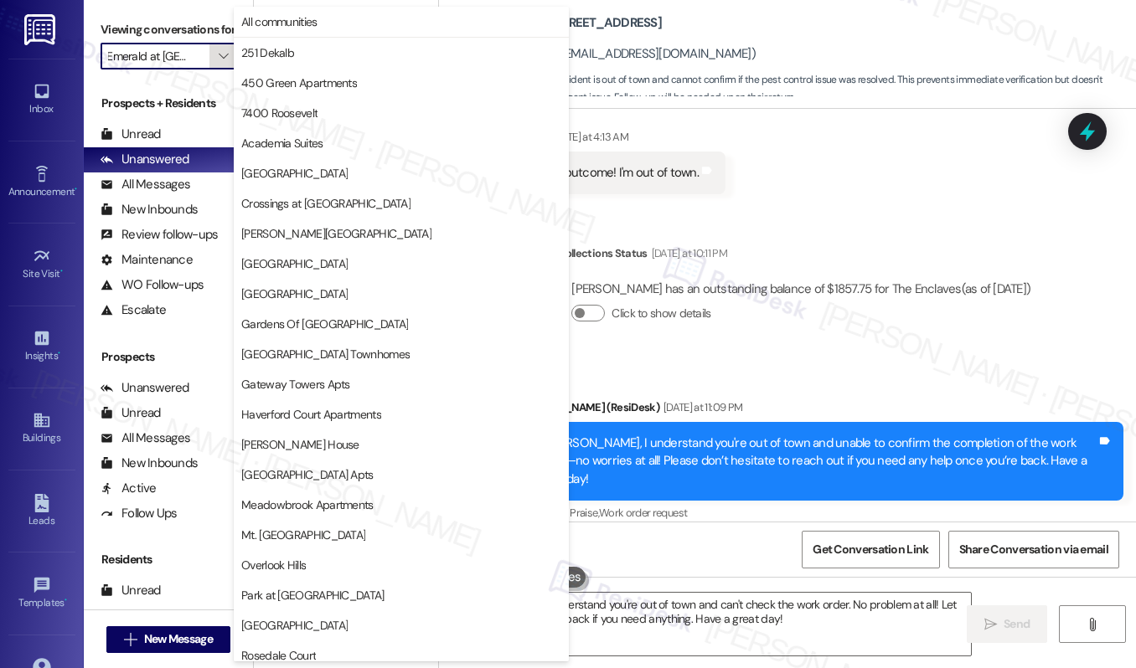
scroll to position [341, 0]
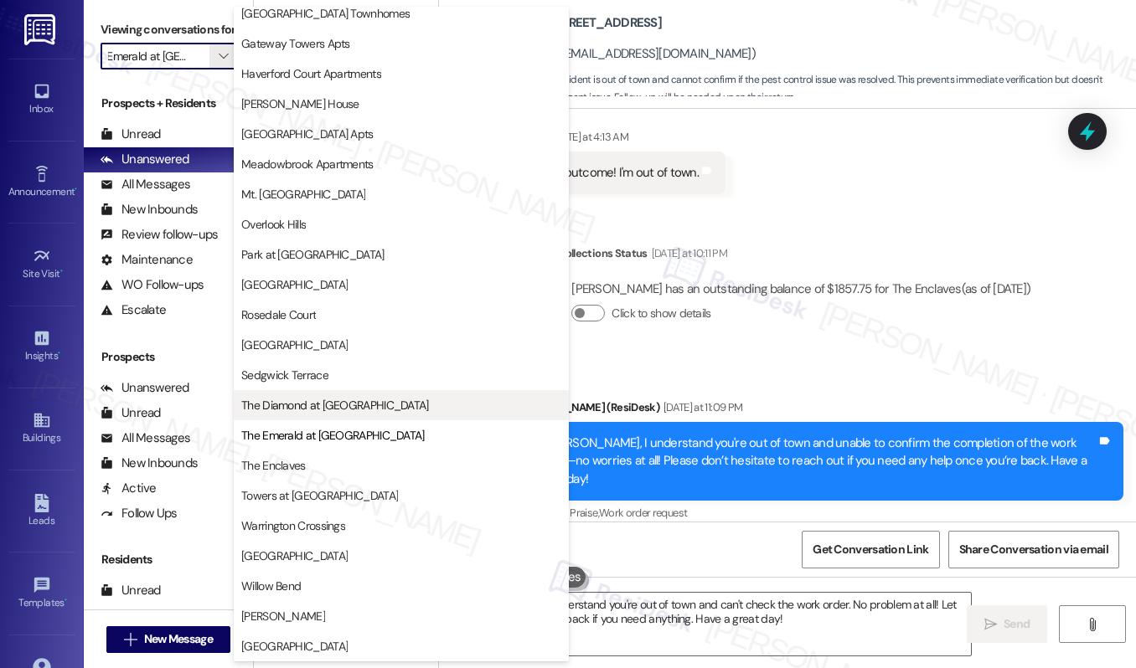
click at [322, 412] on span "The Diamond at [GEOGRAPHIC_DATA]" at bounding box center [335, 405] width 188 height 17
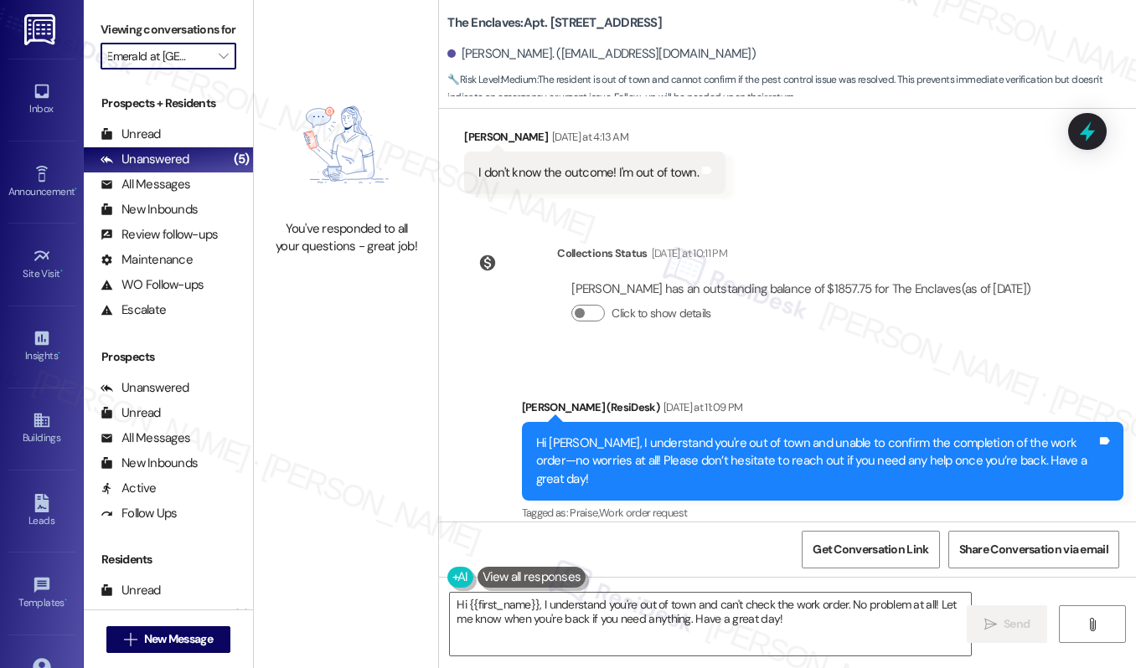
type input "The Diamond at [GEOGRAPHIC_DATA]"
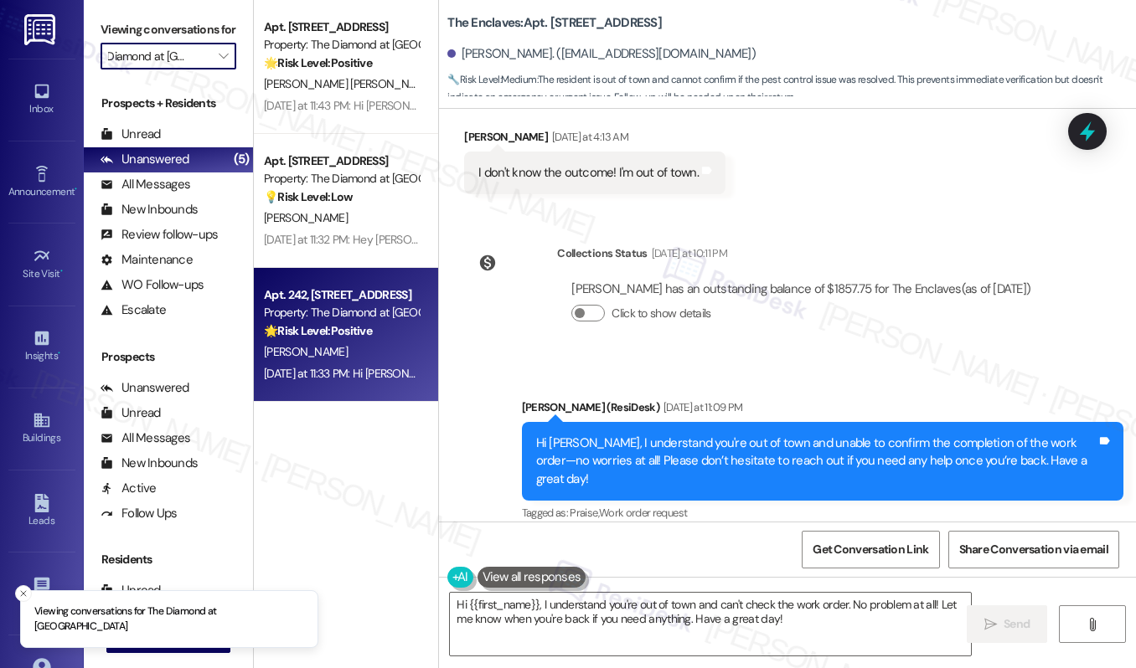
click at [338, 332] on strong "🌟 Risk Level: Positive" at bounding box center [318, 330] width 108 height 15
type textarea "Fetching suggested responses. Please feel free to read through the conversation…"
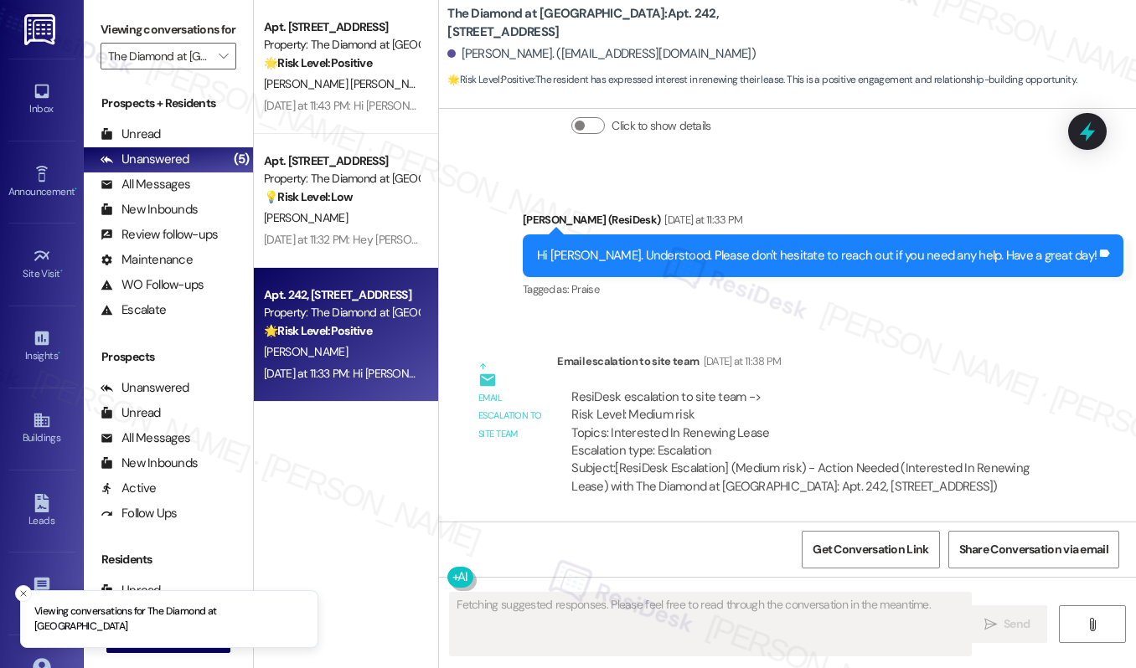
scroll to position [1779, 0]
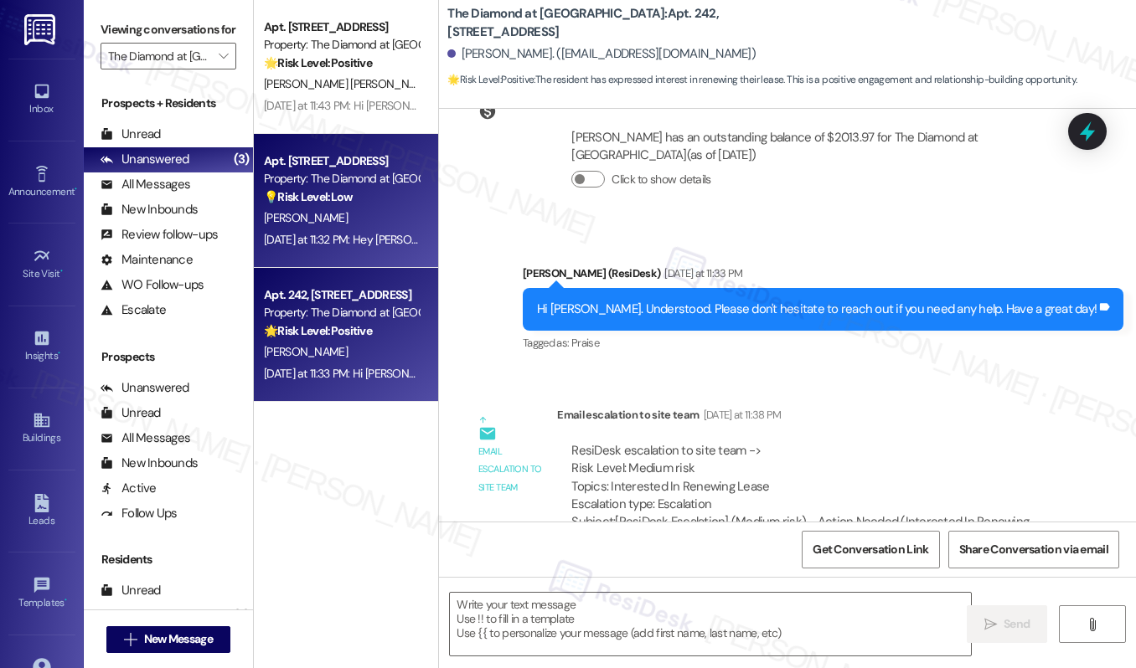
click at [314, 220] on div "[PERSON_NAME]" at bounding box center [341, 218] width 158 height 21
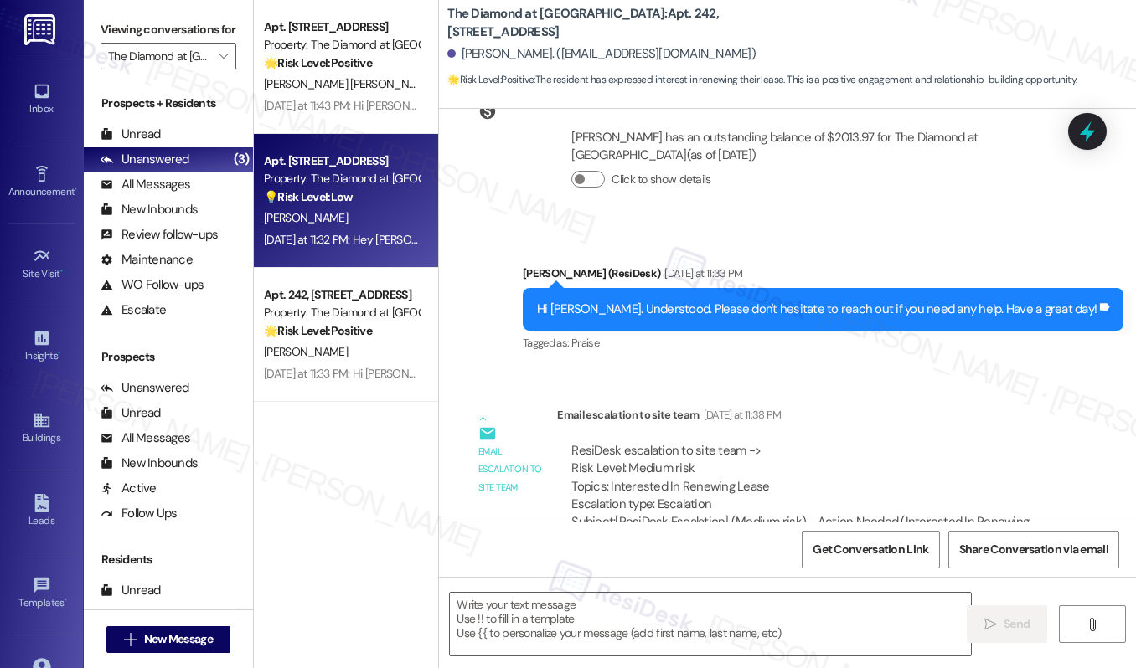
click at [315, 221] on div "[PERSON_NAME]" at bounding box center [341, 218] width 158 height 21
type textarea "Fetching suggested responses. Please feel free to read through the conversation…"
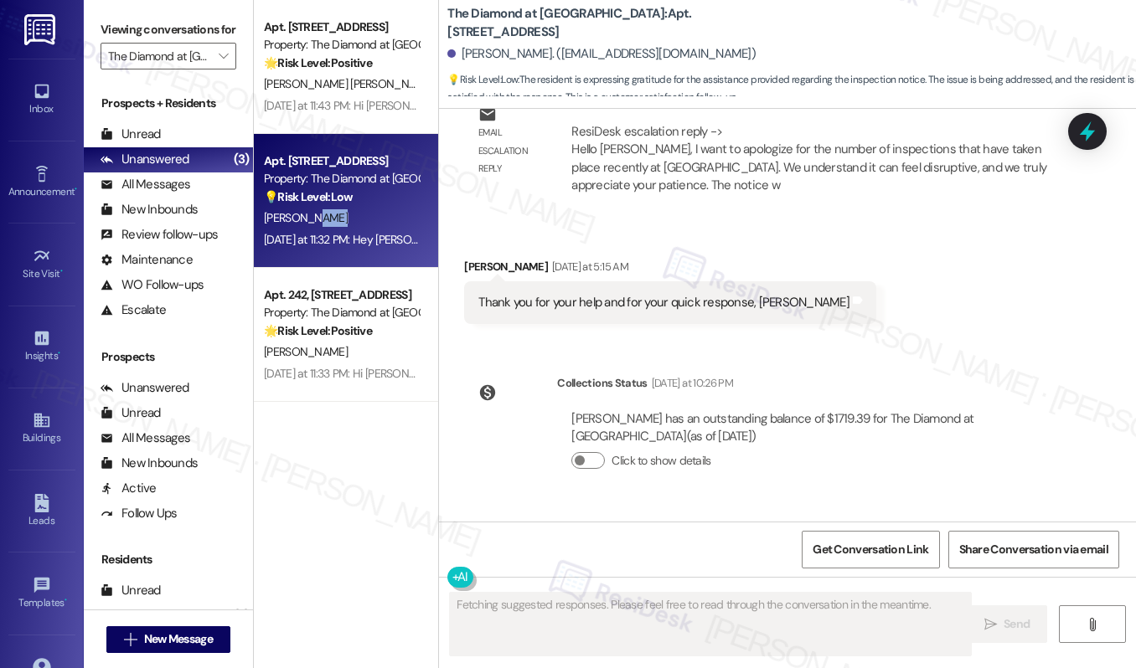
scroll to position [6126, 0]
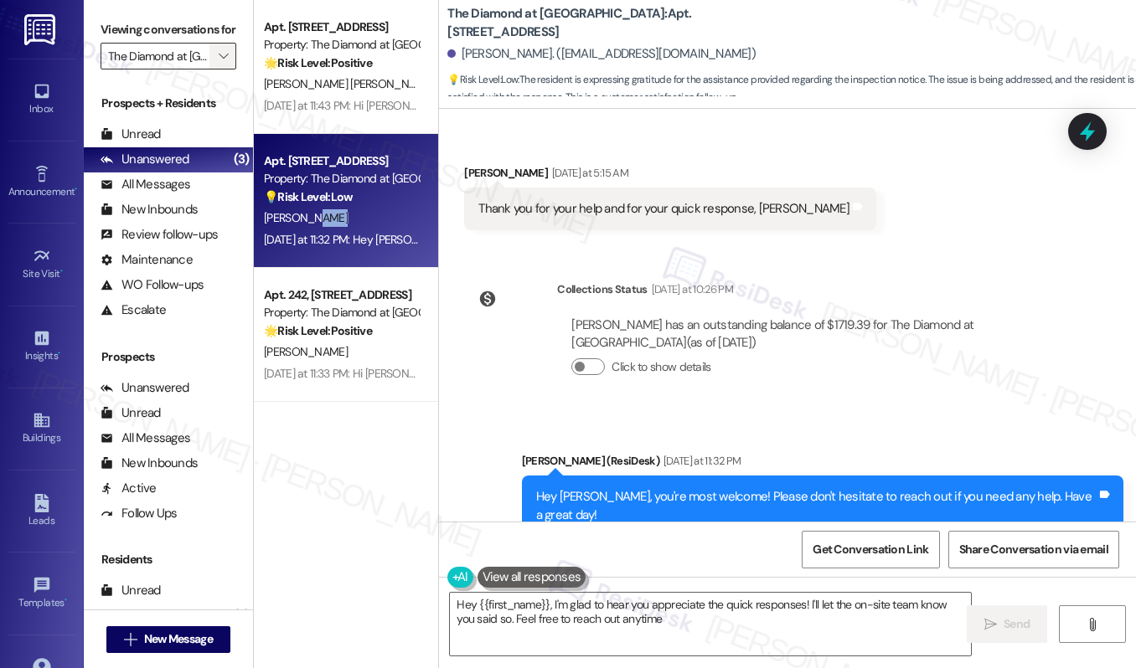
type textarea "Hey {{first_name}}, I'm glad to hear you appreciate the quick responses! I'll l…"
click at [224, 63] on icon "" at bounding box center [223, 55] width 9 height 13
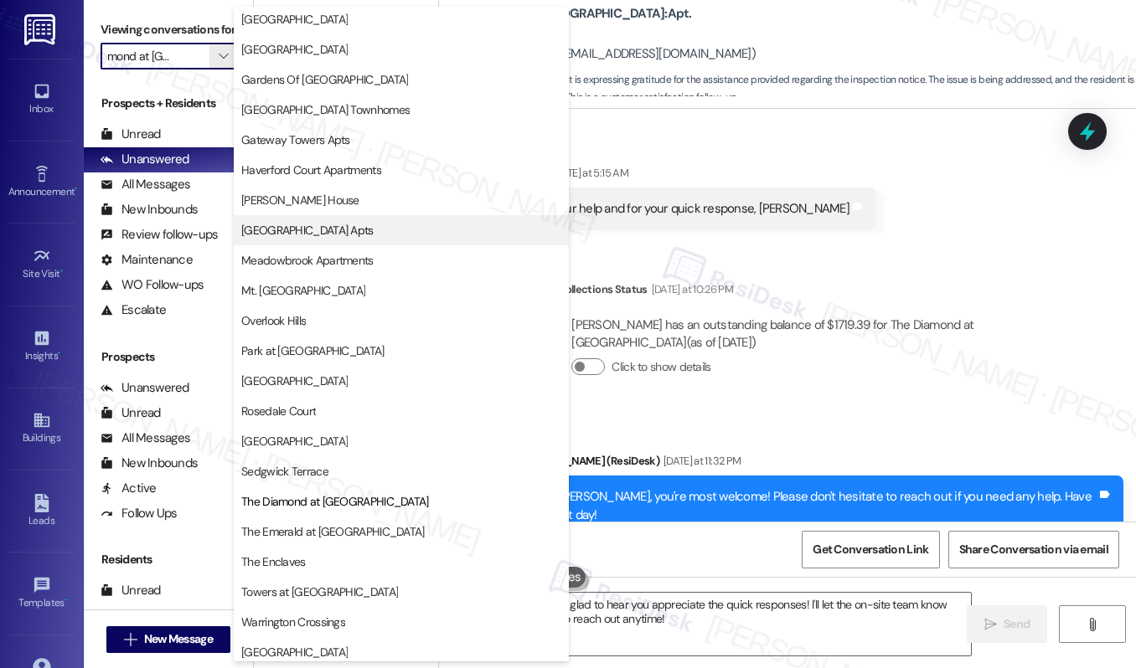
scroll to position [0, 0]
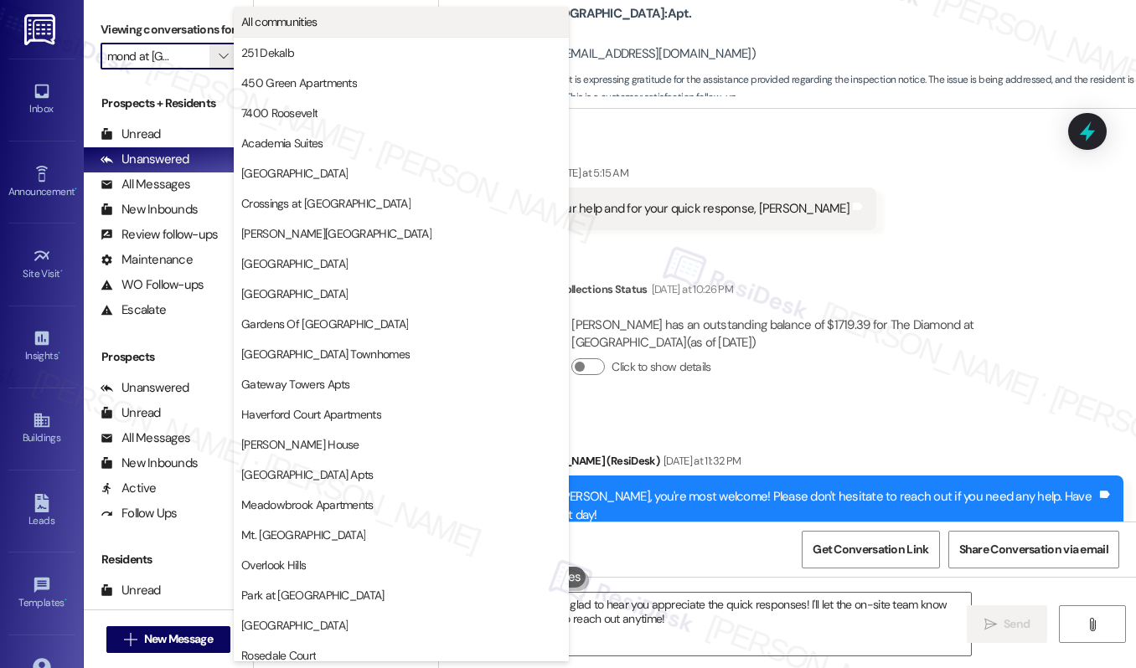
click at [314, 18] on span "All communities" at bounding box center [279, 21] width 76 height 17
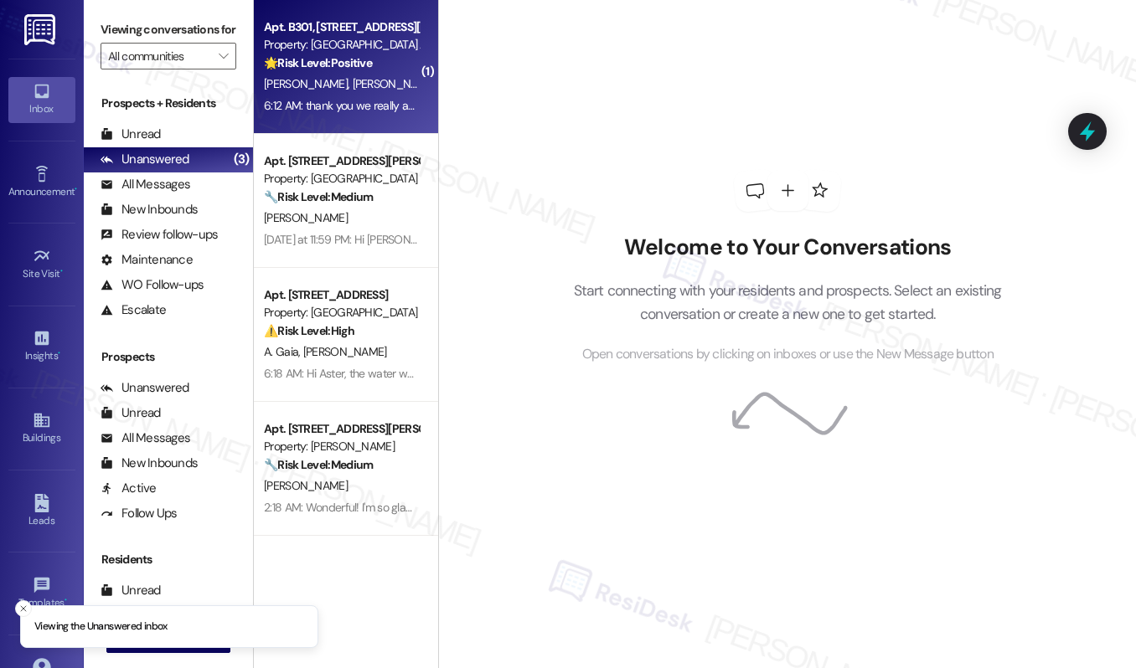
click at [323, 89] on span "[PERSON_NAME]" at bounding box center [308, 83] width 89 height 15
click at [322, 90] on span "[PERSON_NAME]" at bounding box center [308, 83] width 89 height 15
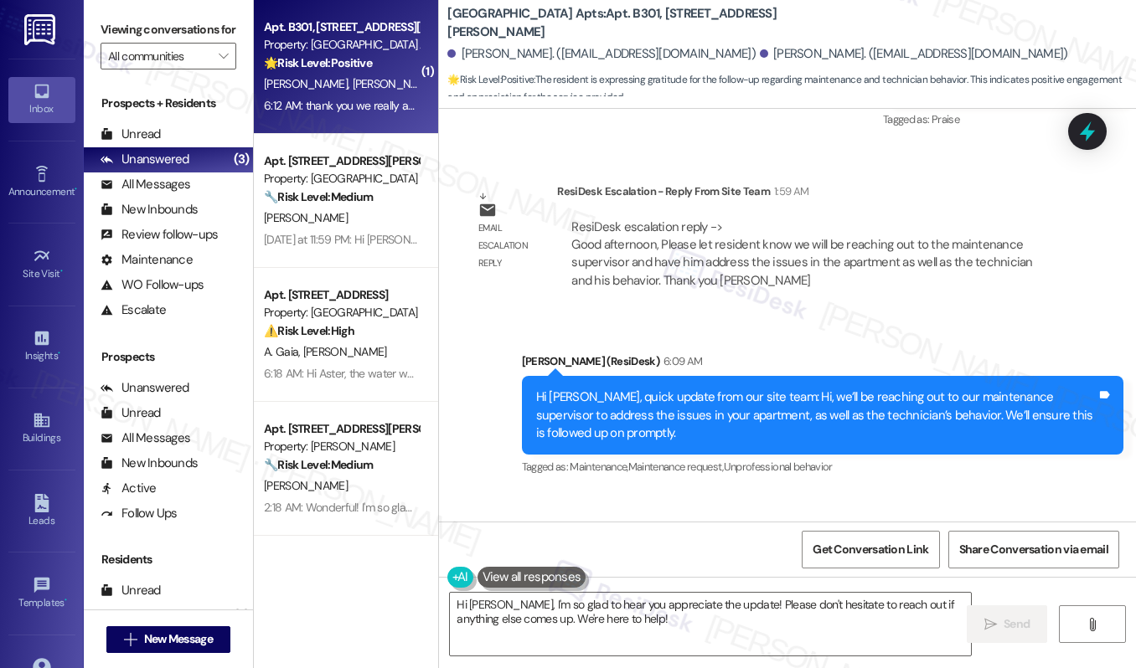
scroll to position [2739, 0]
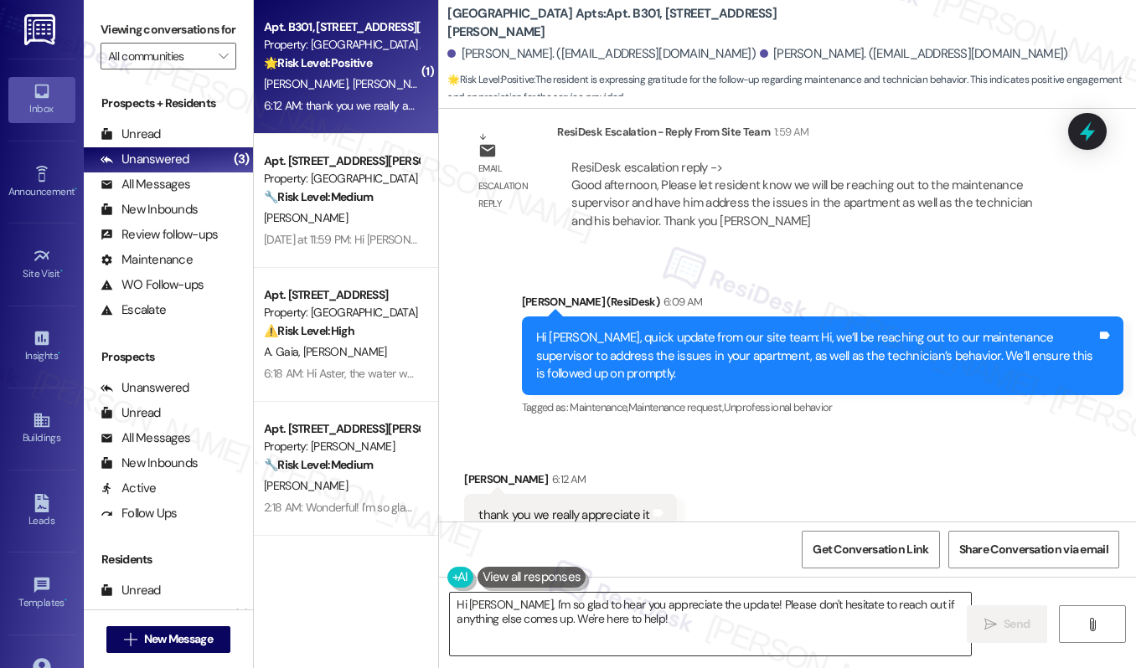
click at [622, 627] on textarea "Hi [PERSON_NAME], I'm so glad to hear you appreciate the update! Please don't h…" at bounding box center [710, 624] width 521 height 63
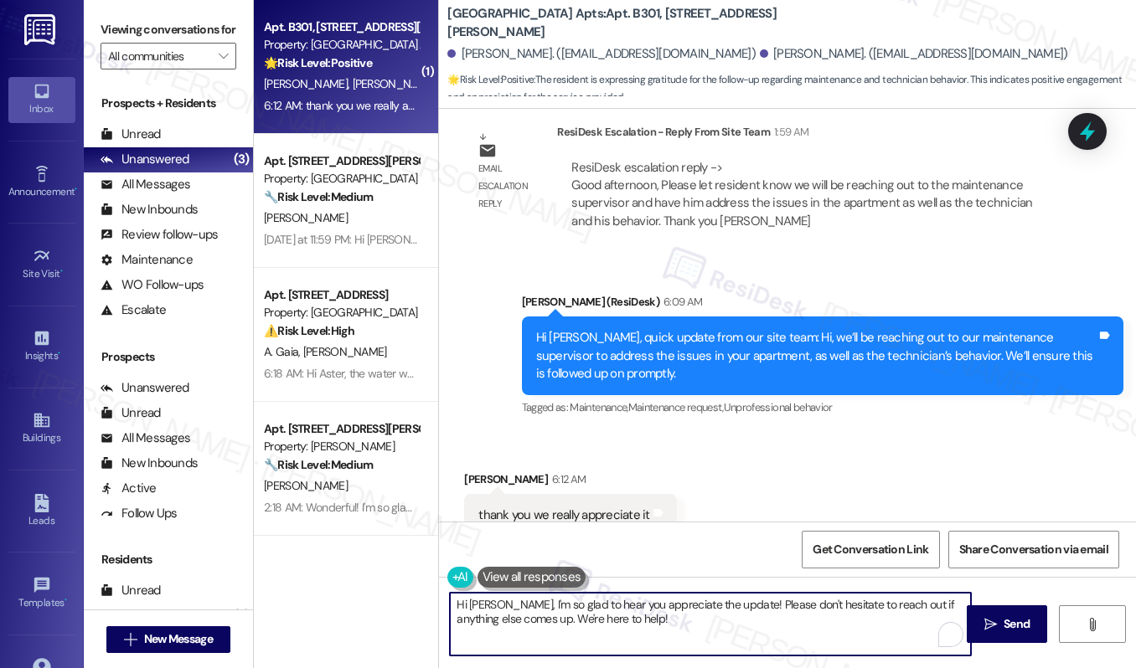
click at [622, 627] on textarea "Hi [PERSON_NAME], I'm so glad to hear you appreciate the update! Please don't h…" at bounding box center [710, 624] width 521 height 63
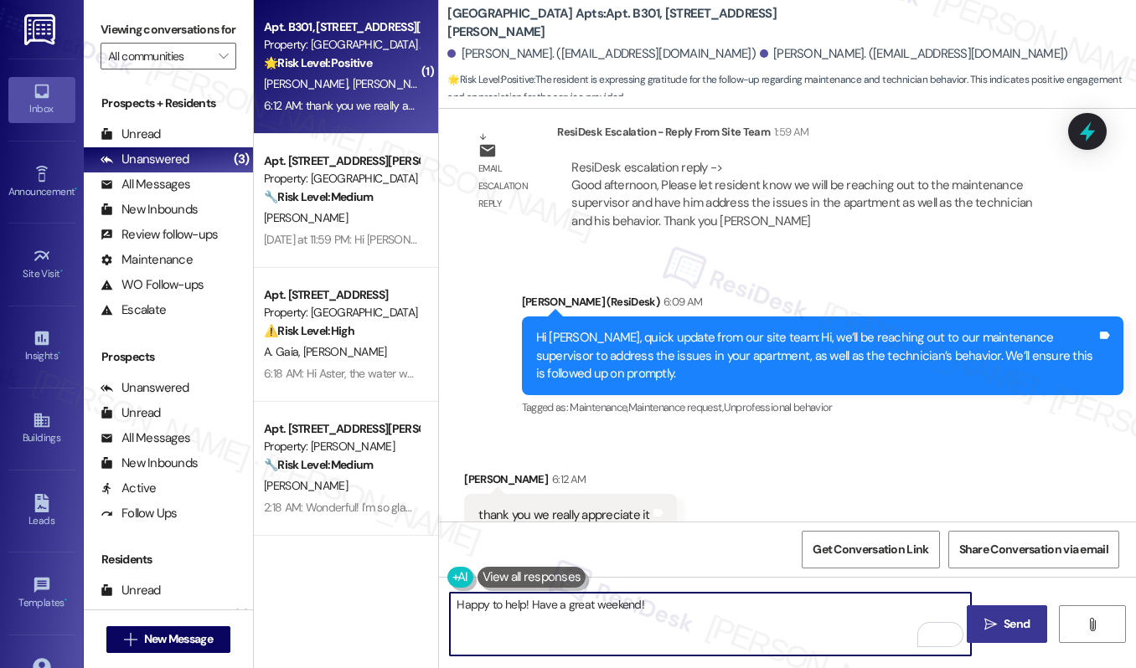
type textarea "Happy to help! Have a great weekend!"
click at [1001, 621] on span "Send" at bounding box center [1016, 625] width 33 height 18
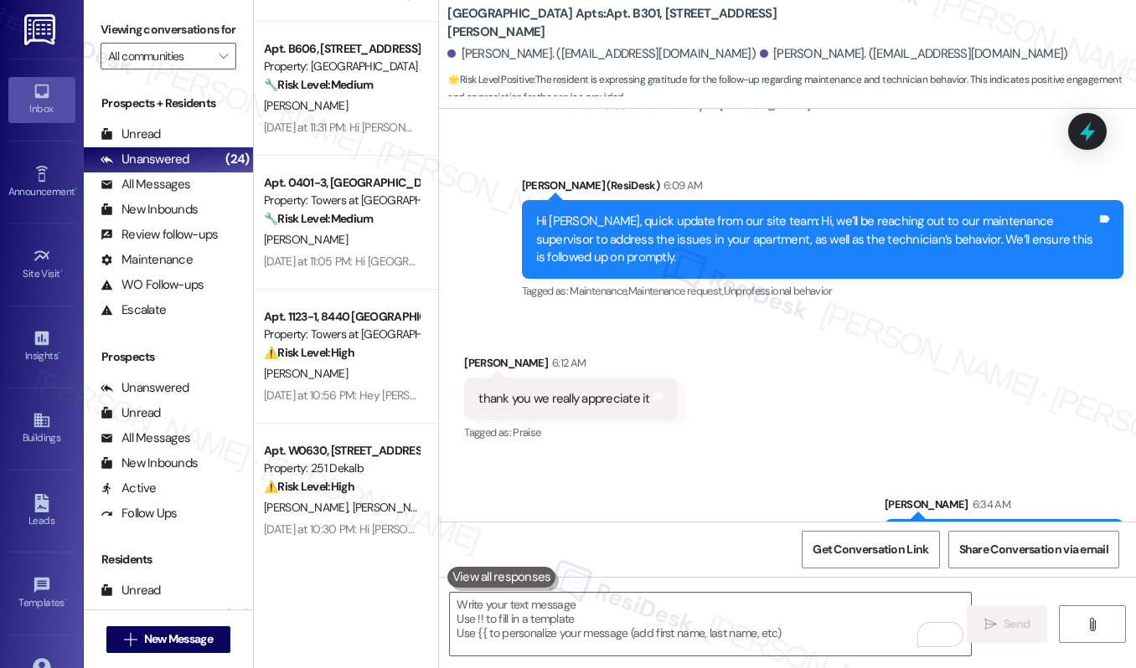
scroll to position [823, 0]
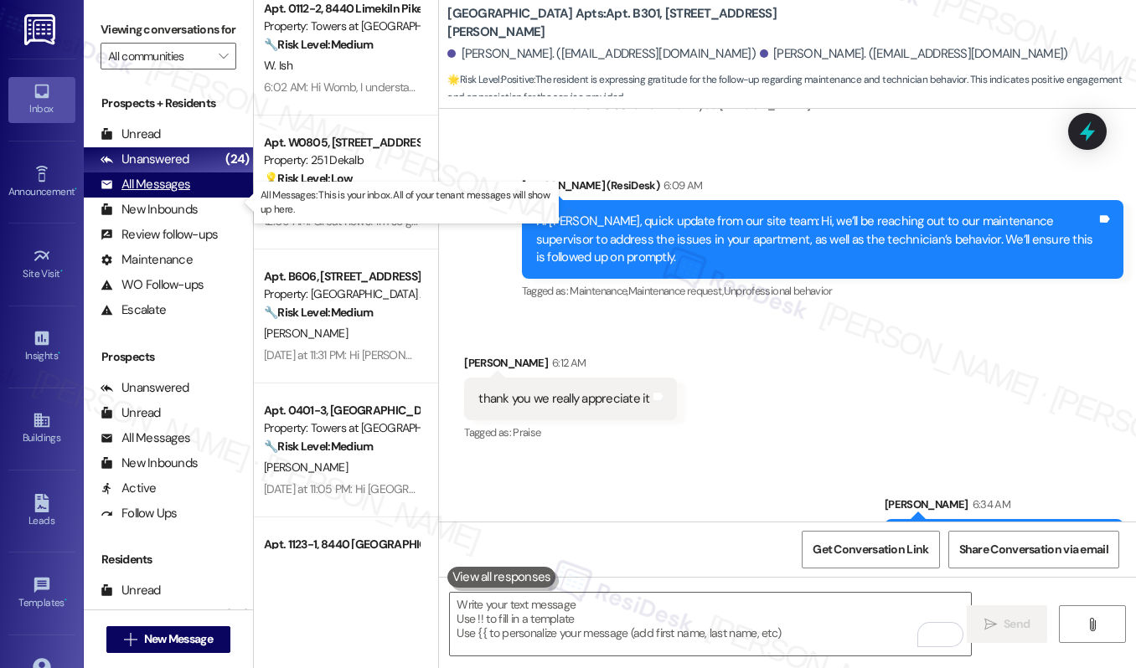
click at [151, 193] on div "All Messages" at bounding box center [146, 185] width 90 height 18
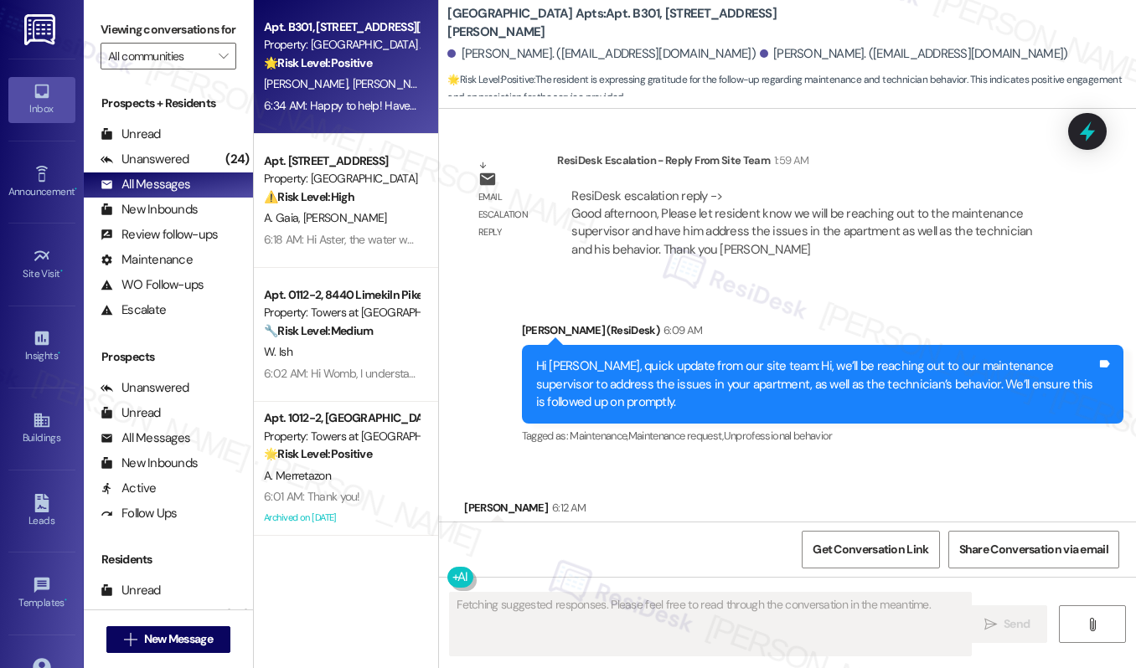
scroll to position [2738, 0]
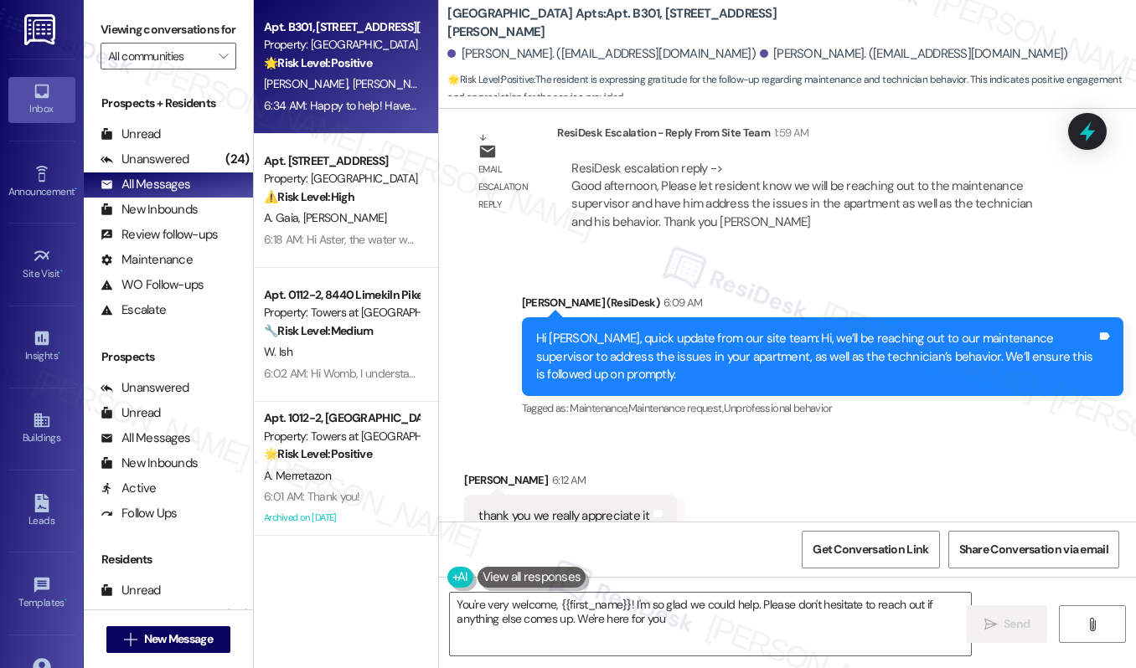
type textarea "You're very welcome, {{first_name}}! I'm so glad we could help. Please don't he…"
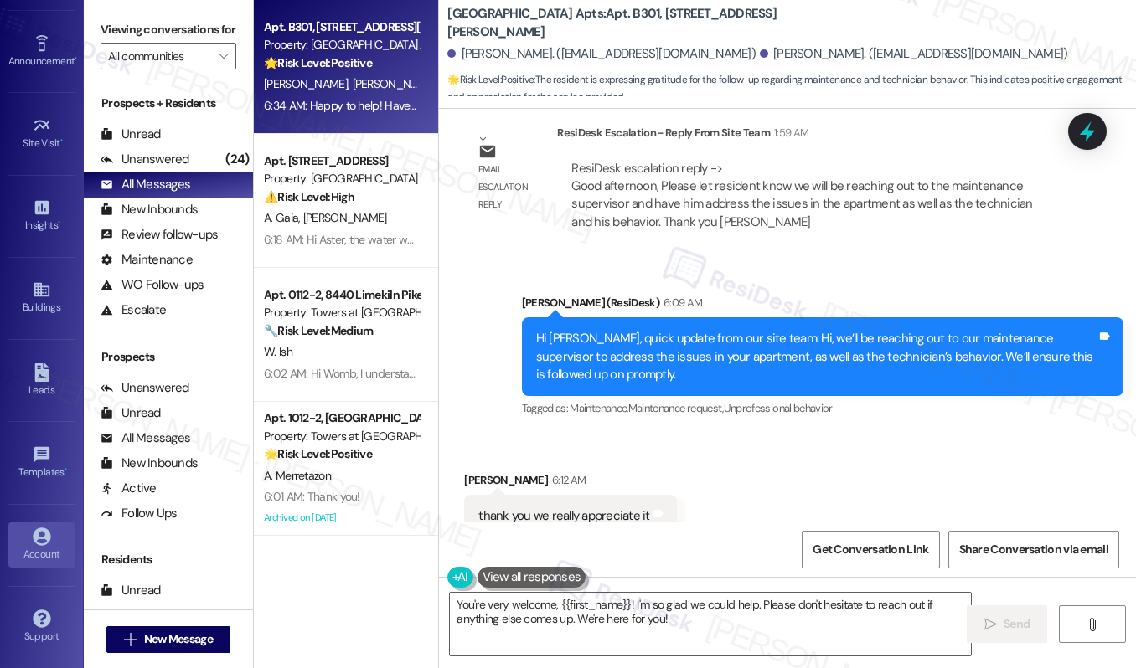
click at [16, 549] on div "Account" at bounding box center [42, 554] width 84 height 17
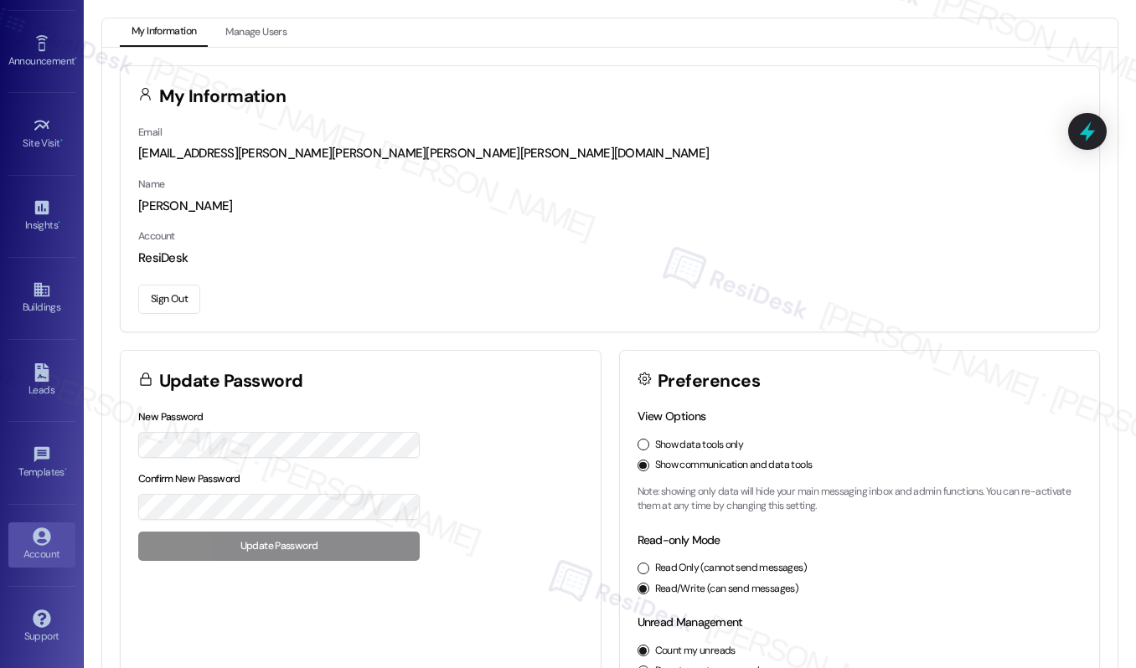
click at [160, 299] on button "Sign Out" at bounding box center [169, 299] width 62 height 29
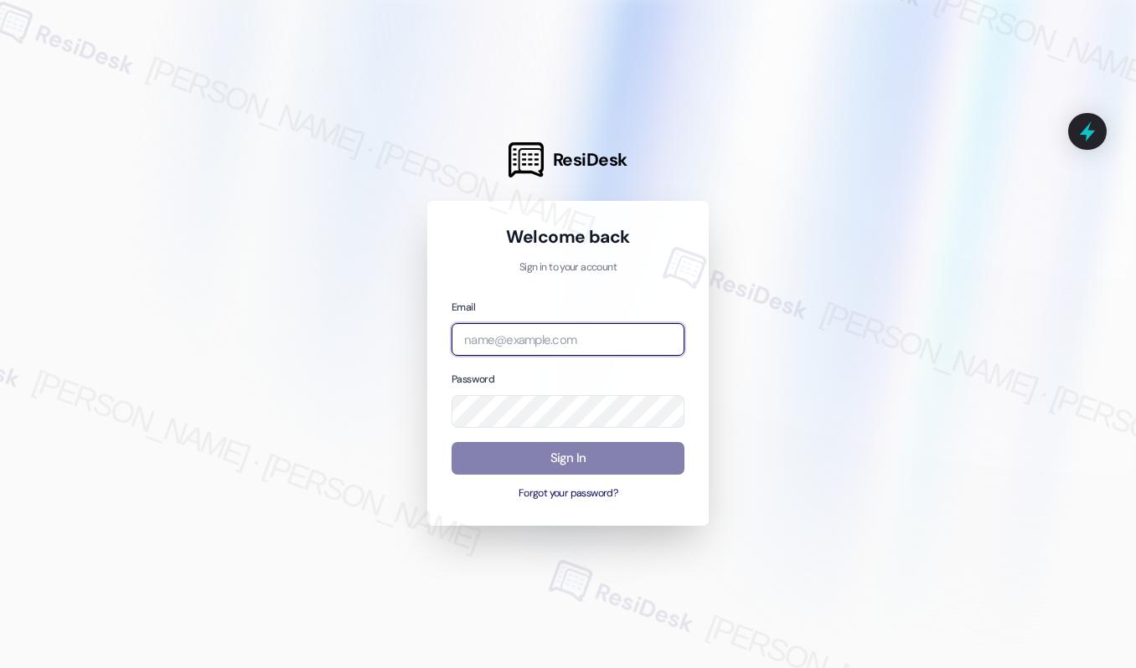
click at [581, 341] on input "email" at bounding box center [567, 339] width 233 height 33
type input "[EMAIL_ADDRESS][PERSON_NAME][PERSON_NAME][PERSON_NAME][DOMAIN_NAME]"
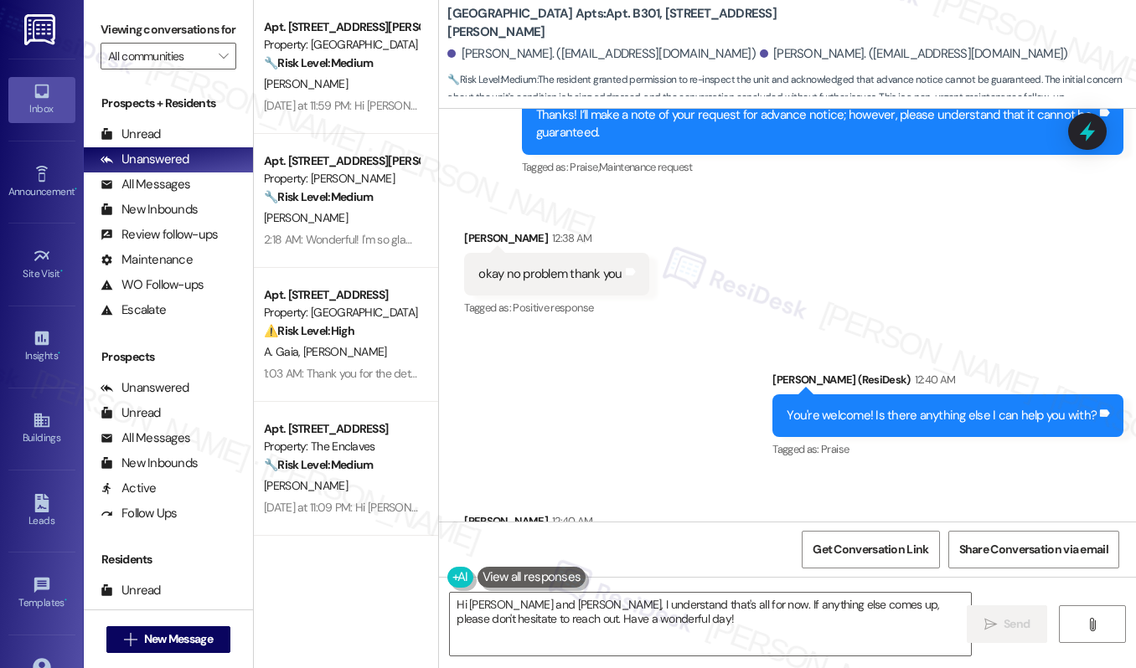
scroll to position [2420, 0]
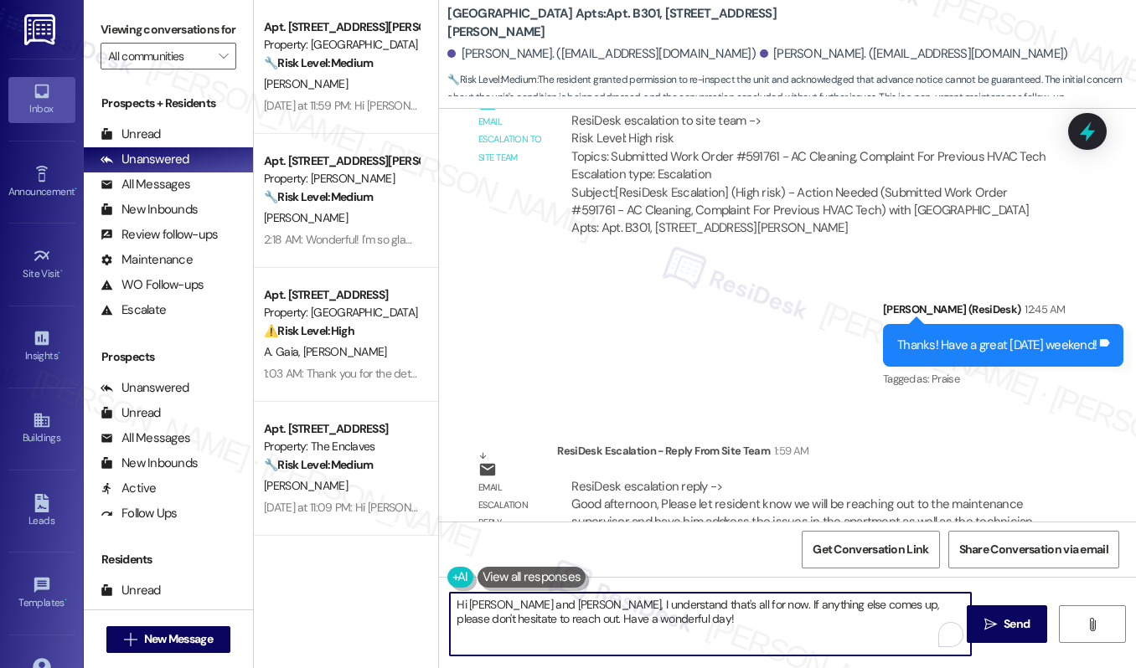
drag, startPoint x: 651, startPoint y: 627, endPoint x: 512, endPoint y: 606, distance: 140.7
click at [512, 606] on textarea "Hi Adrianna and Francisco, I understand that's all for now. If anything else co…" at bounding box center [710, 624] width 521 height 63
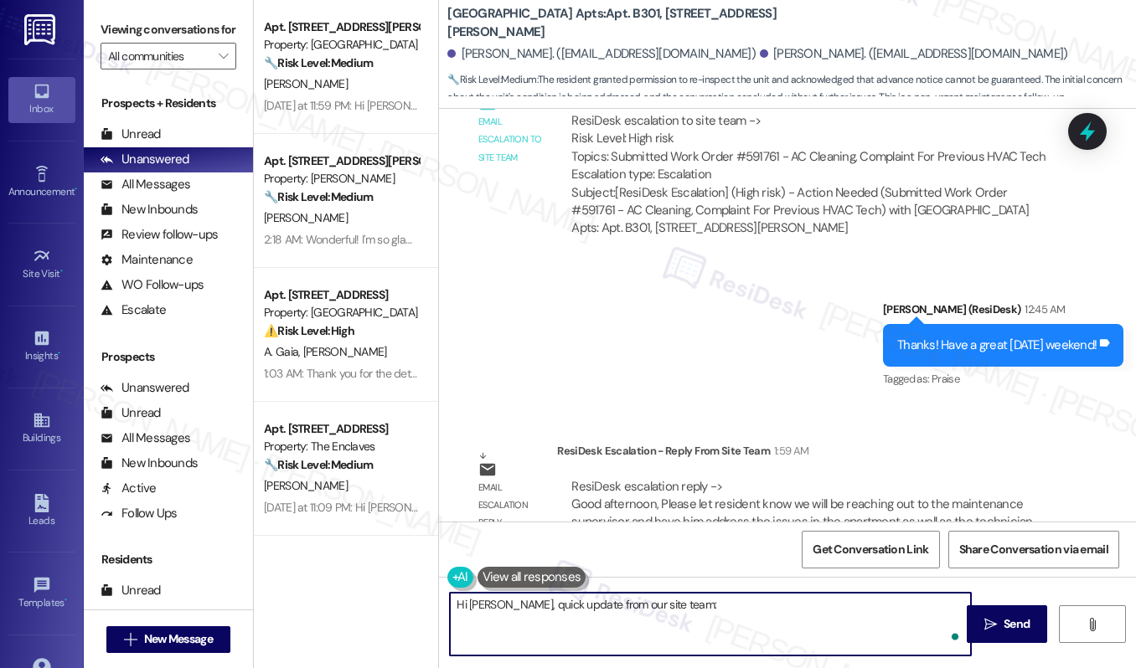
paste textarea "Hi [Resident’s Name], we’ll be reaching out to our maintenance supervisor to ad…"
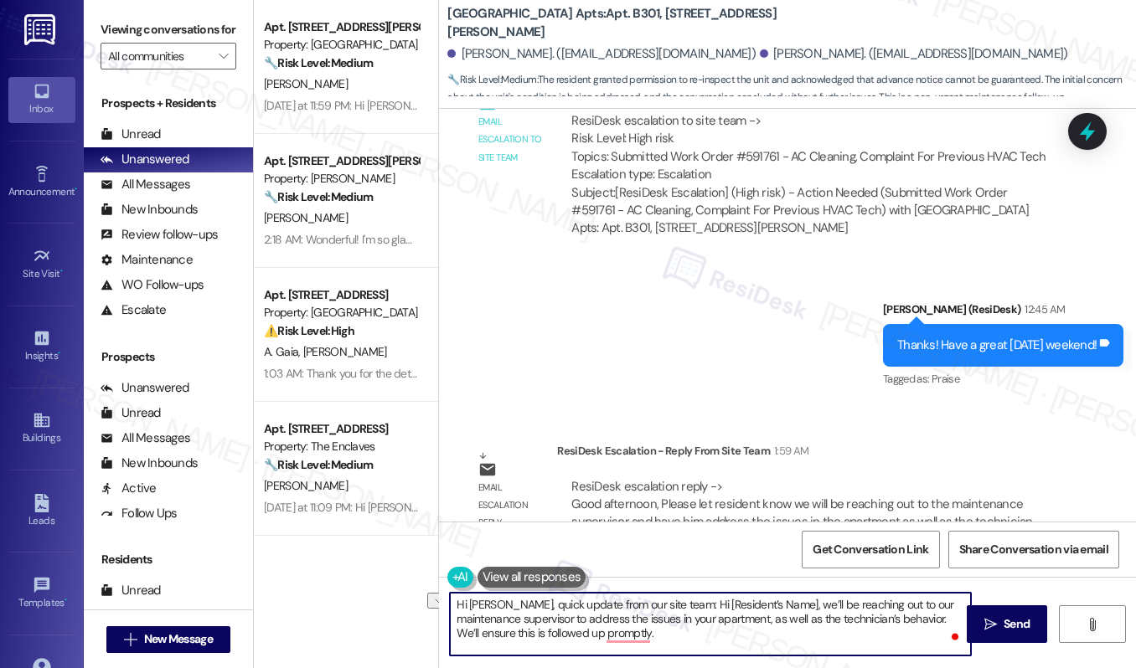
drag, startPoint x: 776, startPoint y: 602, endPoint x: 675, endPoint y: 602, distance: 100.5
click at [675, 602] on textarea "Hi Adrianna, quick update from our site team: Hi [Resident’s Name], we’ll be re…" at bounding box center [710, 624] width 521 height 63
click at [474, 638] on textarea "Hi Adrianna, quick update from our site team: Hi, we’ll be reaching out to our …" at bounding box center [710, 624] width 521 height 63
click at [582, 628] on textarea "Hi [PERSON_NAME], quick update from our site team: Hi, we’ll be reaching out to…" at bounding box center [710, 624] width 521 height 63
type textarea "Hi [PERSON_NAME], quick update from our site team: Hi, we’ll be reaching out to…"
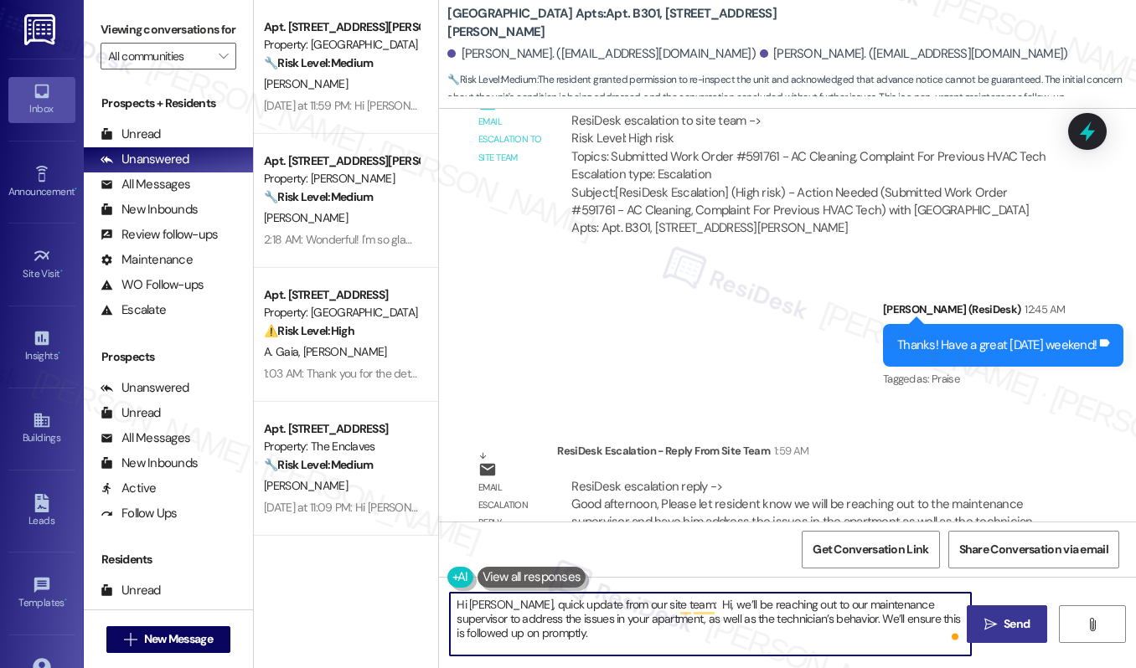
click at [1000, 629] on span "Send" at bounding box center [1016, 625] width 33 height 18
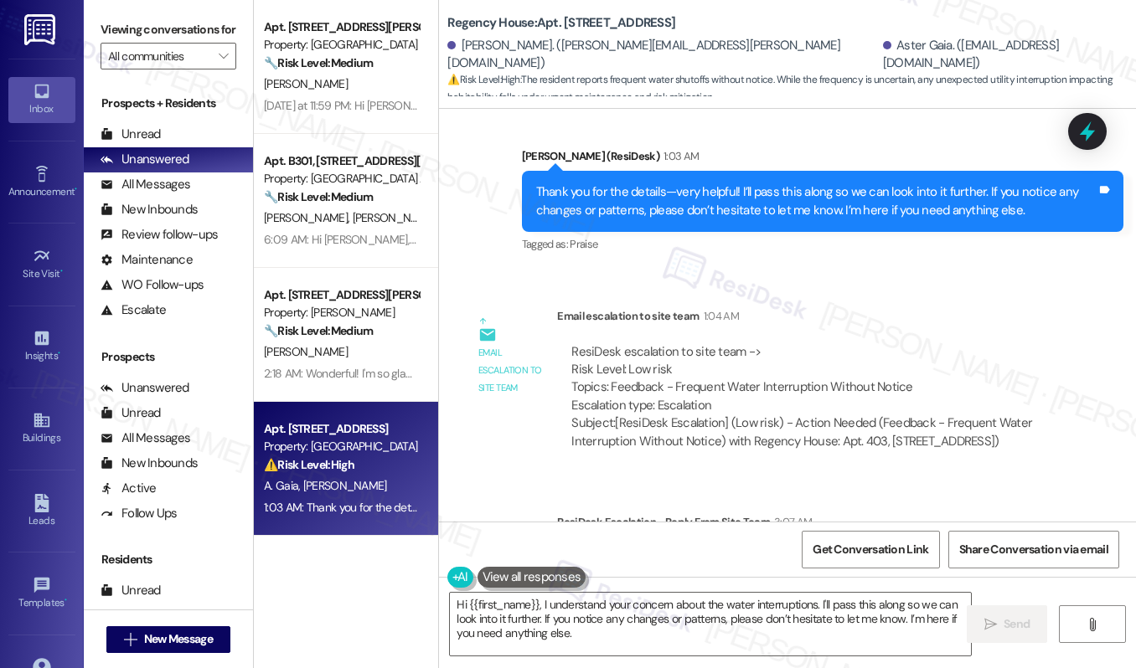
scroll to position [1958, 0]
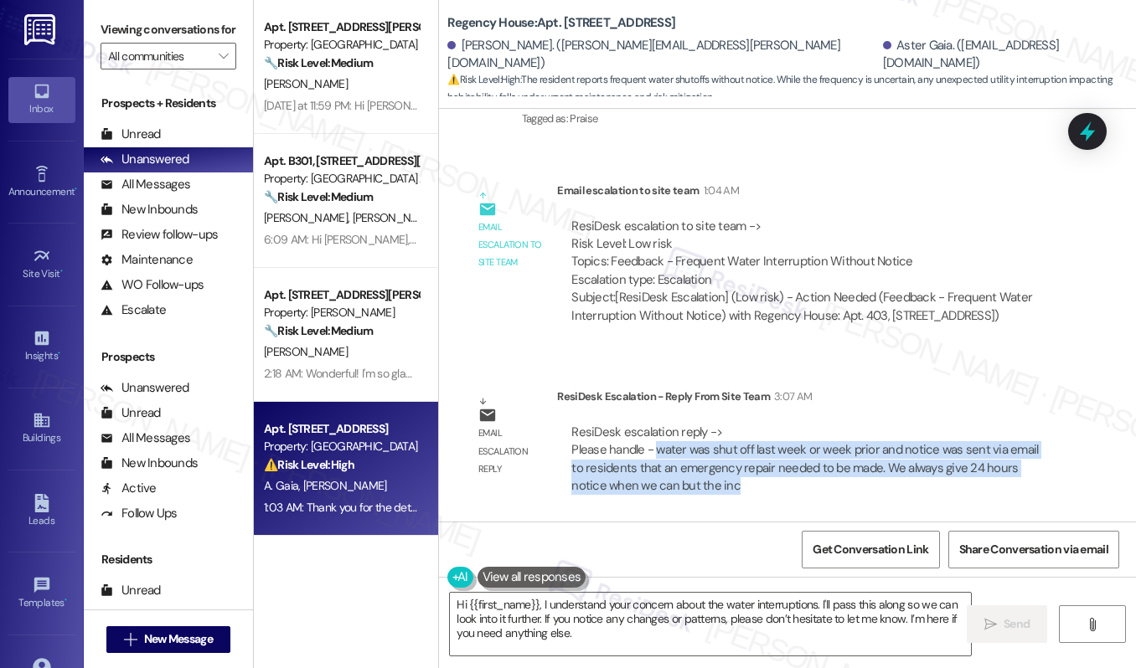
drag, startPoint x: 656, startPoint y: 455, endPoint x: 915, endPoint y: 484, distance: 260.5
click at [915, 484] on div "ResiDesk escalation reply -> Please handle - water was shut off last week or we…" at bounding box center [811, 460] width 483 height 72
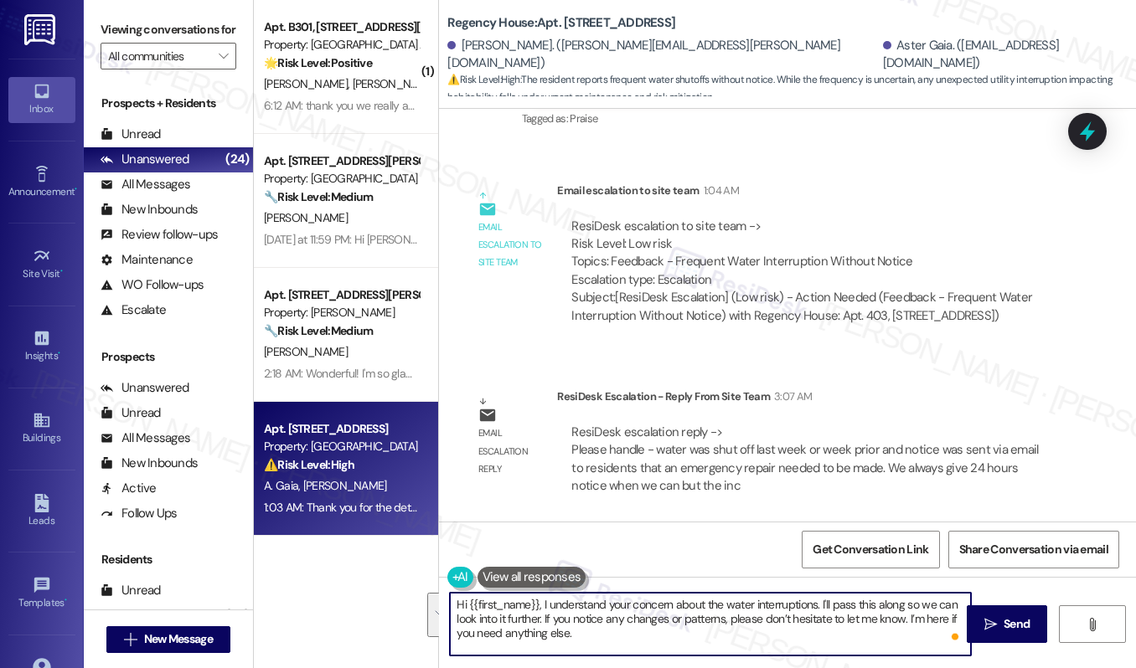
drag, startPoint x: 594, startPoint y: 642, endPoint x: 540, endPoint y: 606, distance: 65.1
click at [540, 606] on textarea "Hi {{first_name}}, I understand your concern about the water interruptions. I'l…" at bounding box center [710, 624] width 521 height 63
paste textarea "Hi [Resident’s Name], the water was shut off last week due to an emergency pipe…"
drag, startPoint x: 643, startPoint y: 605, endPoint x: 538, endPoint y: 607, distance: 105.6
click at [539, 607] on textarea "Hi {{first_name}}, Hi [Resident’s Name], the water was shut off last week due t…" at bounding box center [710, 624] width 521 height 63
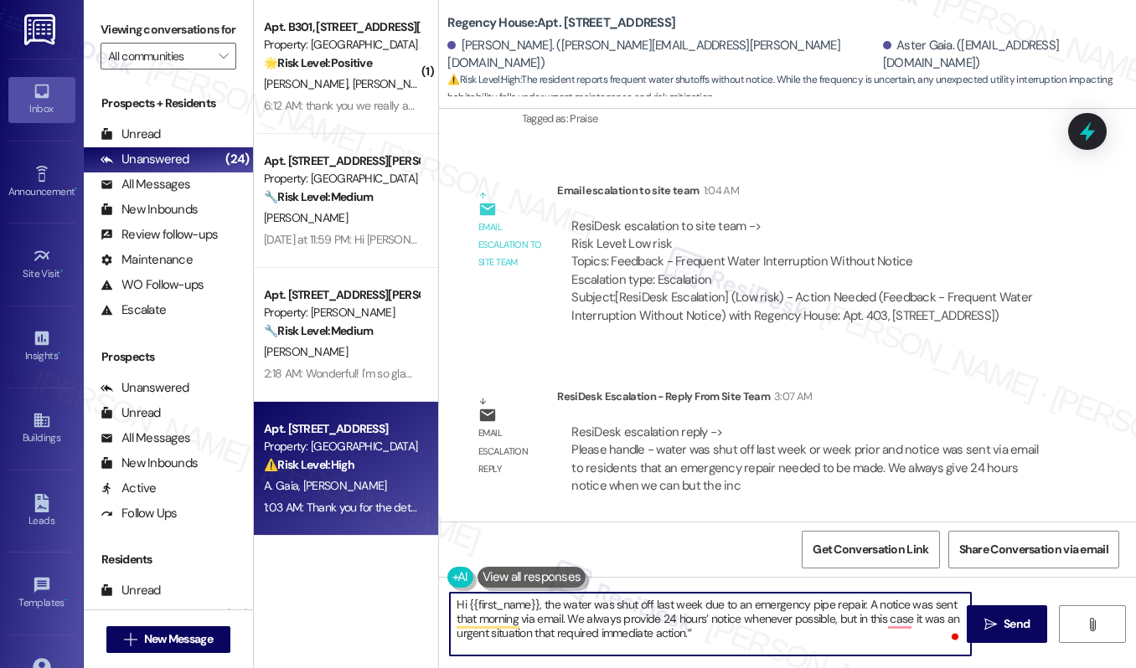
click at [723, 633] on textarea "Hi {{first_name}}, the water was shut off last week due to an emergency pipe re…" at bounding box center [710, 624] width 521 height 63
click at [714, 640] on textarea "Hi {{first_name}}, the water was shut off last week due to an emergency pipe re…" at bounding box center [710, 624] width 521 height 63
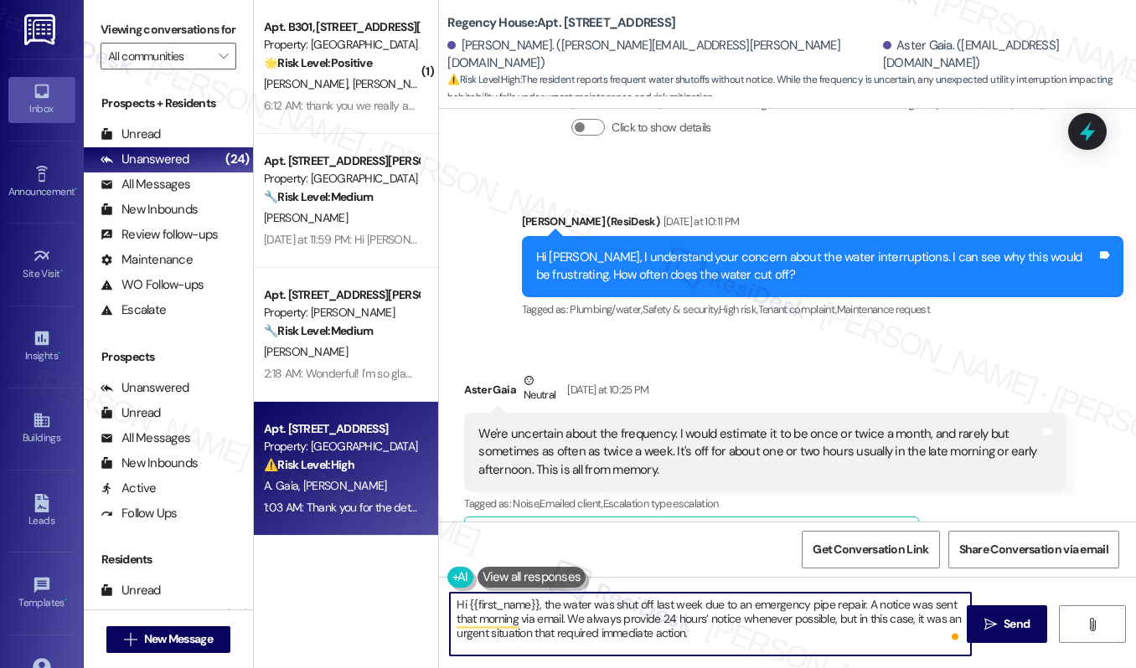
scroll to position [929, 0]
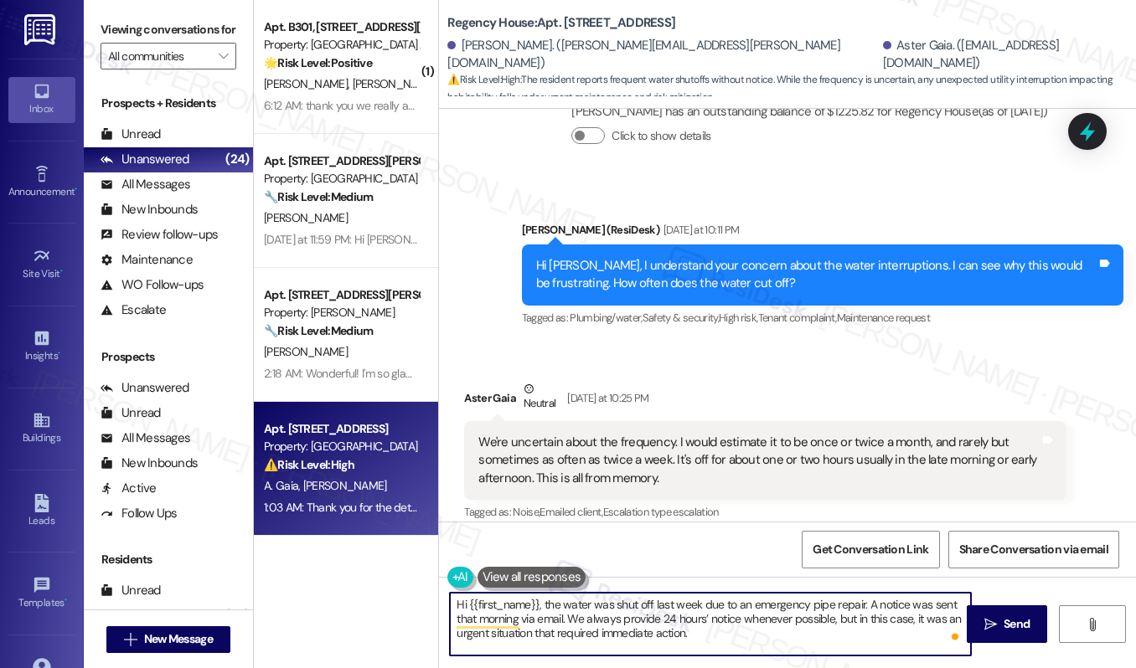
click at [472, 401] on div "Aster Gaia Neutral Yesterday at 10:25 PM" at bounding box center [764, 400] width 601 height 41
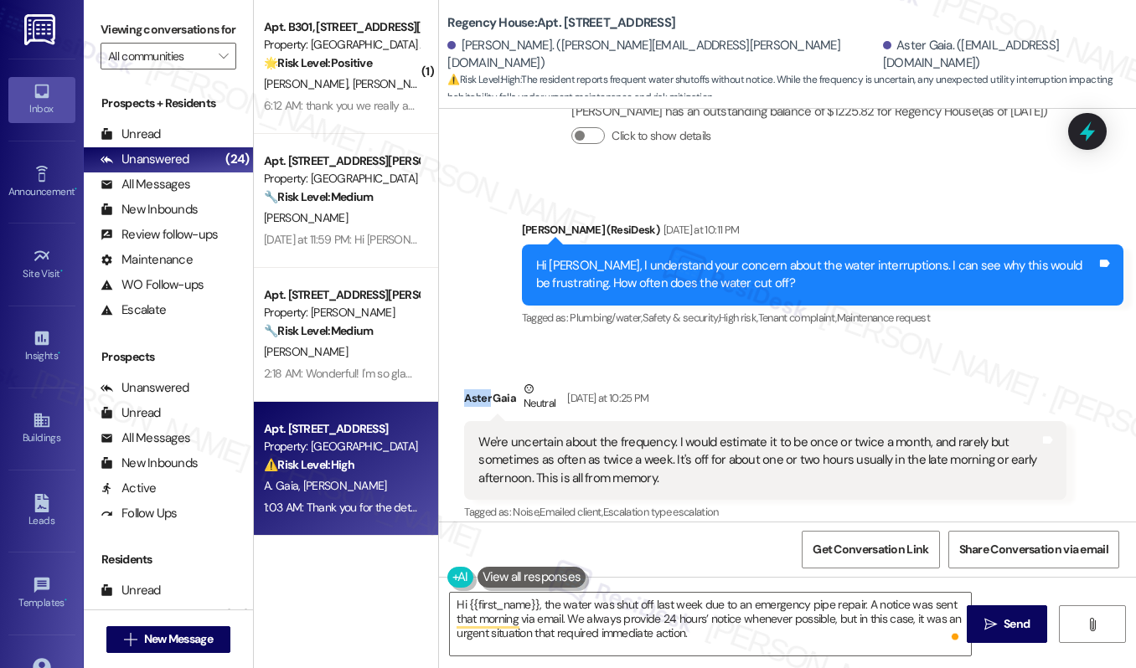
copy div "Aster"
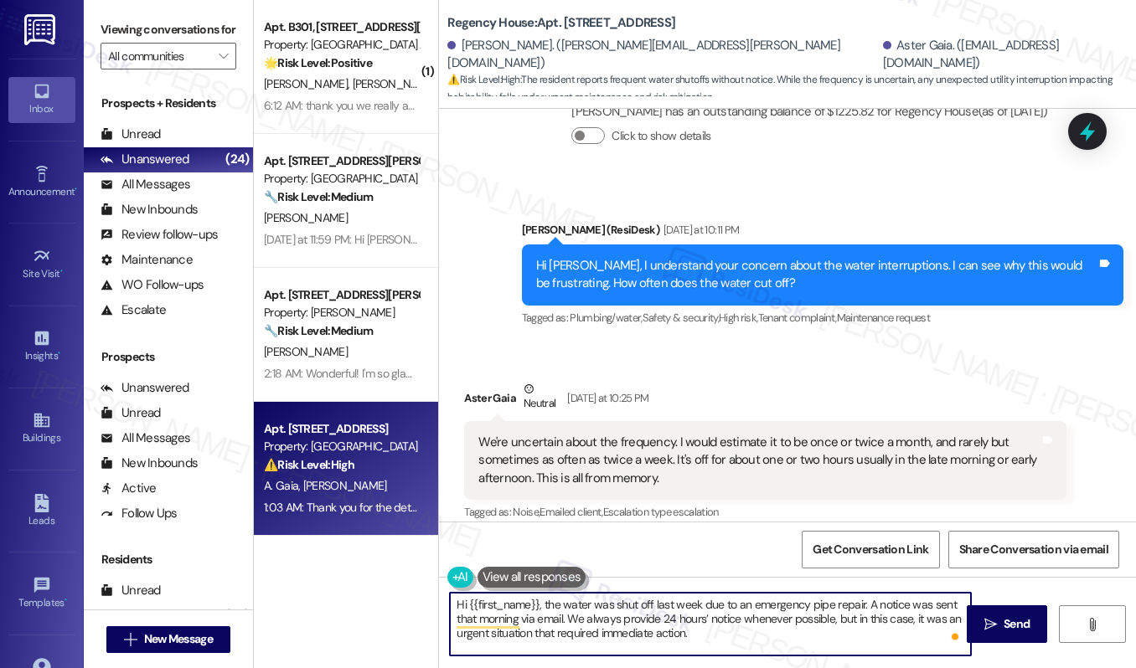
drag, startPoint x: 537, startPoint y: 602, endPoint x: 466, endPoint y: 609, distance: 71.5
click at [466, 609] on textarea "Hi {{first_name}}, the water was shut off last week due to an emergency pipe re…" at bounding box center [710, 624] width 521 height 63
paste textarea "Aster"
click at [724, 646] on textarea "Hi Aster, the water was shut off last week due to an emergency pipe repair. A n…" at bounding box center [710, 624] width 521 height 63
type textarea "Hi Aster, the water was shut off last week due to an emergency pipe repair. A n…"
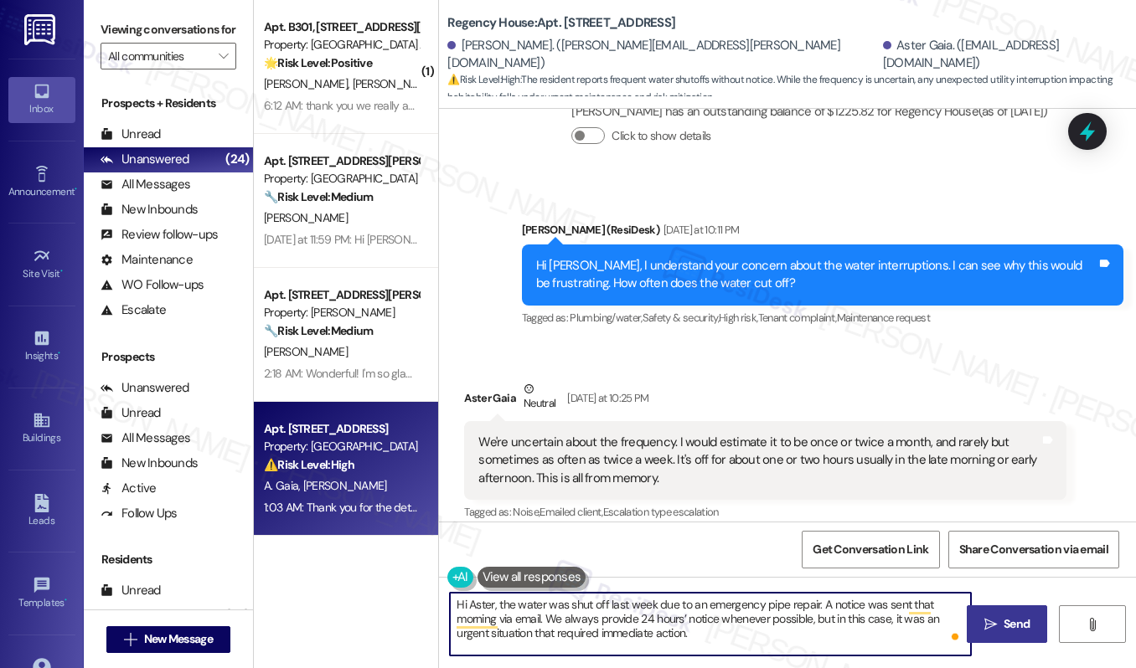
click at [1003, 626] on span "Send" at bounding box center [1016, 625] width 26 height 18
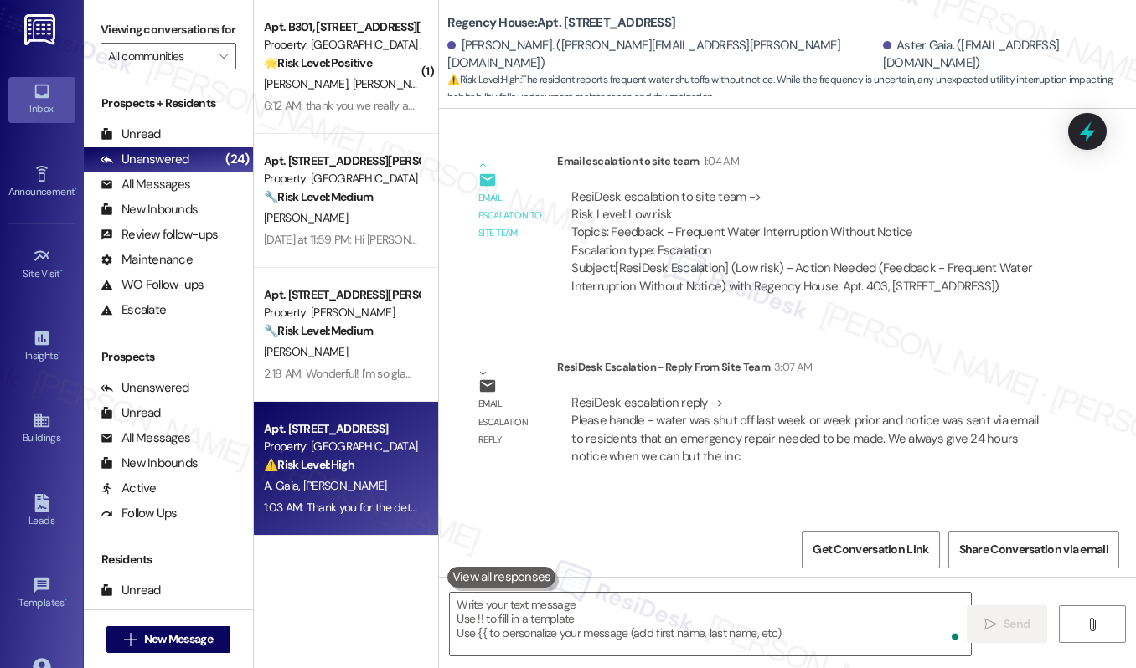
scroll to position [2111, 0]
